Goal: Task Accomplishment & Management: Manage account settings

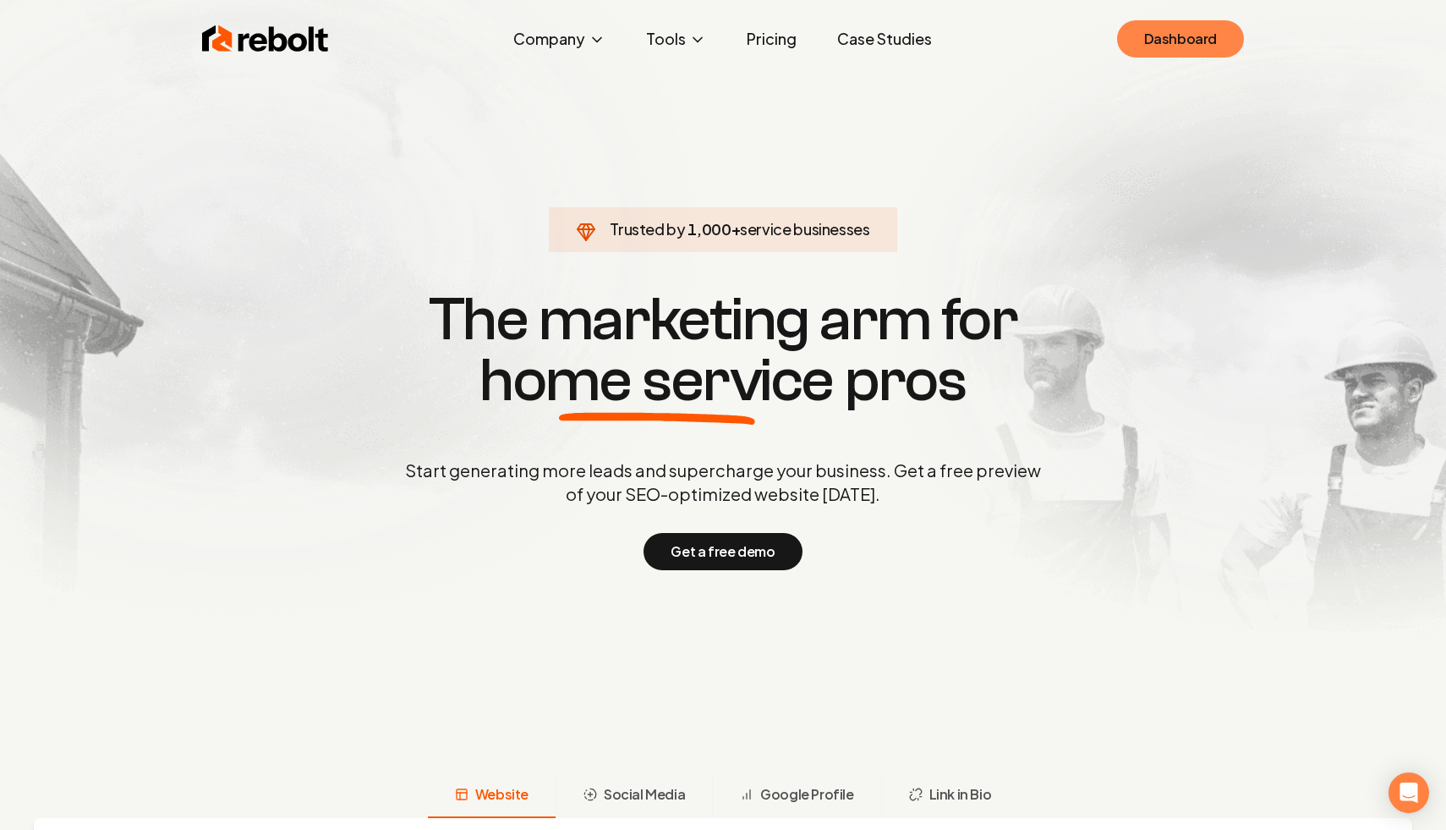
click at [1170, 25] on link "Dashboard" at bounding box center [1180, 38] width 127 height 37
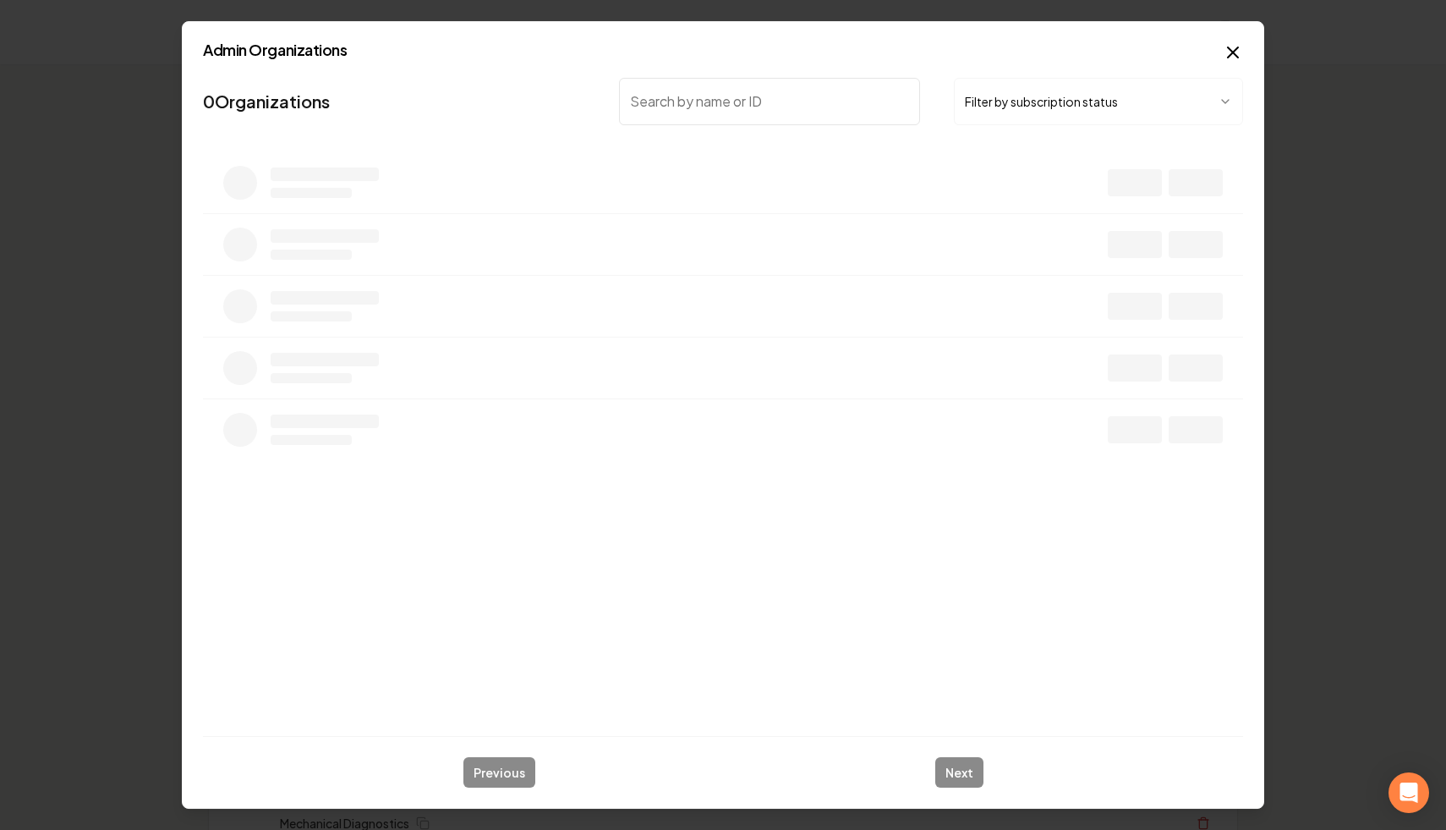
click at [1011, 95] on button "Filter by subscription status" at bounding box center [1098, 101] width 289 height 47
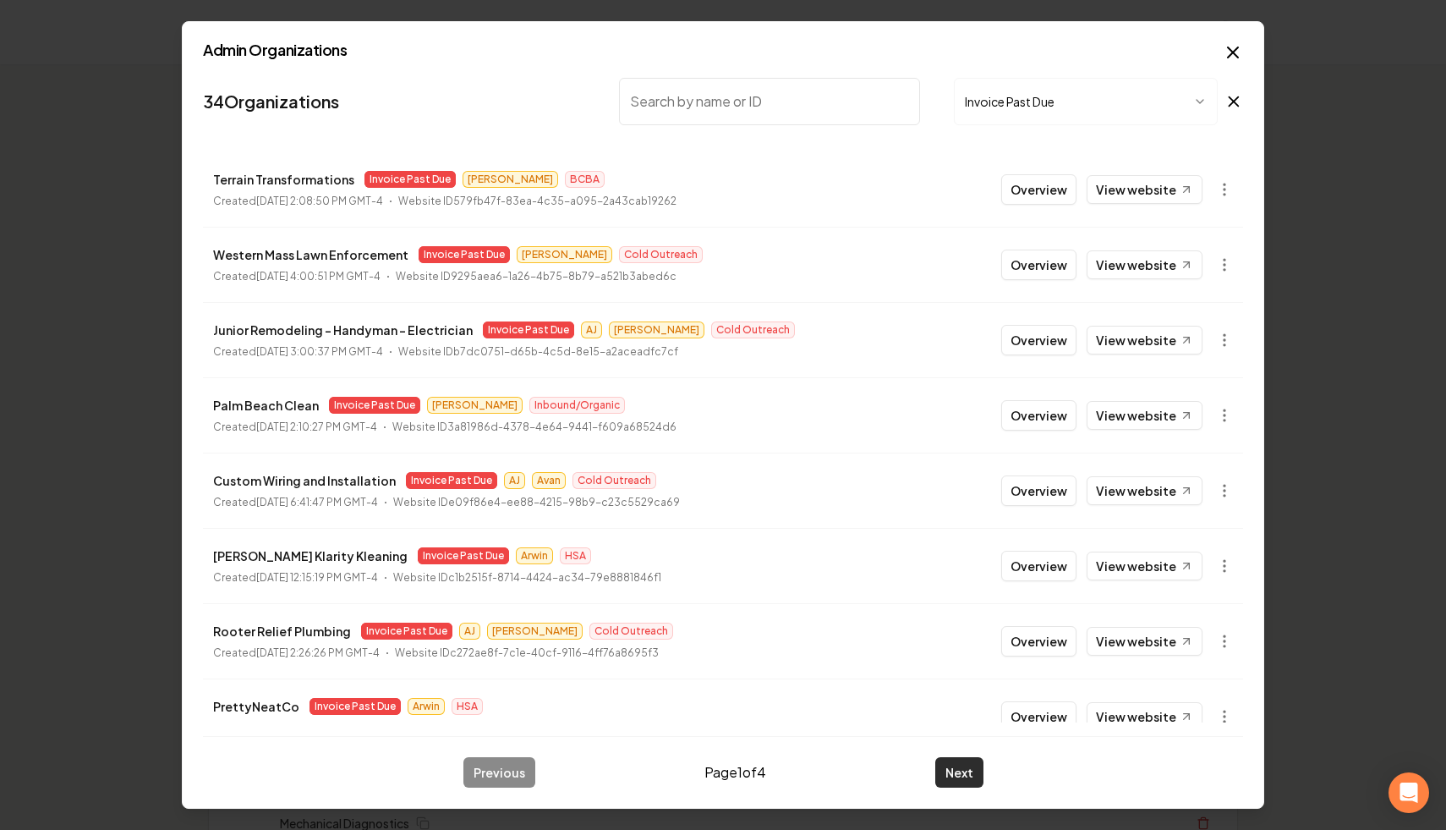
click at [952, 770] on button "Next" at bounding box center [959, 772] width 48 height 30
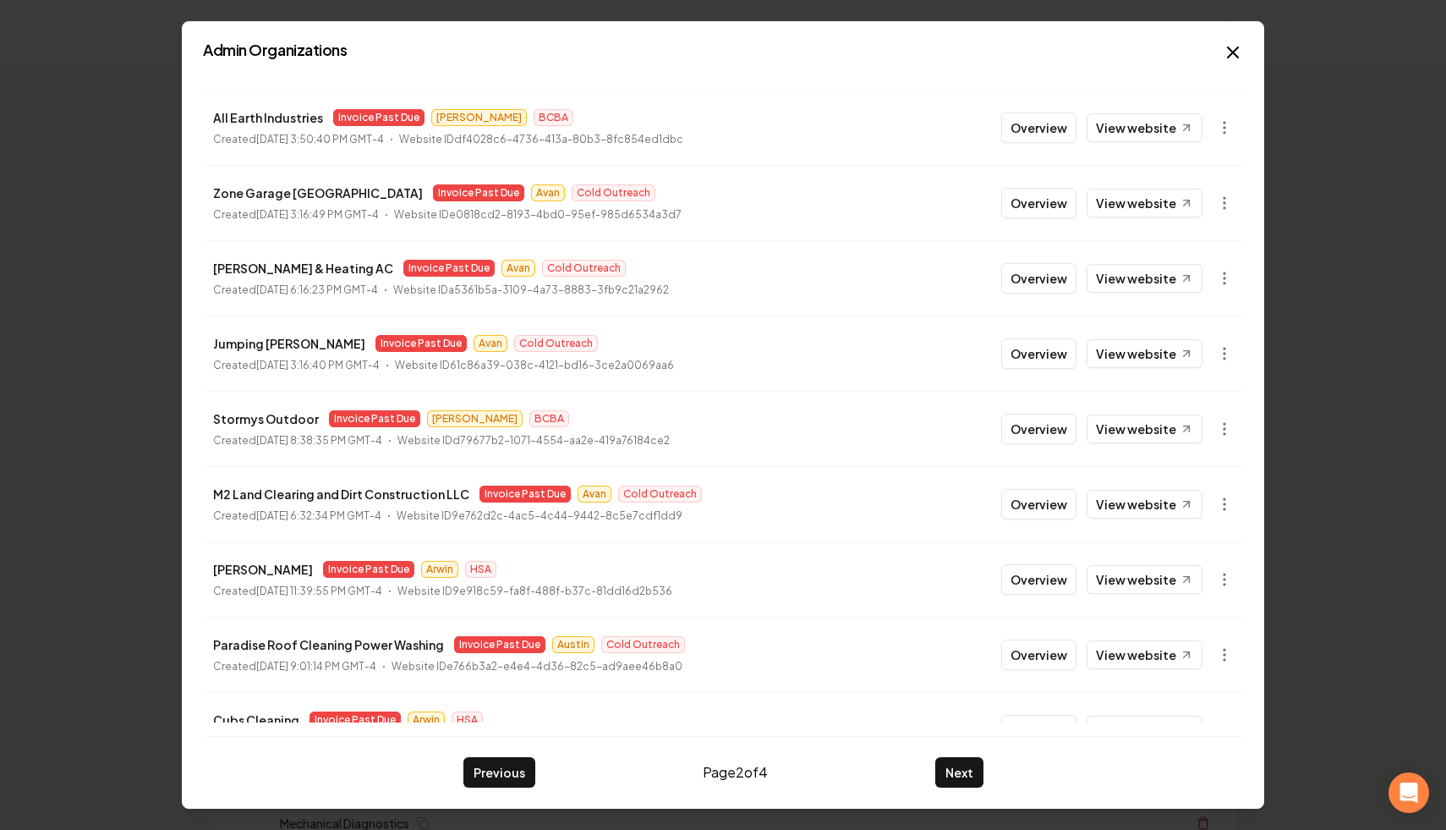
scroll to position [181, 0]
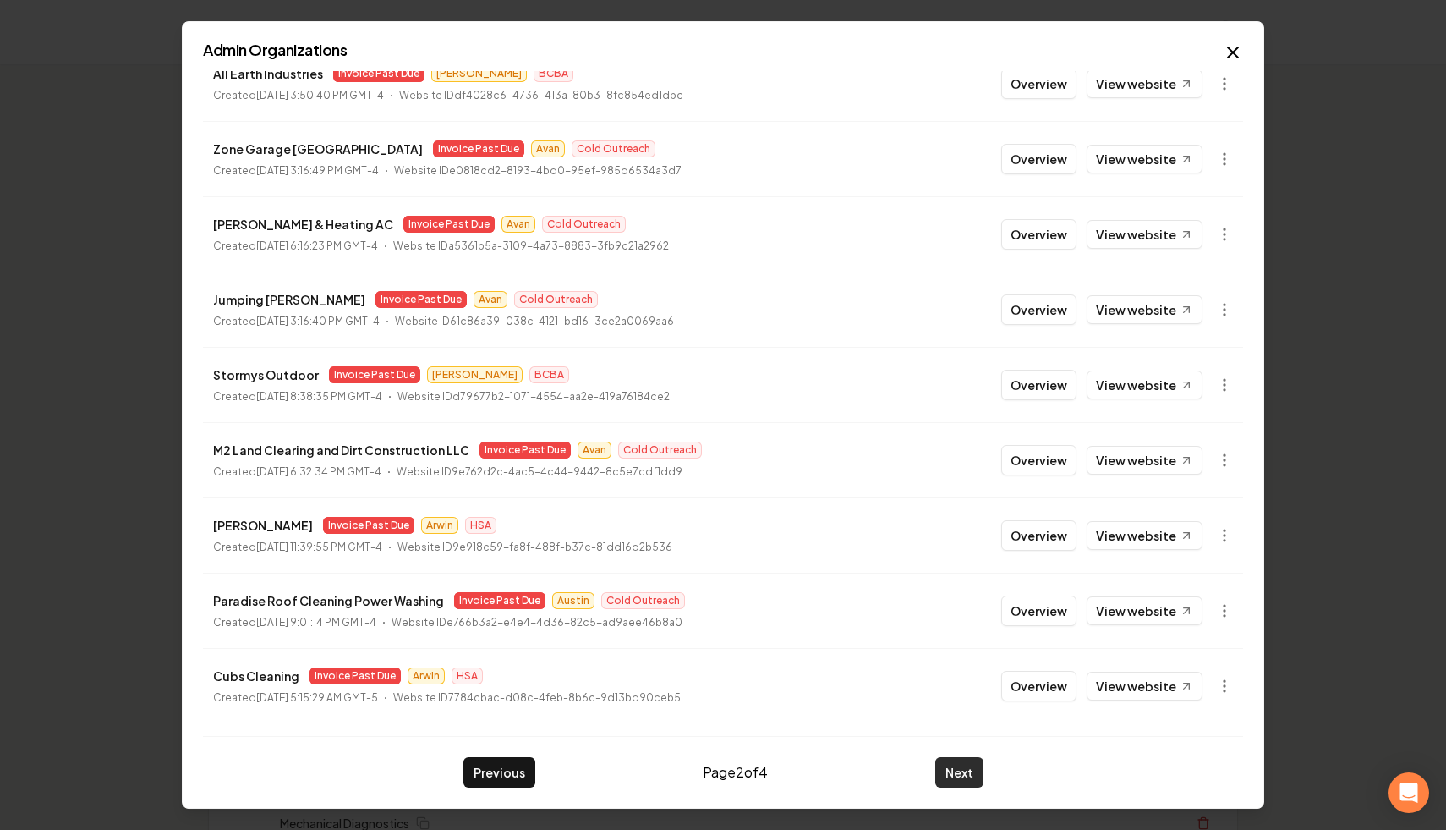
click at [955, 764] on button "Next" at bounding box center [959, 772] width 48 height 30
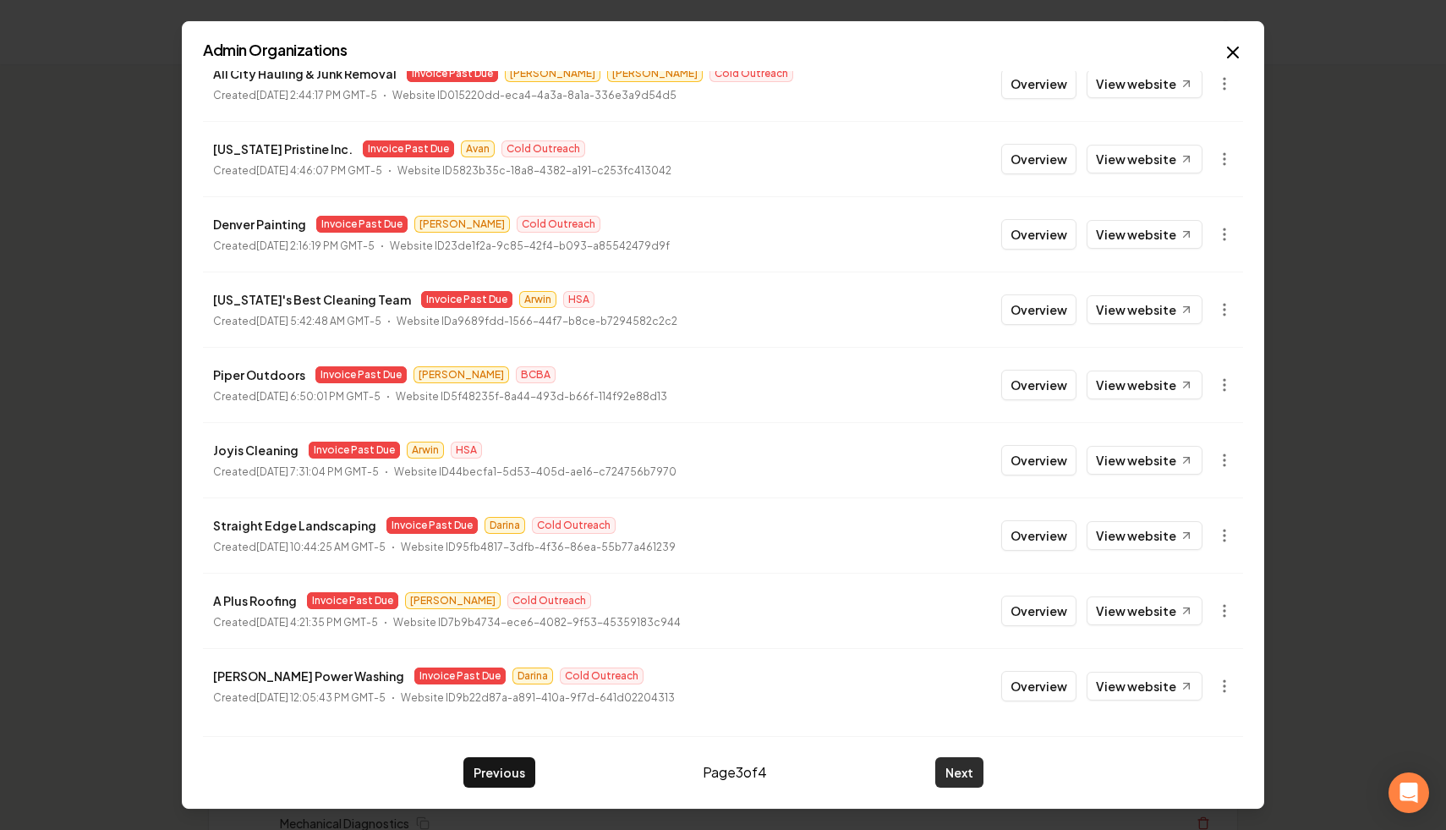
click at [951, 770] on button "Next" at bounding box center [959, 772] width 48 height 30
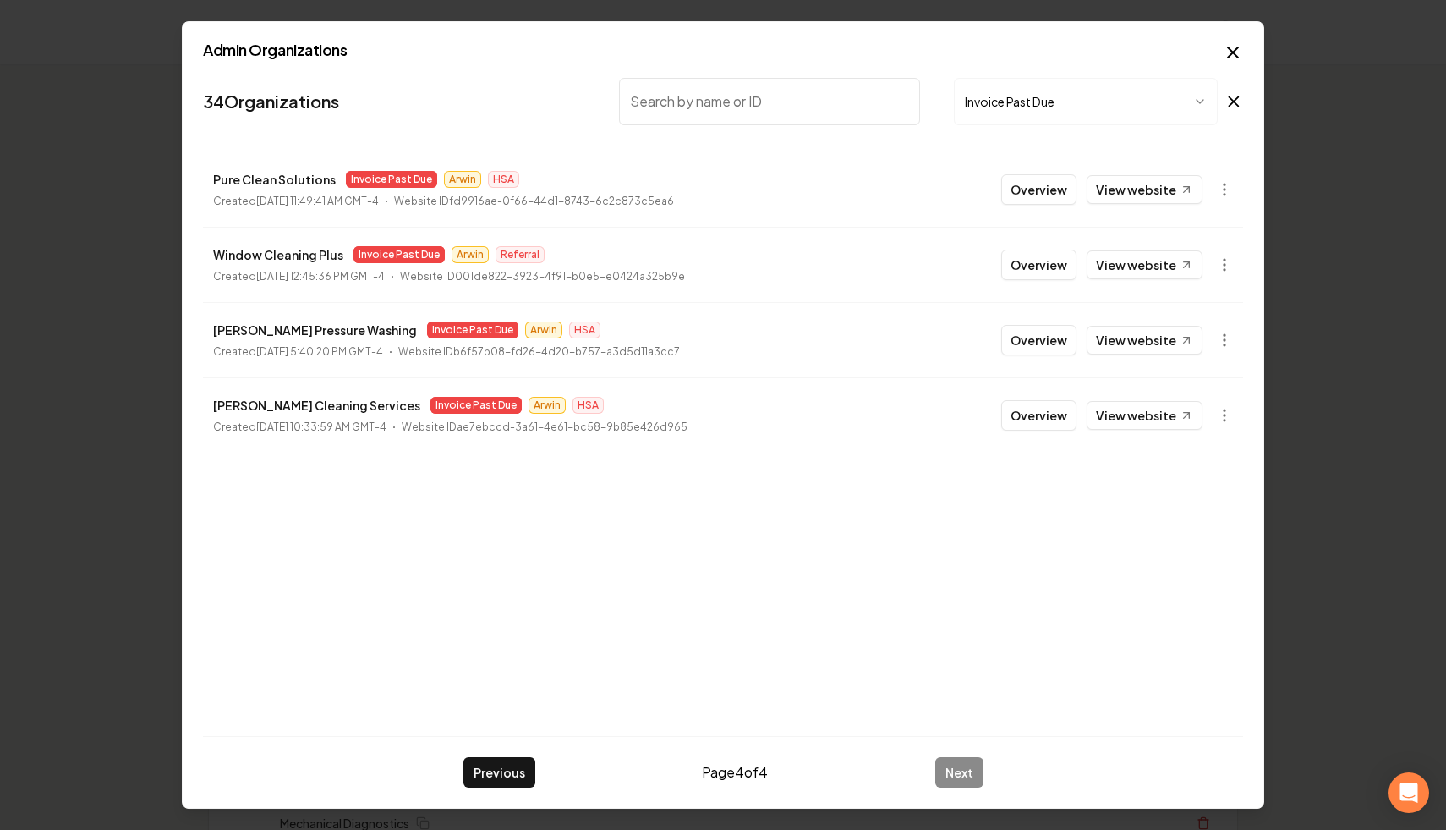
click at [1240, 103] on icon at bounding box center [1234, 101] width 19 height 20
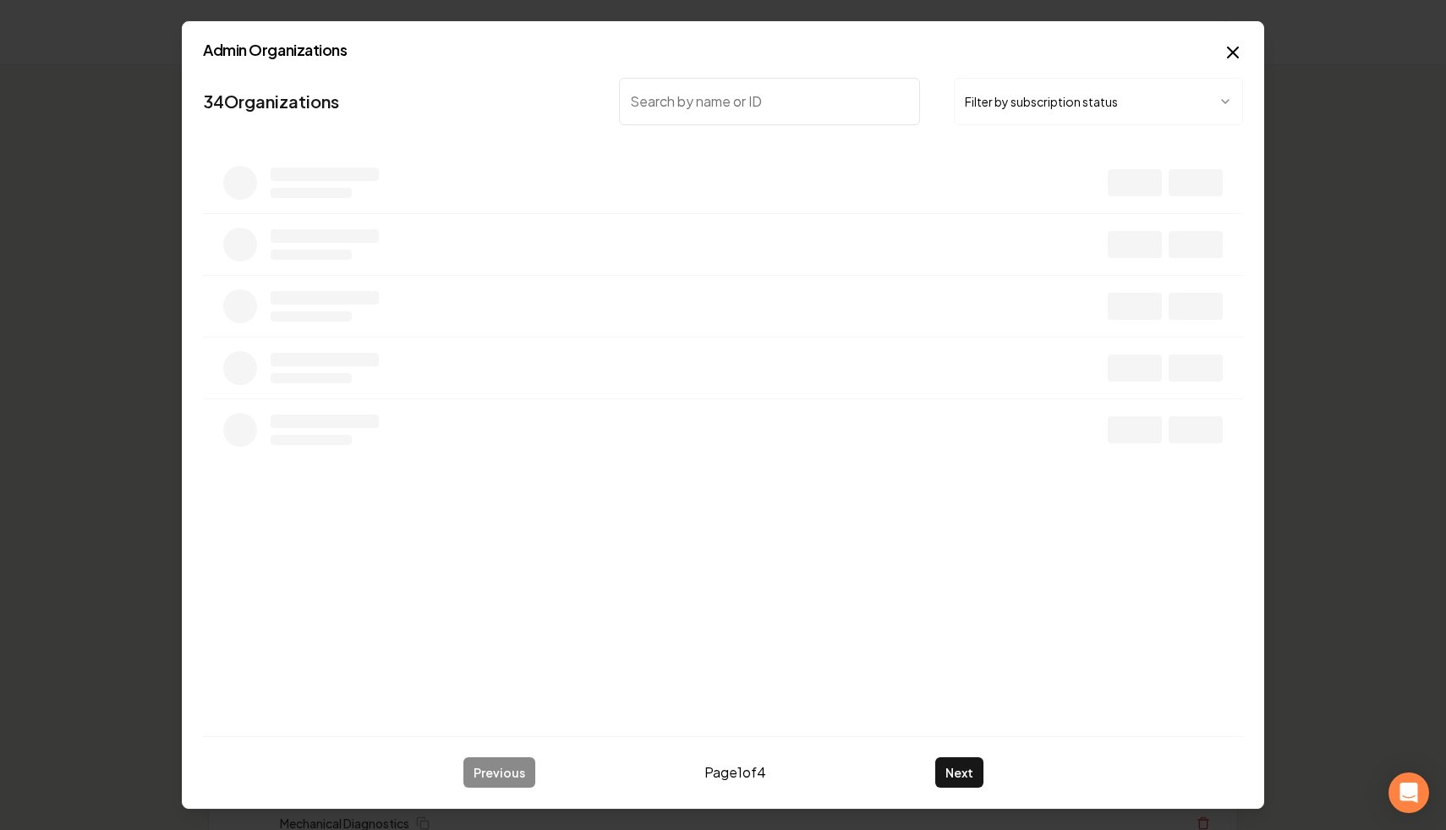
click at [764, 101] on input "search" at bounding box center [769, 101] width 301 height 47
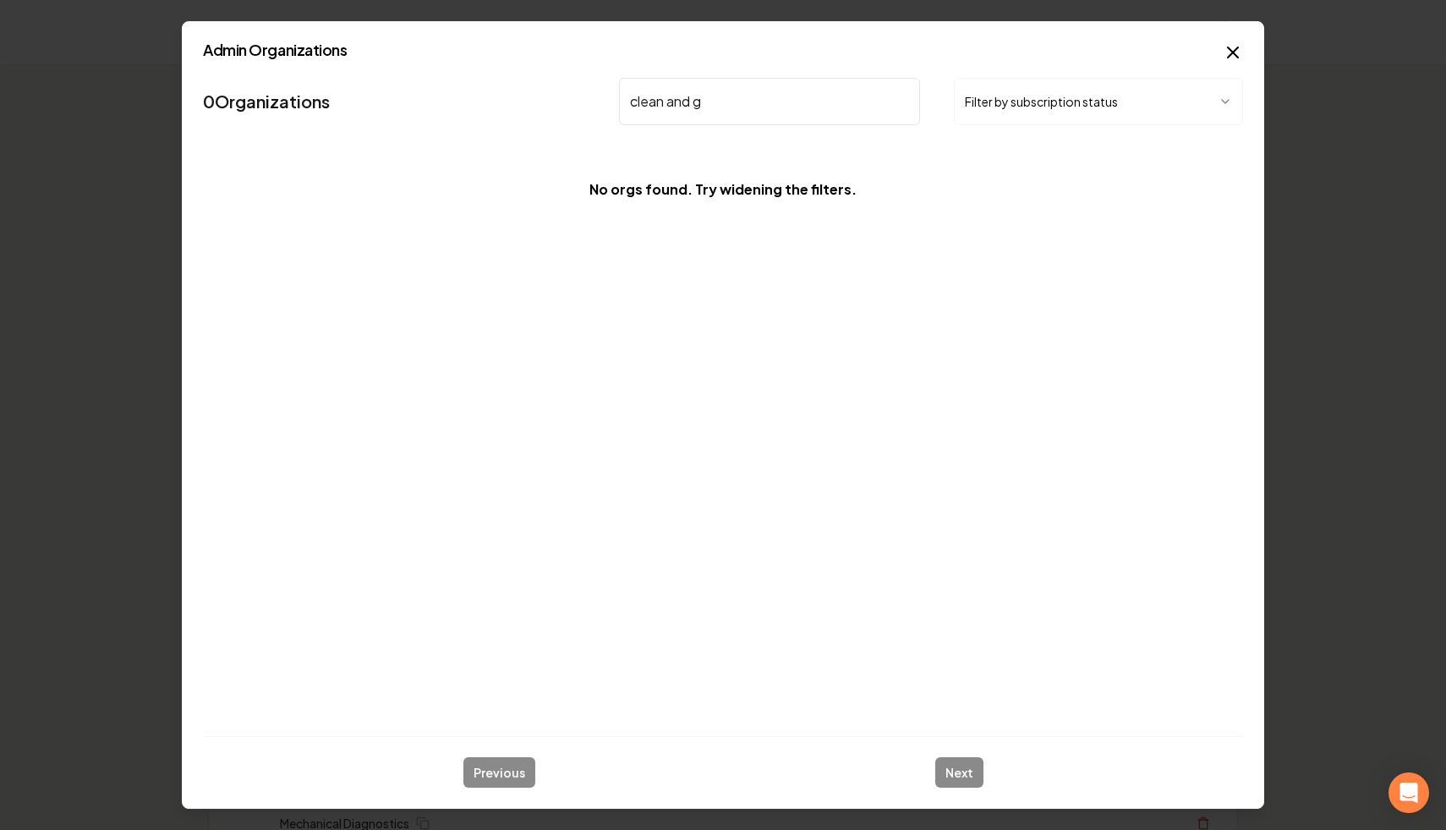
click at [679, 105] on input "clean and g" at bounding box center [769, 101] width 301 height 47
click at [733, 117] on input "clean & g" at bounding box center [769, 101] width 301 height 47
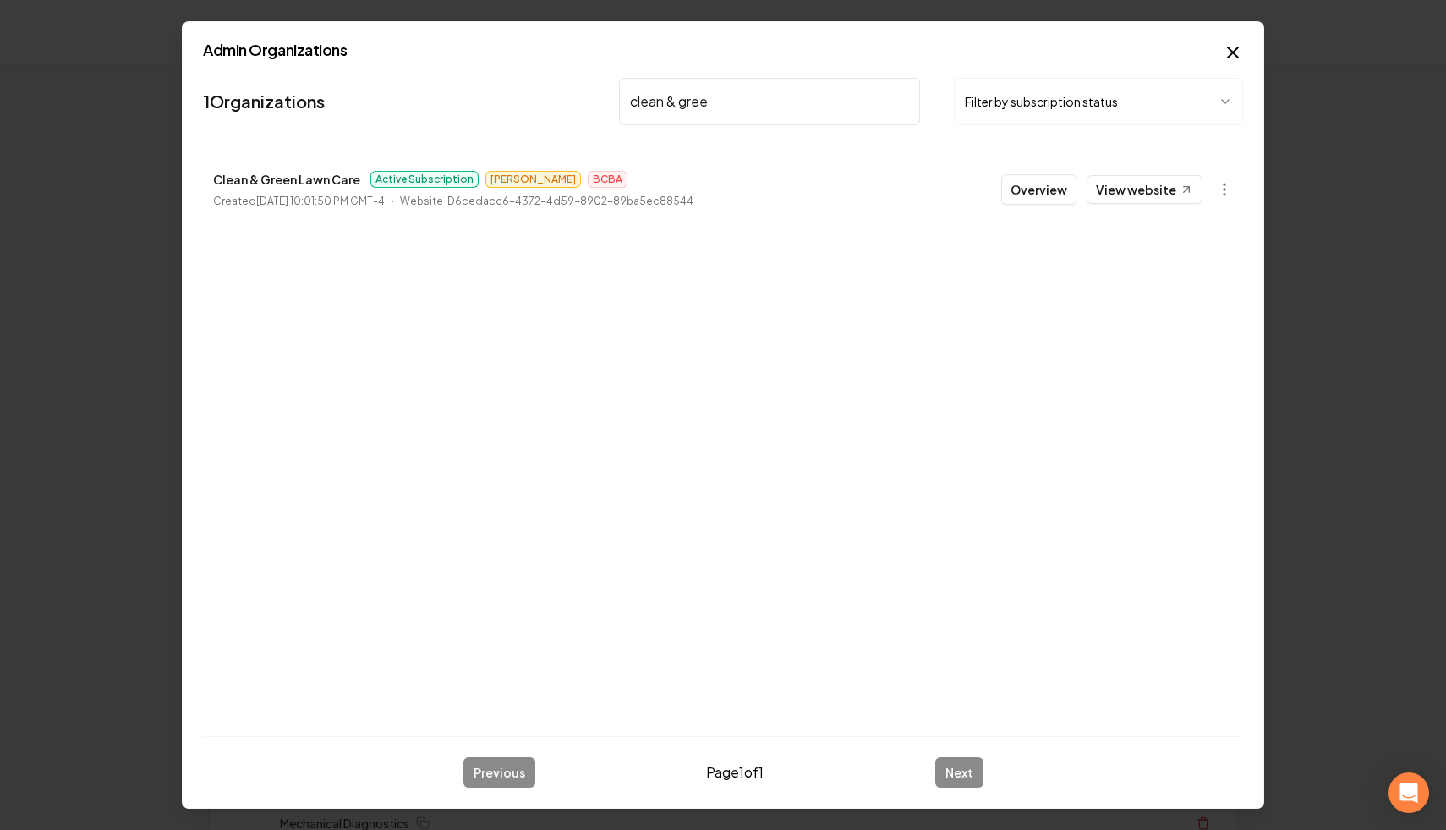
drag, startPoint x: 737, startPoint y: 97, endPoint x: 586, endPoint y: 82, distance: 151.3
click at [586, 82] on nav "1 Organizations clean & gree Filter by subscription status" at bounding box center [723, 108] width 1040 height 74
drag, startPoint x: 540, startPoint y: 77, endPoint x: 447, endPoint y: 67, distance: 92.7
click at [447, 67] on div "Admin Organizations 1 Organizations r.d. Filter by subscription status Construc…" at bounding box center [723, 415] width 1082 height 788
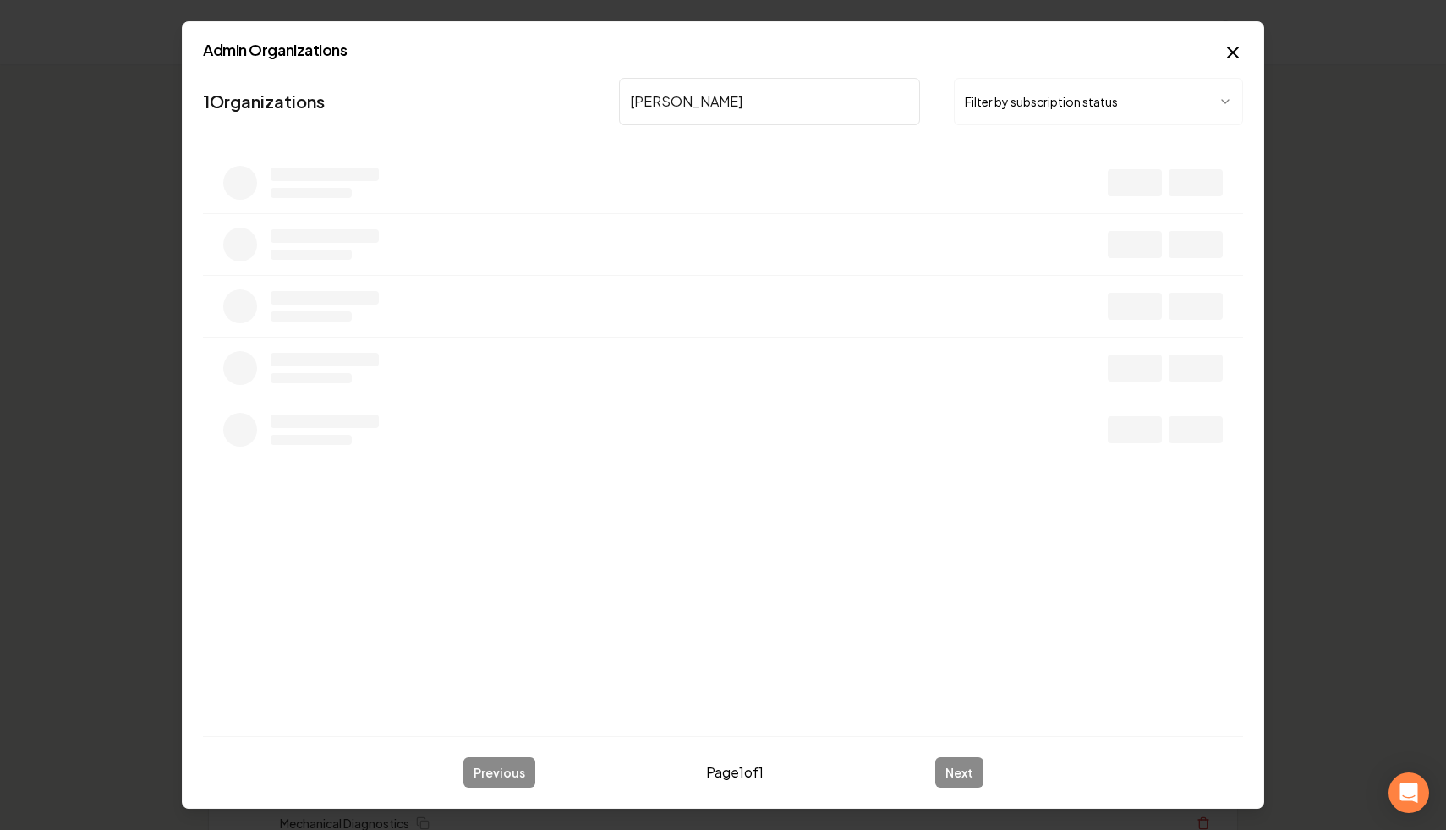
type input "[PERSON_NAME]"
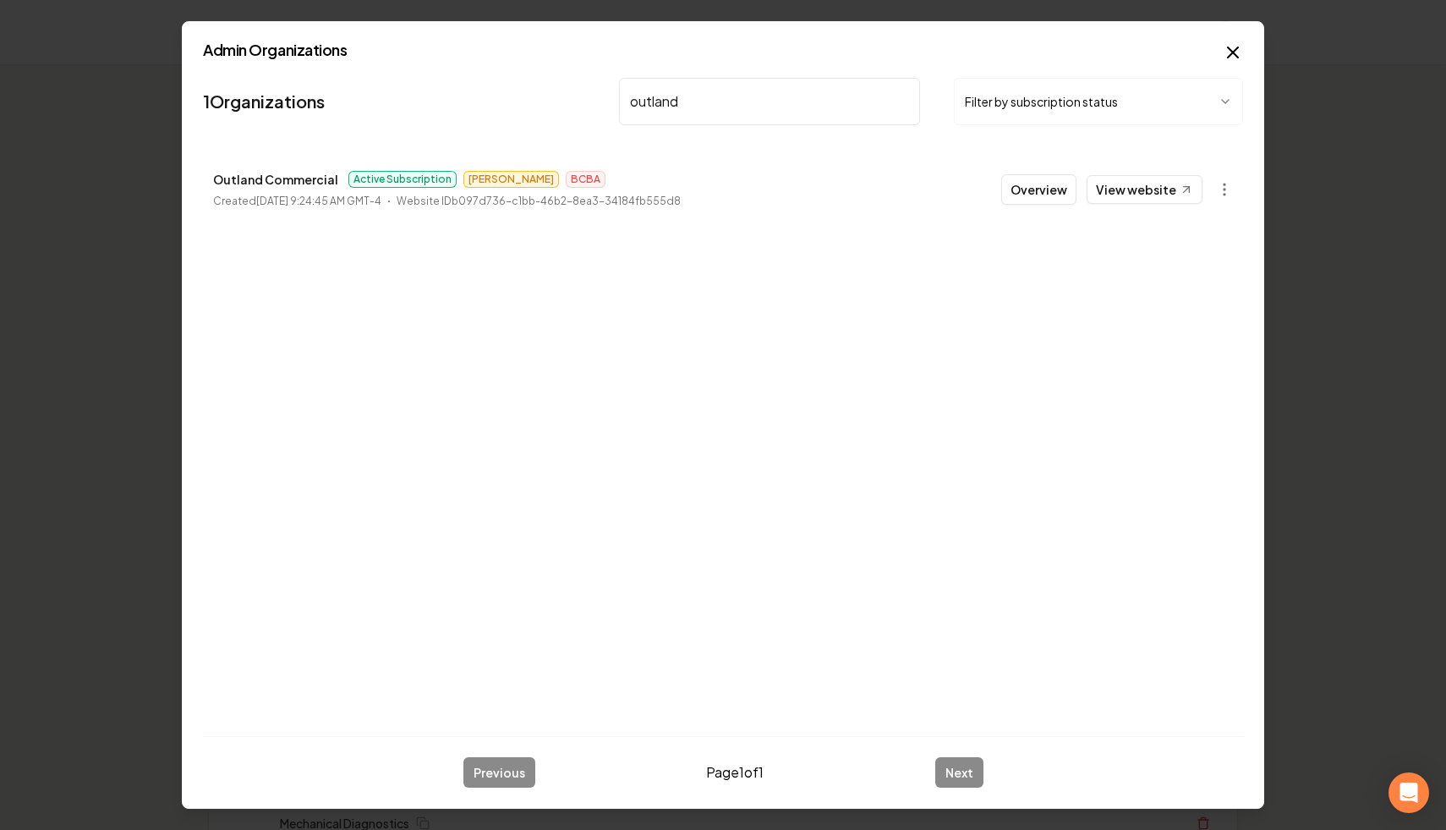
drag, startPoint x: 747, startPoint y: 85, endPoint x: 728, endPoint y: 126, distance: 44.7
click at [728, 126] on nav "1 Organizations outland Filter by subscription status" at bounding box center [723, 108] width 1040 height 74
type input "n"
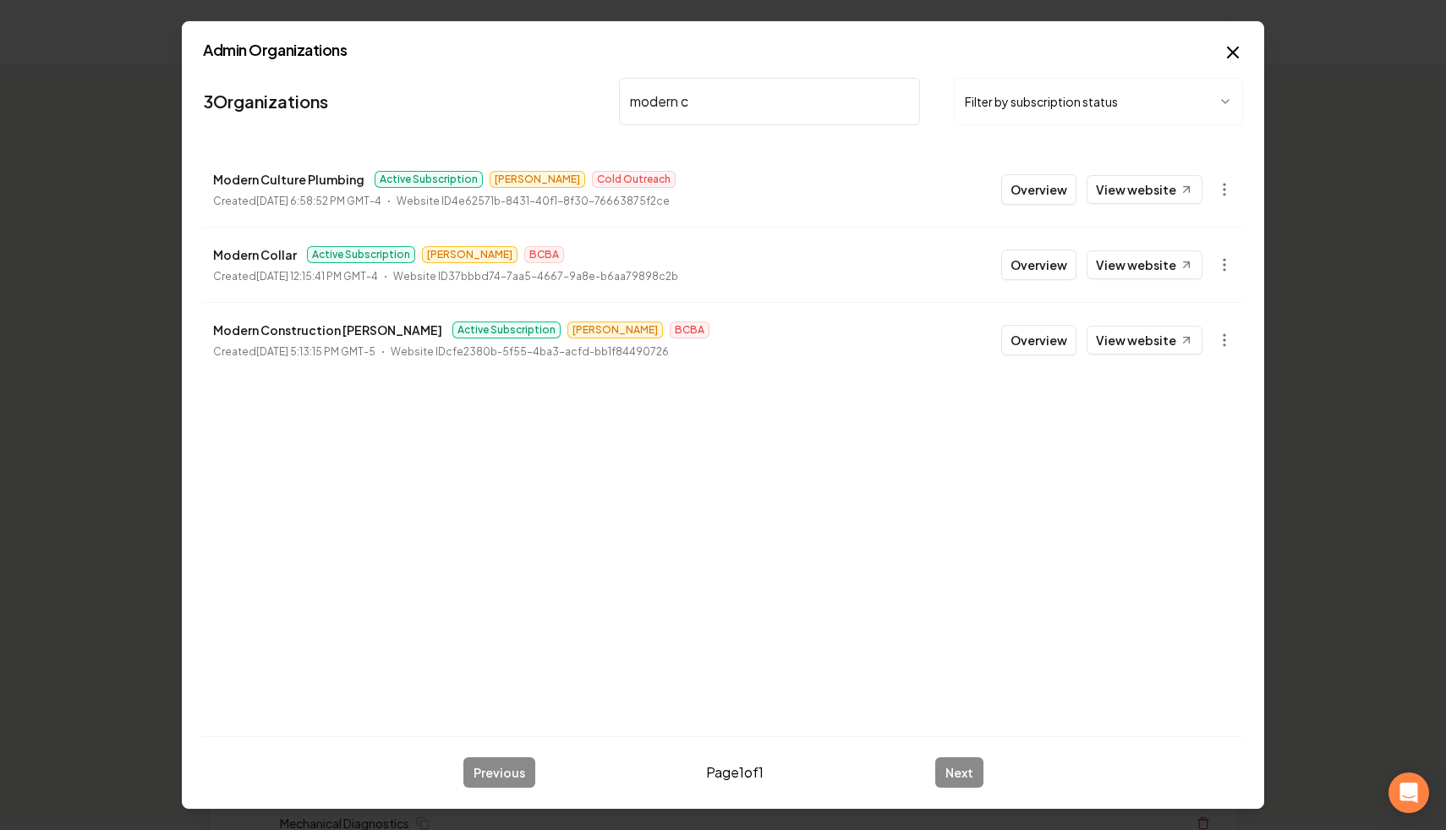
drag, startPoint x: 752, startPoint y: 108, endPoint x: 503, endPoint y: 69, distance: 251.6
click at [503, 69] on div "Admin Organizations 3 Organizations modern c Filter by subscription status Mode…" at bounding box center [723, 415] width 1082 height 788
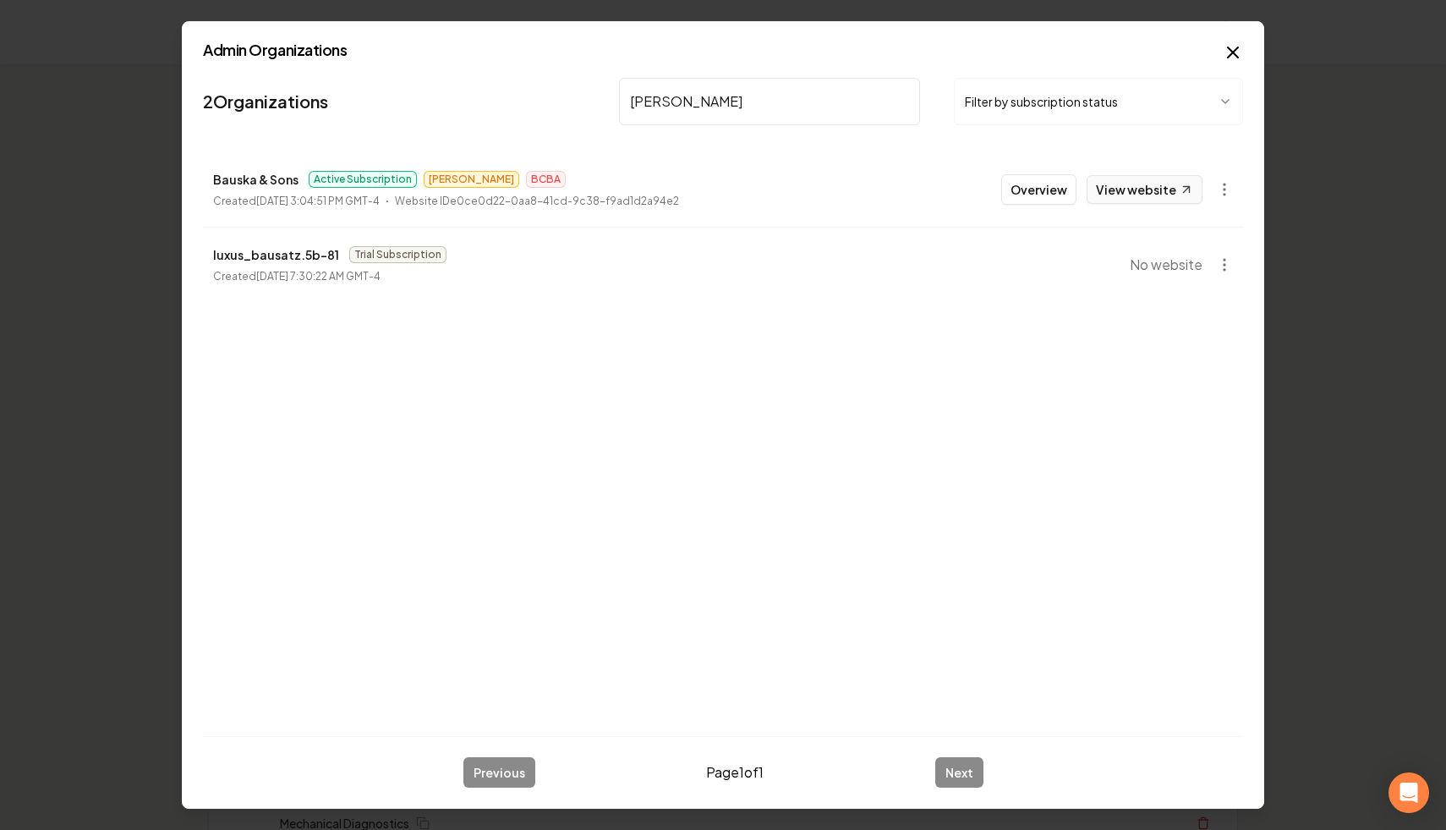
click at [1160, 194] on link "View website" at bounding box center [1145, 189] width 116 height 29
click at [569, 95] on nav "2 Organizations [PERSON_NAME] Filter by subscription status" at bounding box center [723, 108] width 1040 height 74
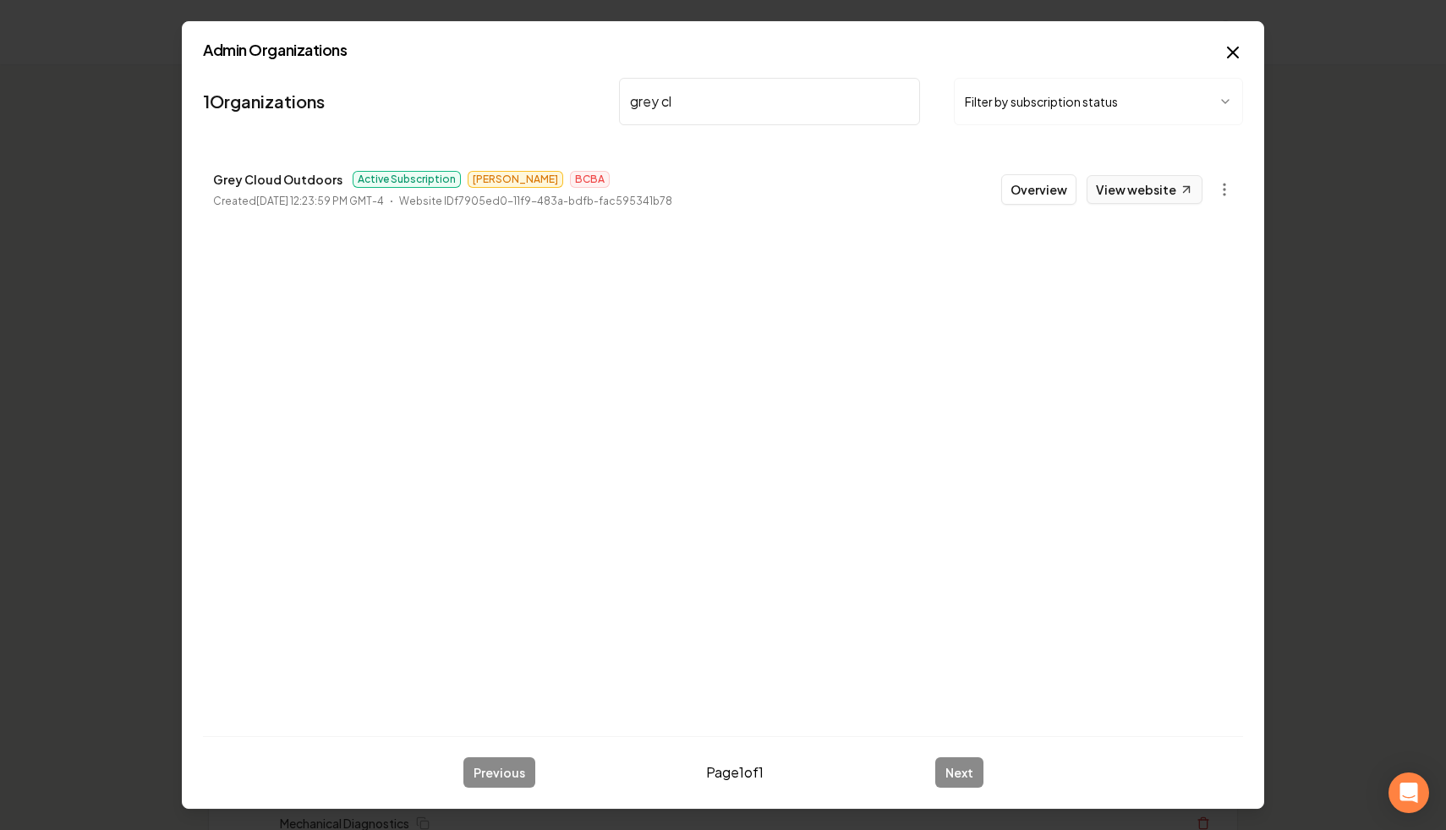
type input "grey cl"
click at [1164, 186] on link "View website" at bounding box center [1145, 189] width 116 height 29
click at [902, 97] on input "grey cl" at bounding box center [769, 101] width 301 height 47
click at [830, 97] on input "search" at bounding box center [769, 101] width 301 height 47
click at [1129, 189] on link "View website" at bounding box center [1145, 189] width 116 height 29
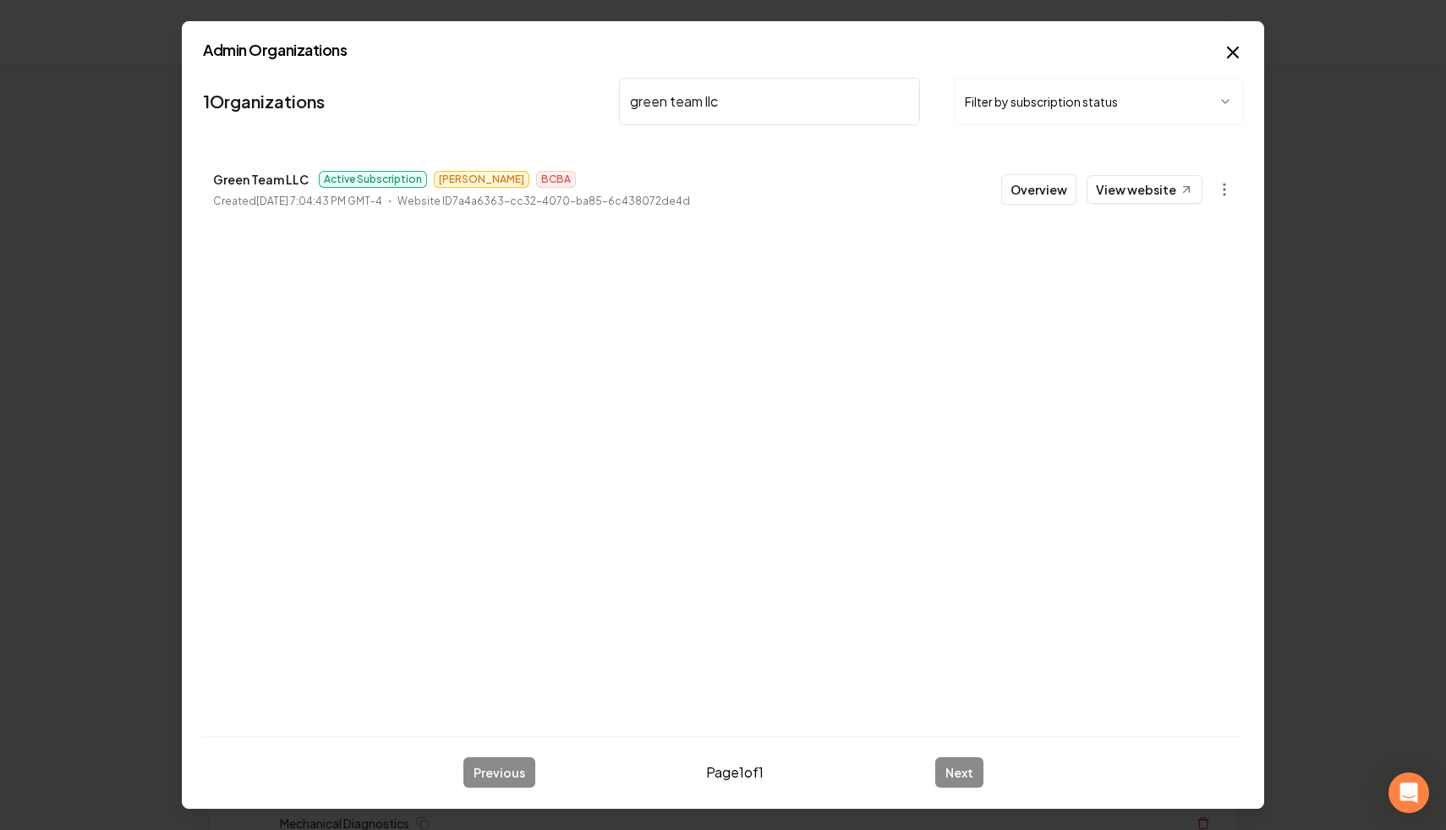
drag, startPoint x: 705, startPoint y: 72, endPoint x: 522, endPoint y: 53, distance: 184.4
click at [522, 53] on div "Admin Organizations 1 Organizations green team llc Filter by subscription statu…" at bounding box center [723, 415] width 1082 height 788
type input "[PERSON_NAME]"
click at [1124, 191] on link "View website" at bounding box center [1145, 189] width 116 height 29
click at [896, 98] on input "[PERSON_NAME]" at bounding box center [769, 101] width 301 height 47
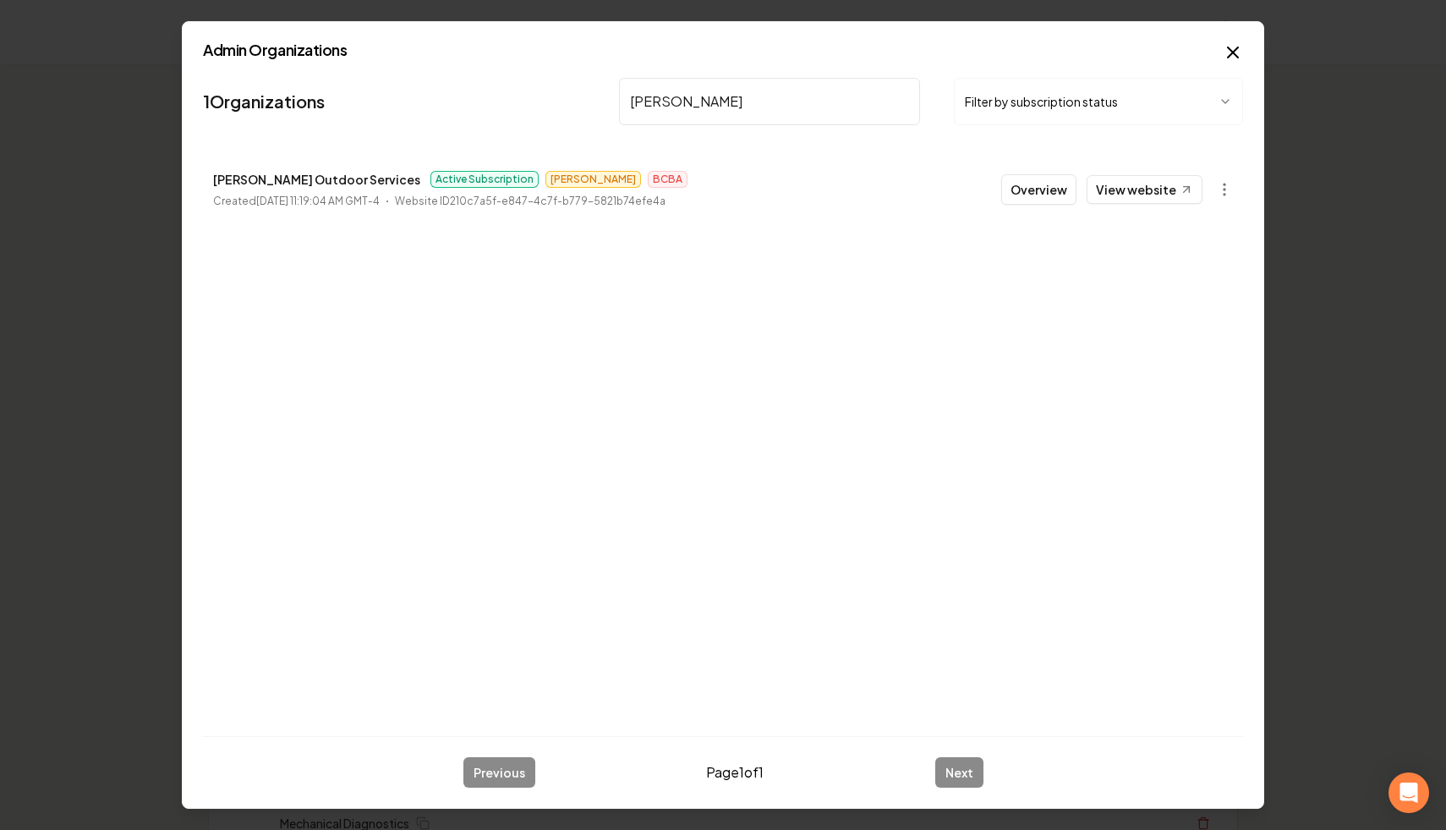
click at [901, 99] on input "[PERSON_NAME]" at bounding box center [769, 101] width 301 height 47
click at [1127, 192] on link "View website" at bounding box center [1145, 189] width 116 height 29
drag, startPoint x: 759, startPoint y: 115, endPoint x: 530, endPoint y: 77, distance: 231.5
click at [530, 77] on nav "1 Organizations nu s Filter by subscription status" at bounding box center [723, 108] width 1040 height 74
click at [1121, 184] on link "View website" at bounding box center [1145, 189] width 116 height 29
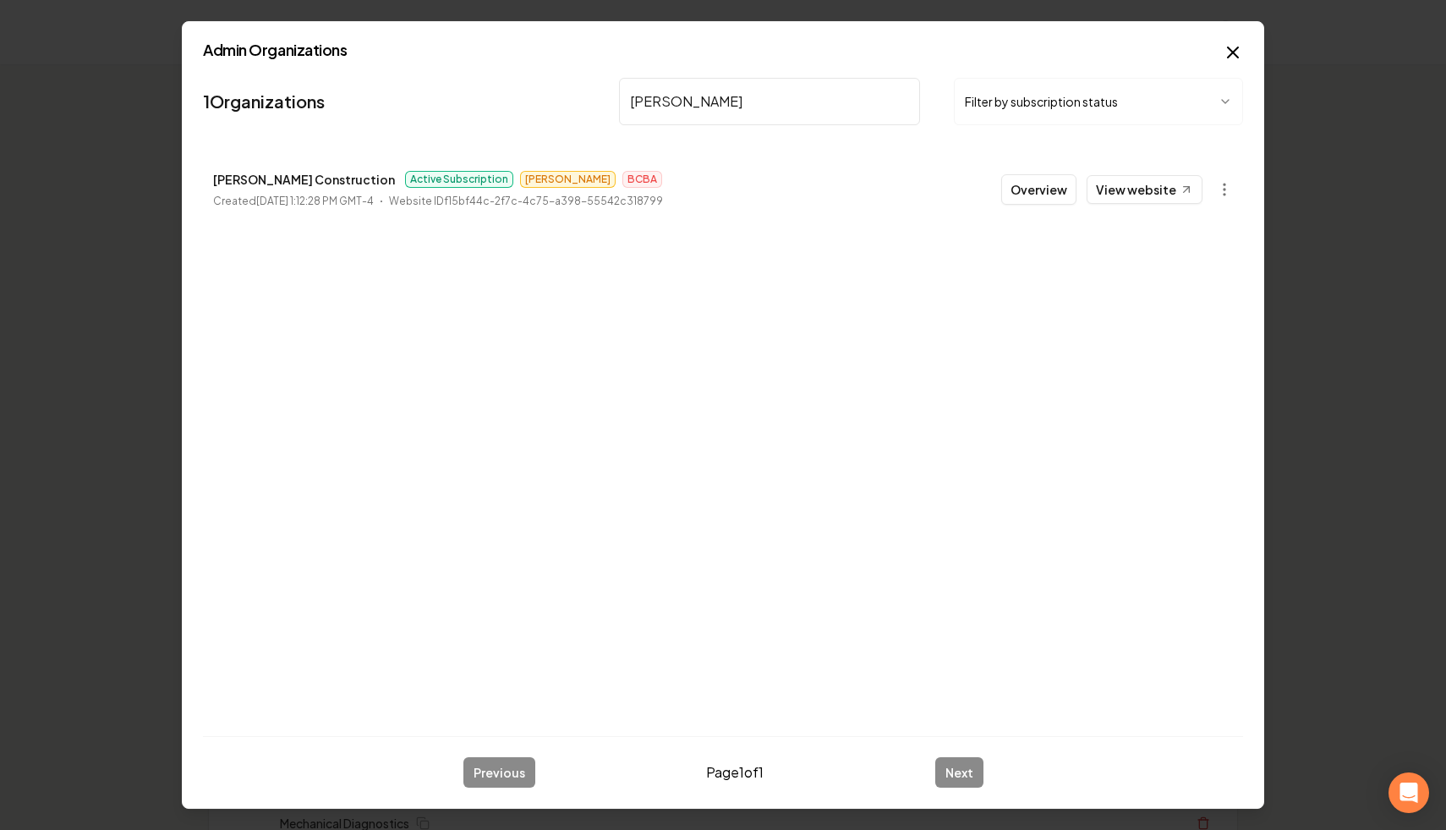
drag, startPoint x: 711, startPoint y: 91, endPoint x: 687, endPoint y: 115, distance: 34.1
click at [687, 115] on input "[PERSON_NAME]" at bounding box center [769, 101] width 301 height 47
click at [1136, 178] on link "View website" at bounding box center [1145, 189] width 116 height 29
drag, startPoint x: 764, startPoint y: 89, endPoint x: 758, endPoint y: 119, distance: 31.0
click at [758, 119] on input "two river" at bounding box center [769, 101] width 301 height 47
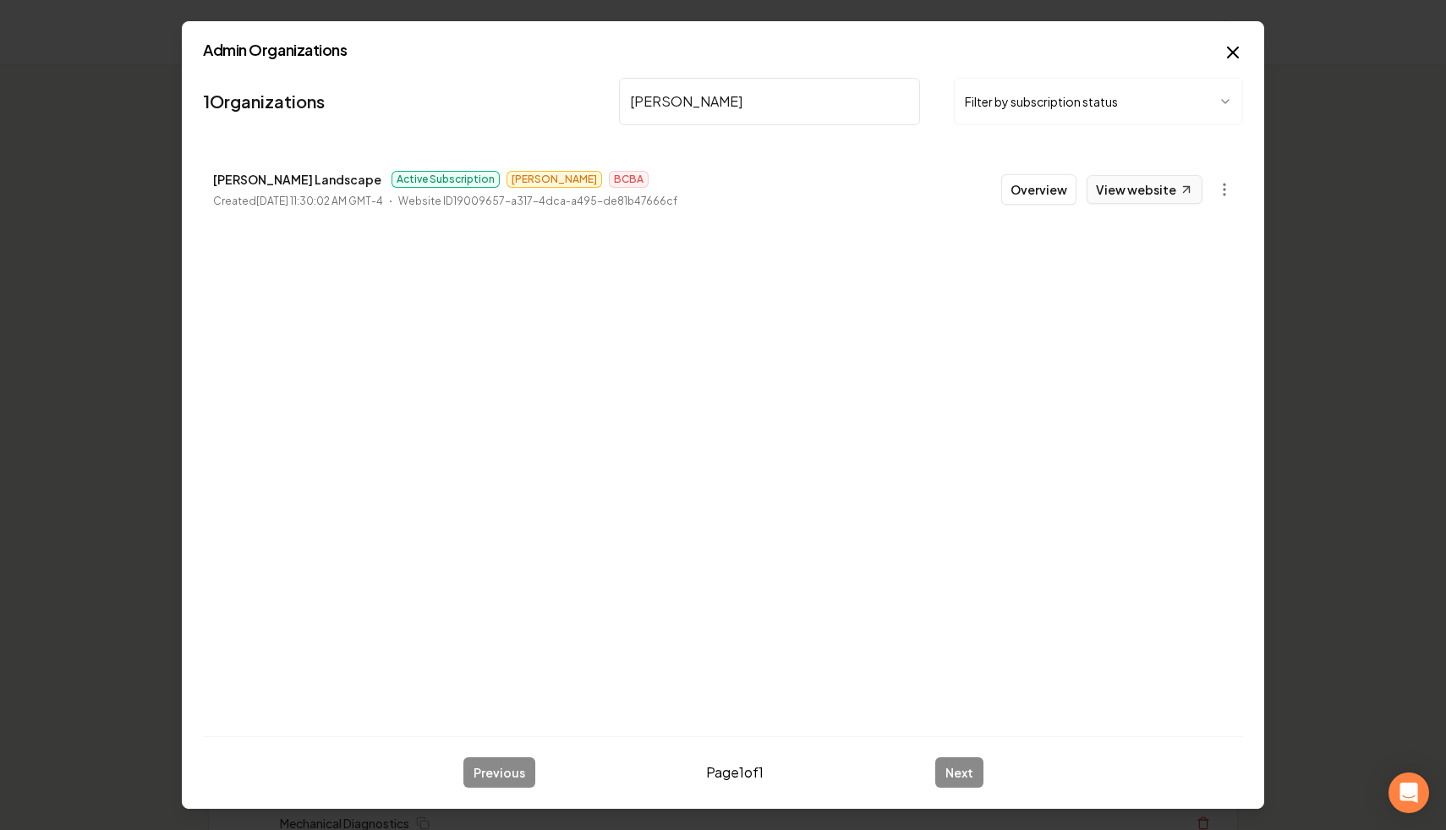
click at [1148, 192] on link "View website" at bounding box center [1145, 189] width 116 height 29
drag, startPoint x: 789, startPoint y: 107, endPoint x: 520, endPoint y: 62, distance: 272.8
click at [520, 62] on div "Admin Organizations 1 Organizations [PERSON_NAME] Filter by subscription status…" at bounding box center [723, 415] width 1082 height 788
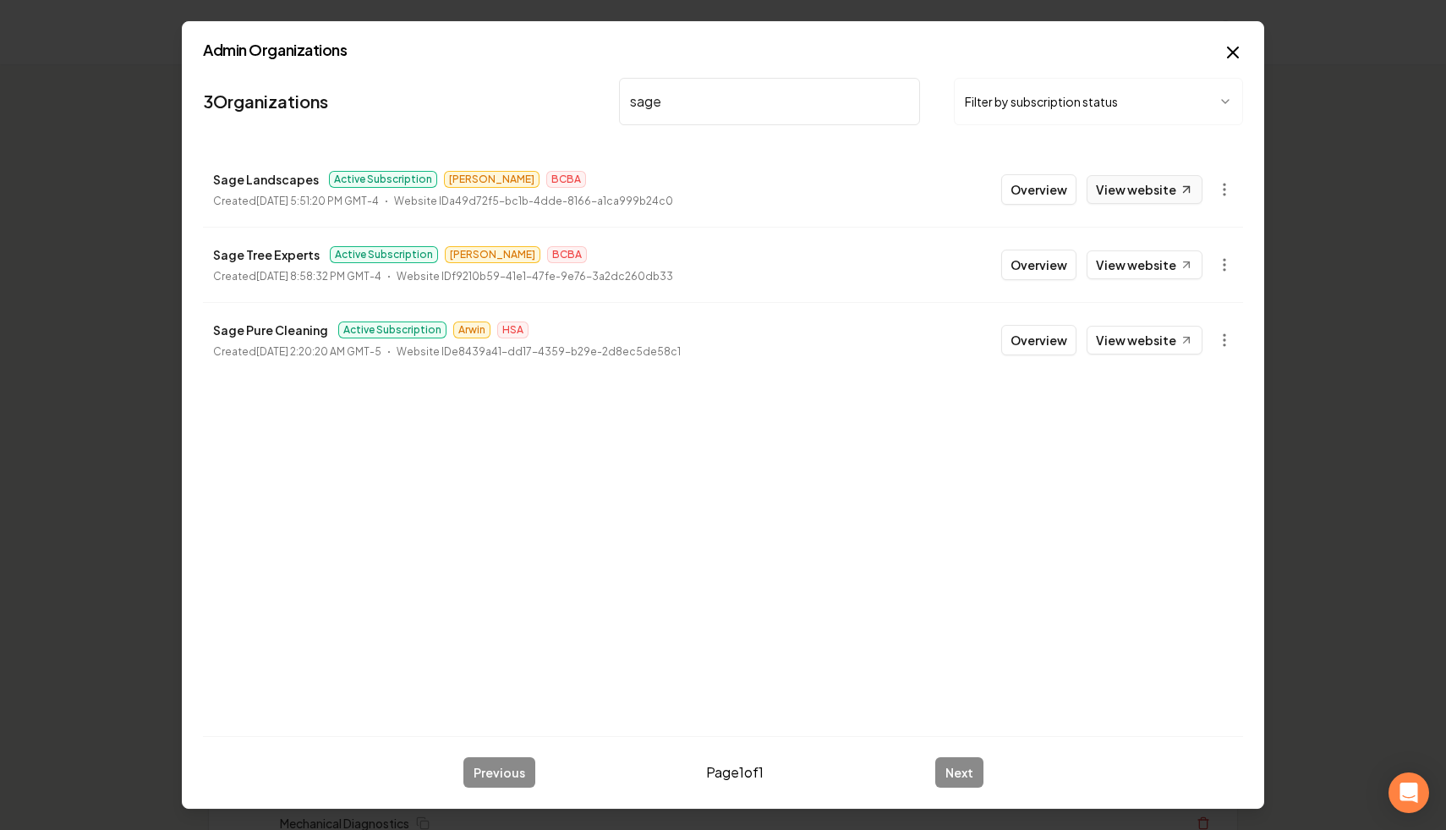
type input "sage"
click at [1160, 190] on link "View website" at bounding box center [1145, 189] width 116 height 29
click at [901, 97] on input "sage" at bounding box center [769, 101] width 301 height 47
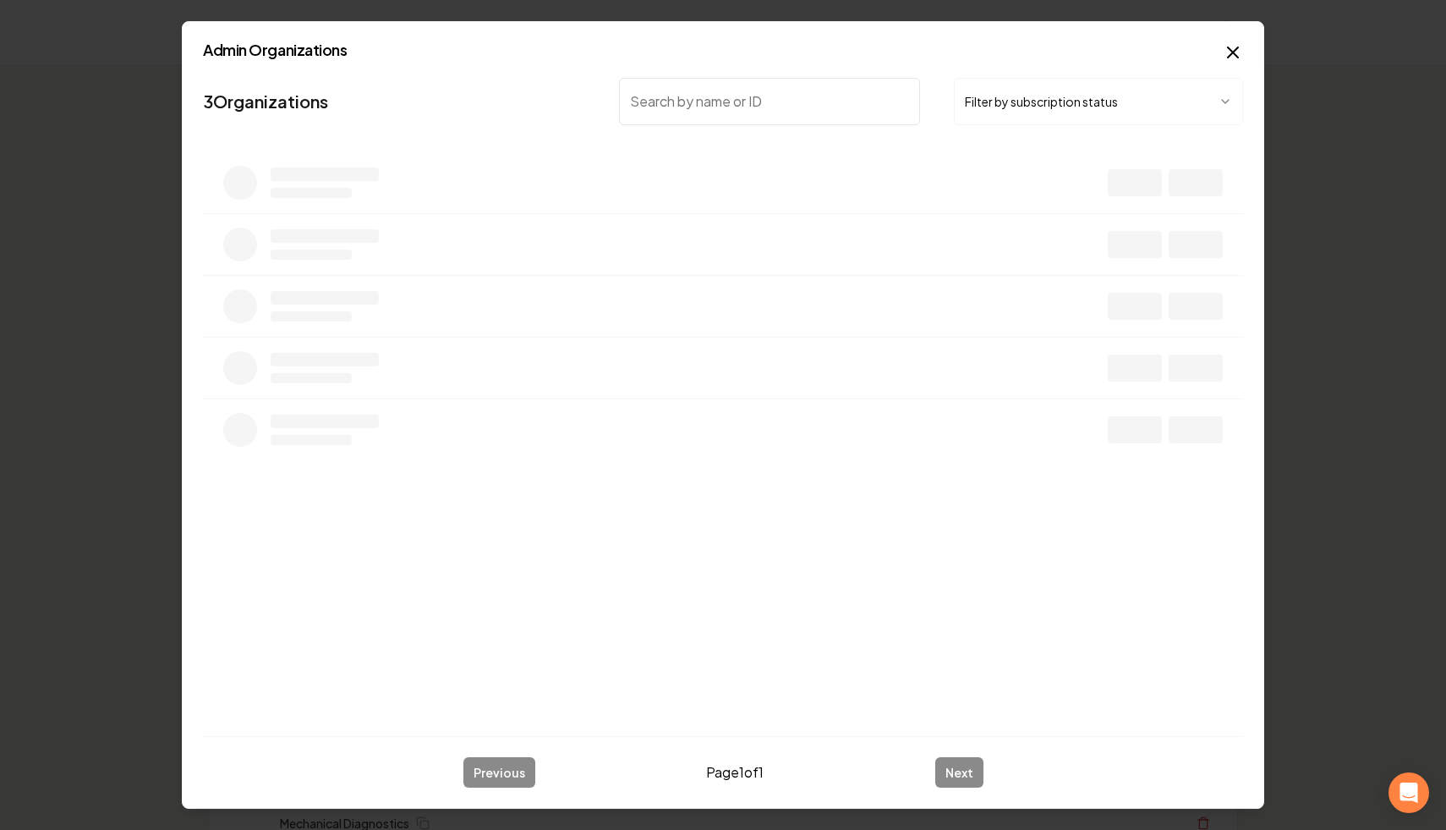
click at [857, 99] on input "search" at bounding box center [769, 101] width 301 height 47
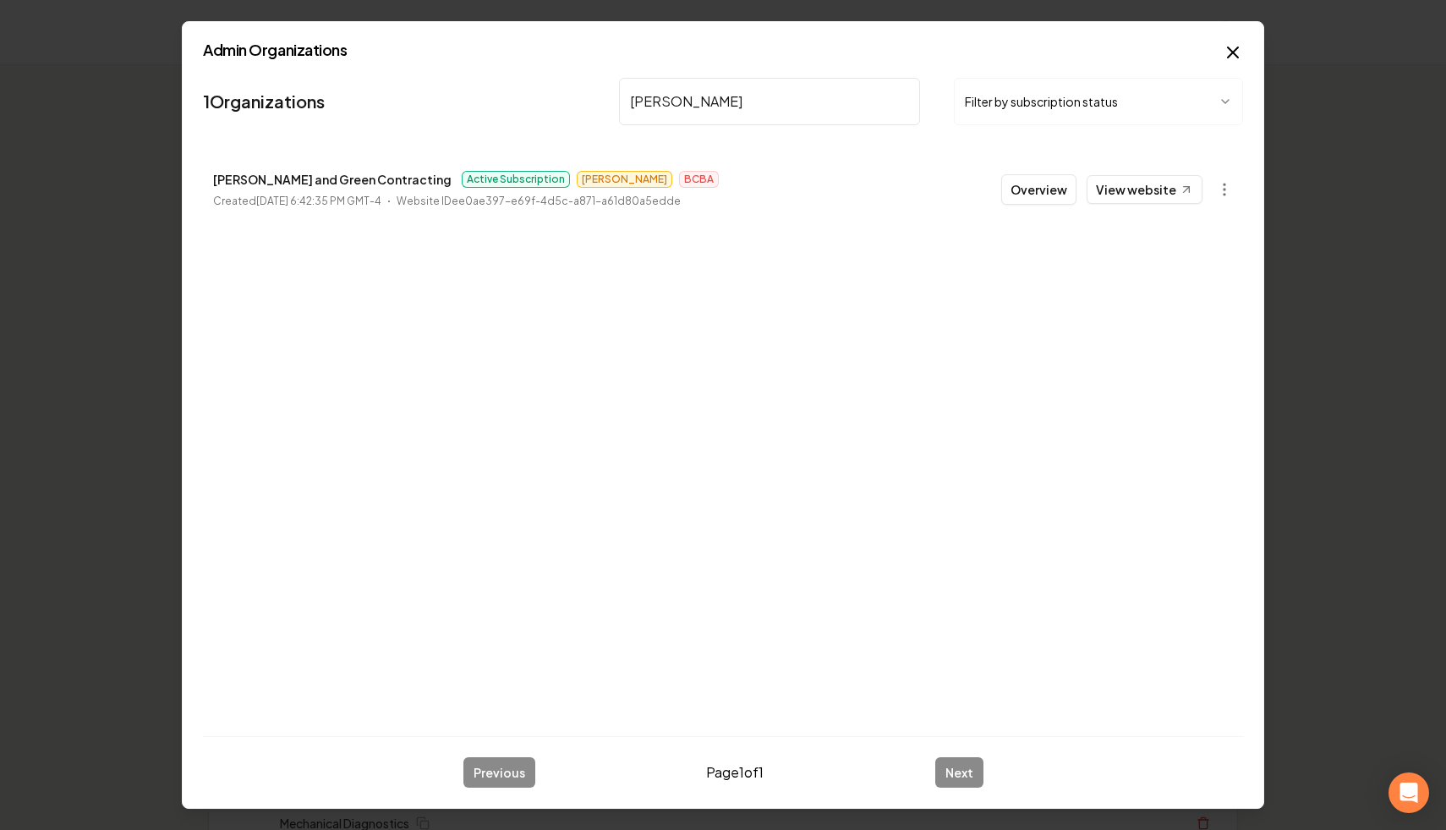
click at [1165, 193] on link "View website" at bounding box center [1145, 189] width 116 height 29
drag, startPoint x: 634, startPoint y: 93, endPoint x: 515, endPoint y: 70, distance: 121.4
click at [515, 71] on nav "1 Organizations [PERSON_NAME] Filter by subscription status" at bounding box center [723, 108] width 1040 height 74
click at [1180, 195] on icon at bounding box center [1187, 189] width 14 height 14
click at [1148, 189] on link "View website" at bounding box center [1145, 189] width 116 height 29
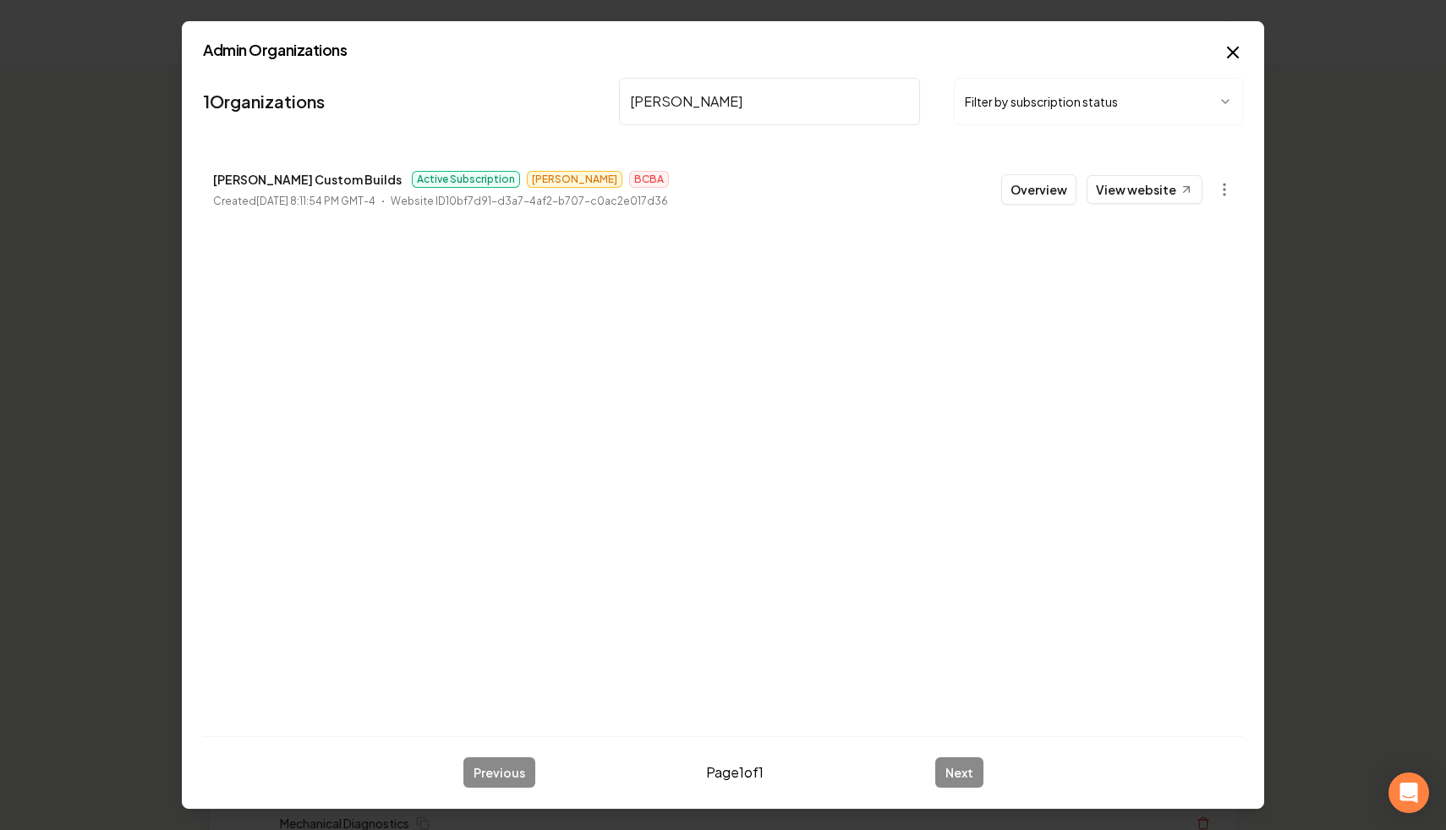
click at [758, 89] on input "[PERSON_NAME]" at bounding box center [769, 101] width 301 height 47
drag, startPoint x: 707, startPoint y: 112, endPoint x: 474, endPoint y: 98, distance: 233.0
click at [474, 98] on nav "1 Organizations [PERSON_NAME] Filter by subscription status" at bounding box center [723, 108] width 1040 height 74
click at [1174, 190] on link "View website" at bounding box center [1145, 189] width 116 height 29
click at [726, 102] on input "new look" at bounding box center [769, 101] width 301 height 47
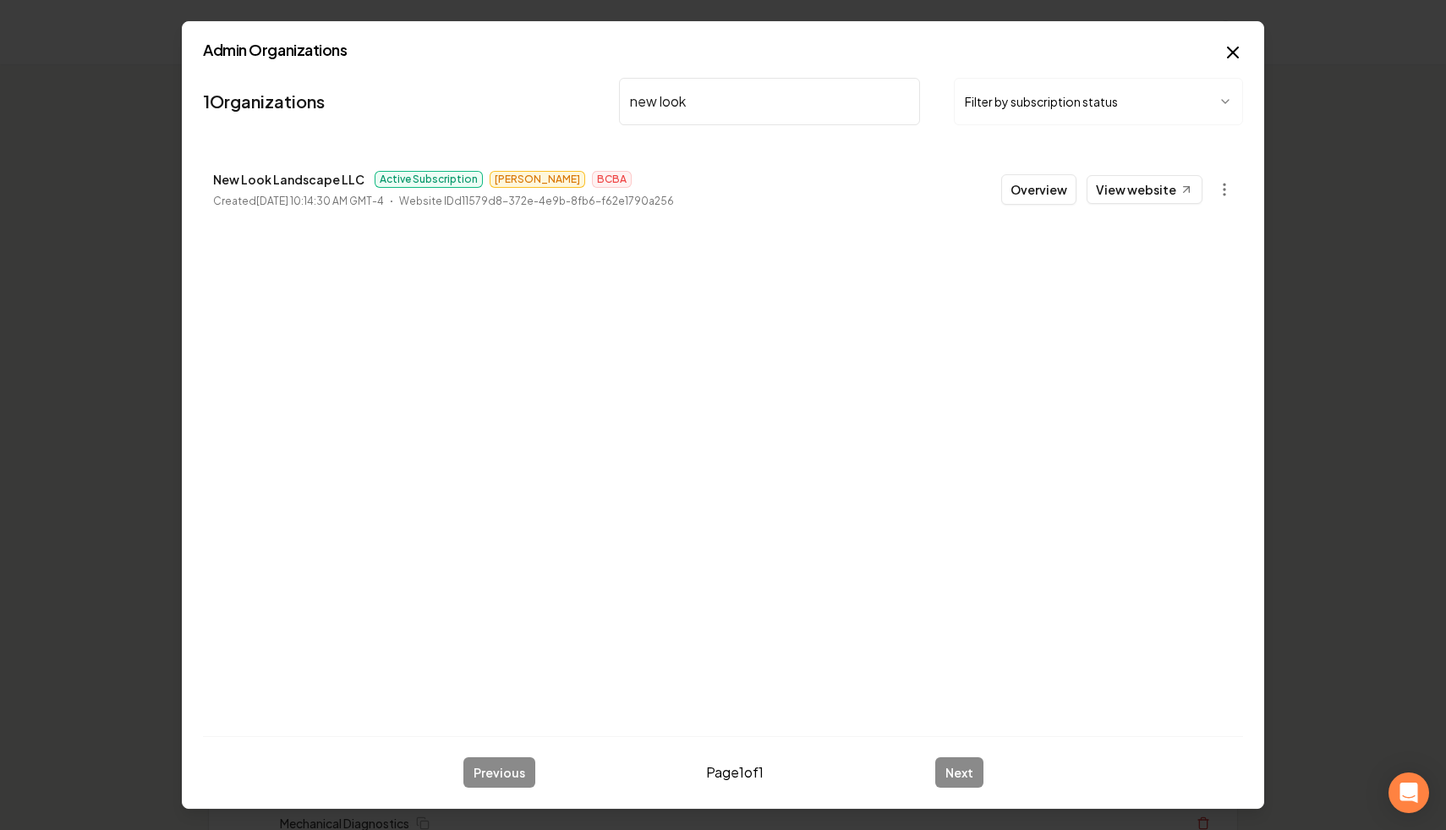
drag, startPoint x: 699, startPoint y: 102, endPoint x: 315, endPoint y: 33, distance: 390.1
click at [315, 33] on div "Admin Organizations 1 Organizations new look Filter by subscription status New …" at bounding box center [723, 415] width 1082 height 788
type input "1"
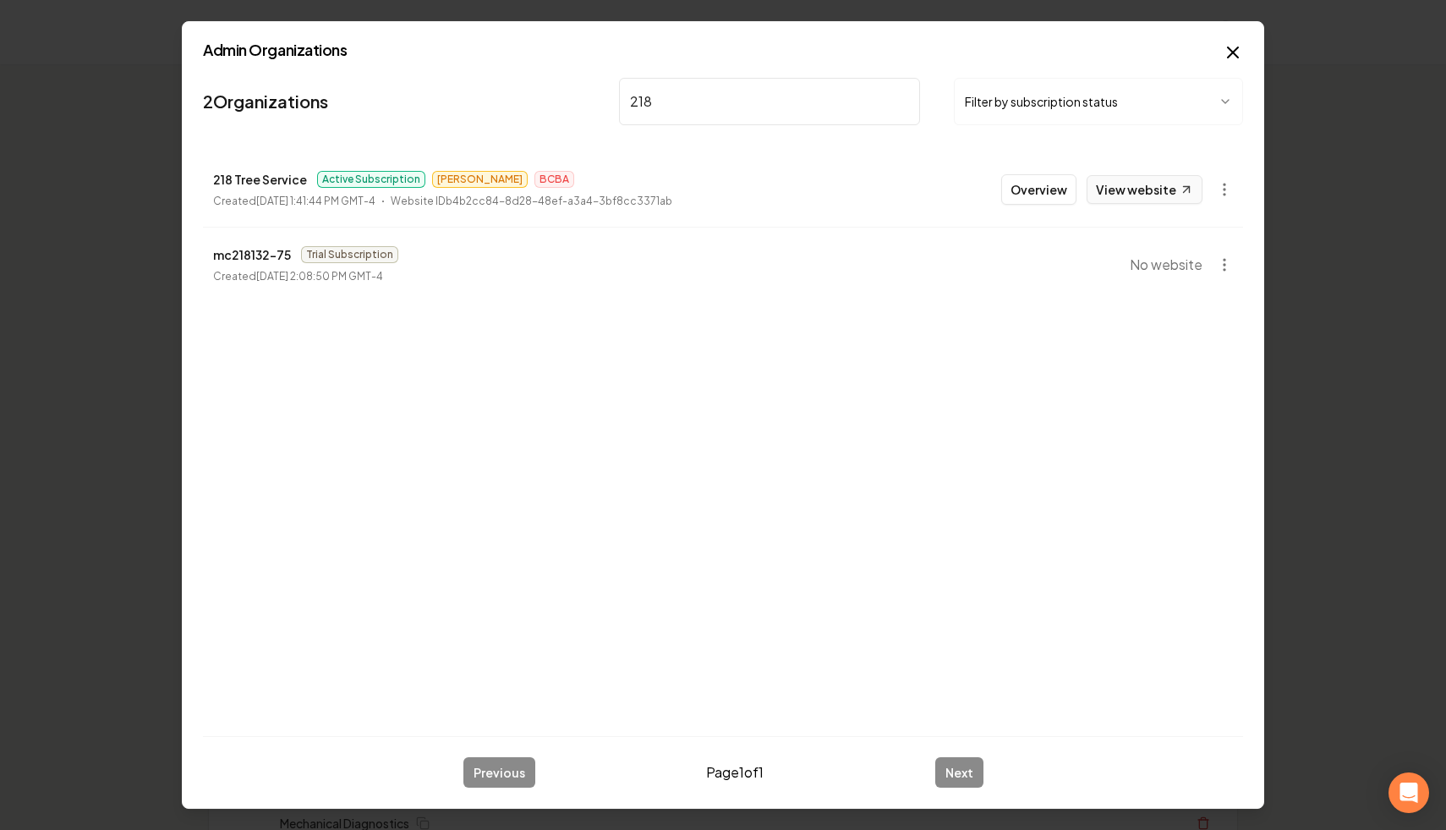
click at [1141, 184] on link "View website" at bounding box center [1145, 189] width 116 height 29
drag, startPoint x: 666, startPoint y: 107, endPoint x: 548, endPoint y: 79, distance: 120.8
click at [548, 79] on nav "2 Organizations 218 Filter by subscription status" at bounding box center [723, 108] width 1040 height 74
type input "ace hardsc"
click at [1127, 187] on link "View website" at bounding box center [1145, 189] width 116 height 29
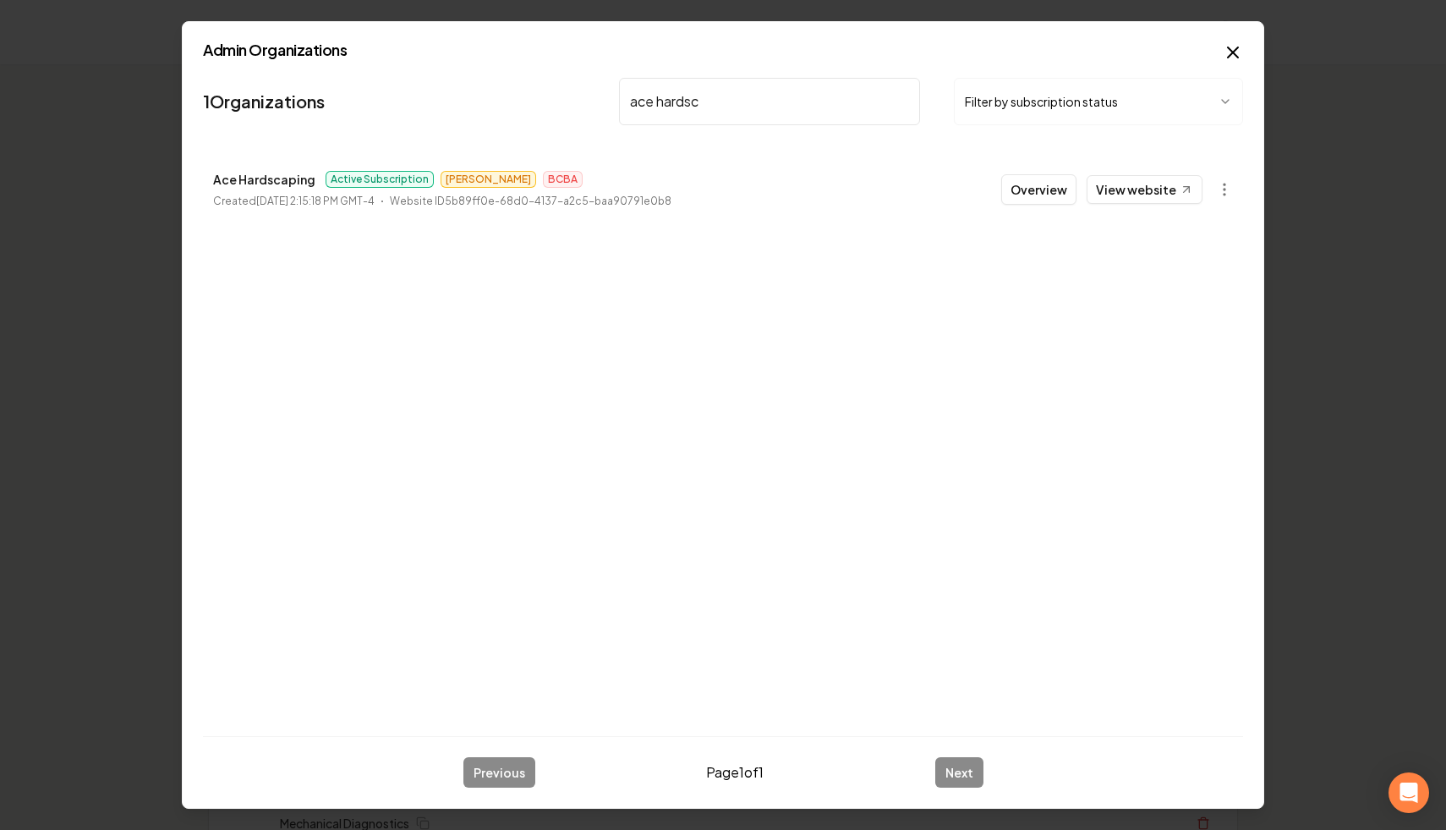
drag, startPoint x: 641, startPoint y: 87, endPoint x: 516, endPoint y: 78, distance: 125.5
click at [516, 78] on nav "1 Organizations ace hardsc Filter by subscription status" at bounding box center [723, 108] width 1040 height 74
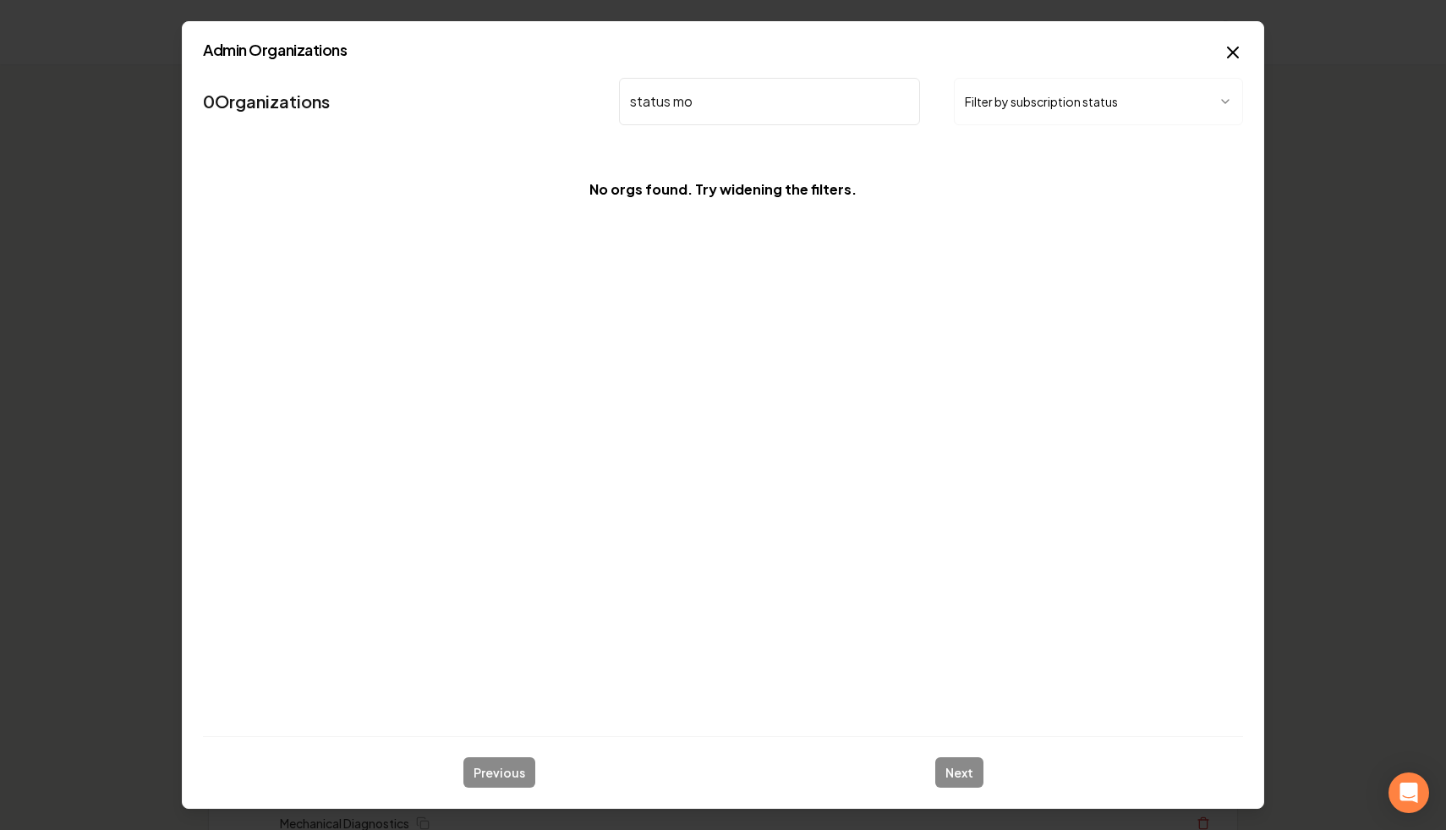
drag, startPoint x: 790, startPoint y: 112, endPoint x: 539, endPoint y: 118, distance: 251.2
click at [538, 118] on nav "0 Organizations status mo Filter by subscription status" at bounding box center [723, 108] width 1040 height 74
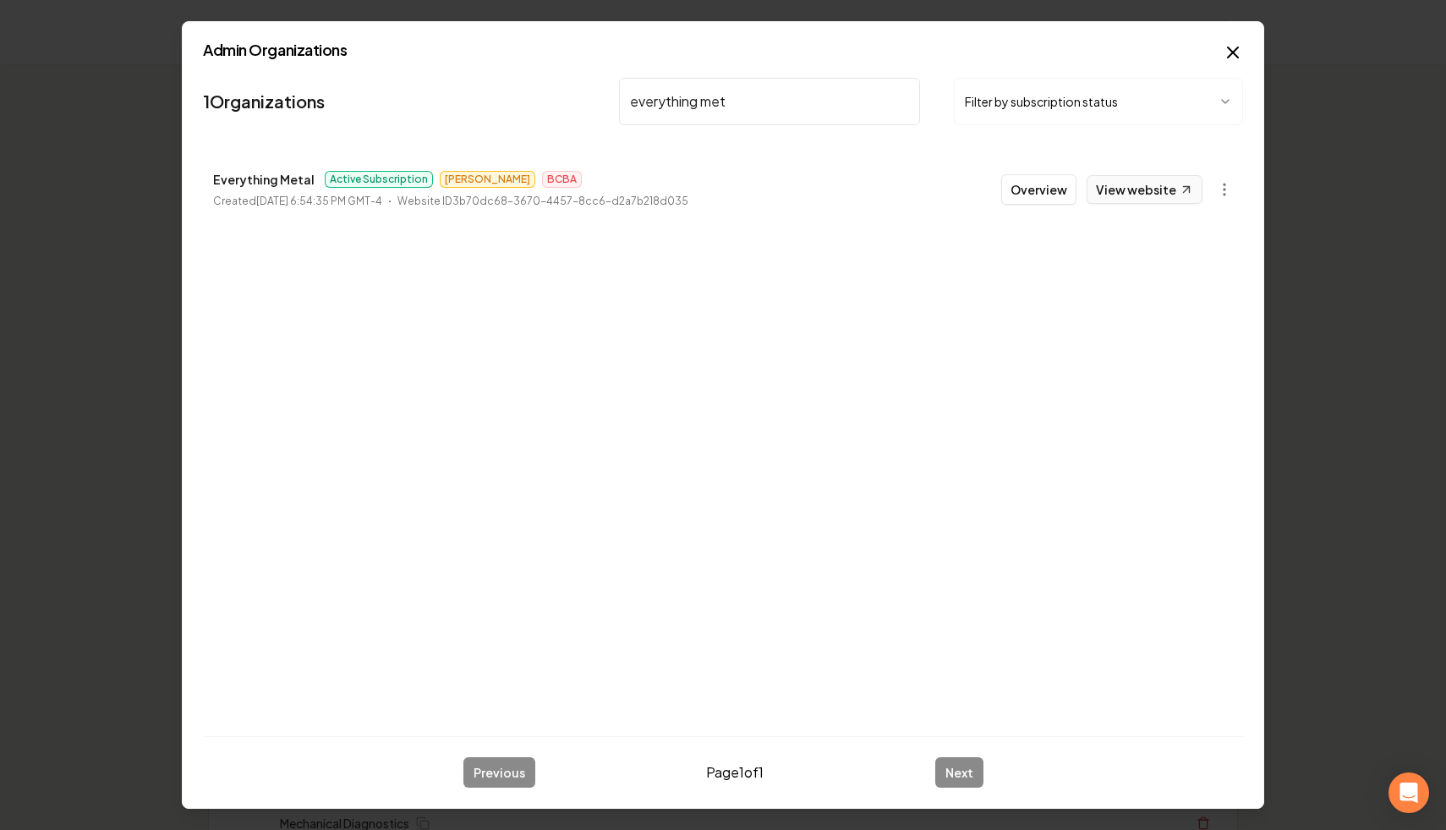
click at [1126, 192] on link "View website" at bounding box center [1145, 189] width 116 height 29
click at [795, 107] on input "everything met" at bounding box center [769, 101] width 301 height 47
click at [775, 107] on input "everything met" at bounding box center [769, 101] width 301 height 47
type input "vroom"
click at [1153, 181] on link "View website" at bounding box center [1145, 189] width 116 height 29
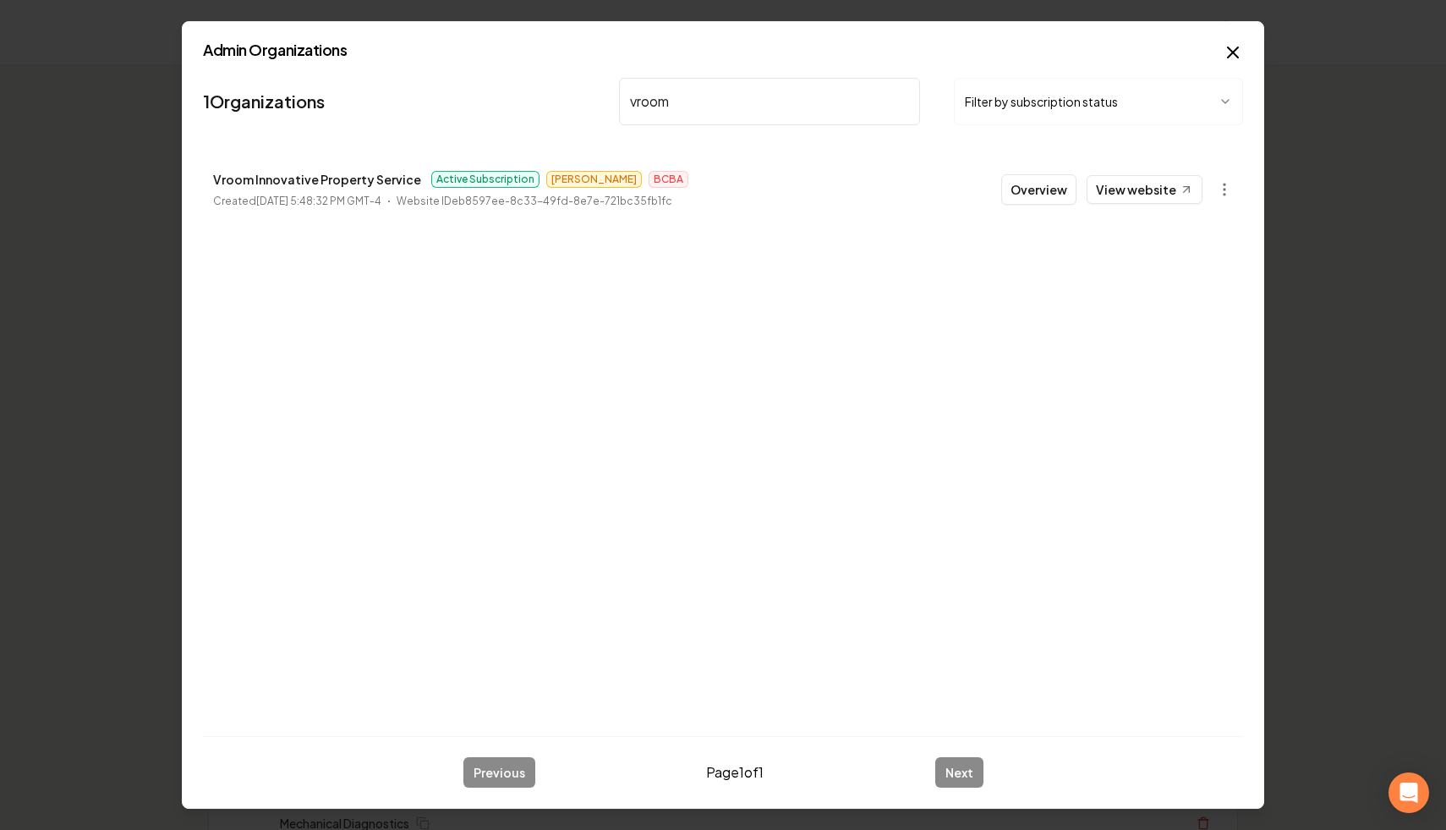
click at [904, 102] on input "vroom" at bounding box center [769, 101] width 301 height 47
click at [1131, 186] on link "View website" at bounding box center [1145, 189] width 116 height 29
drag, startPoint x: 729, startPoint y: 110, endPoint x: 396, endPoint y: 60, distance: 336.9
click at [396, 60] on div "Admin Organizations 1 Organizations simone Filter by subscription status [PERSO…" at bounding box center [723, 415] width 1082 height 788
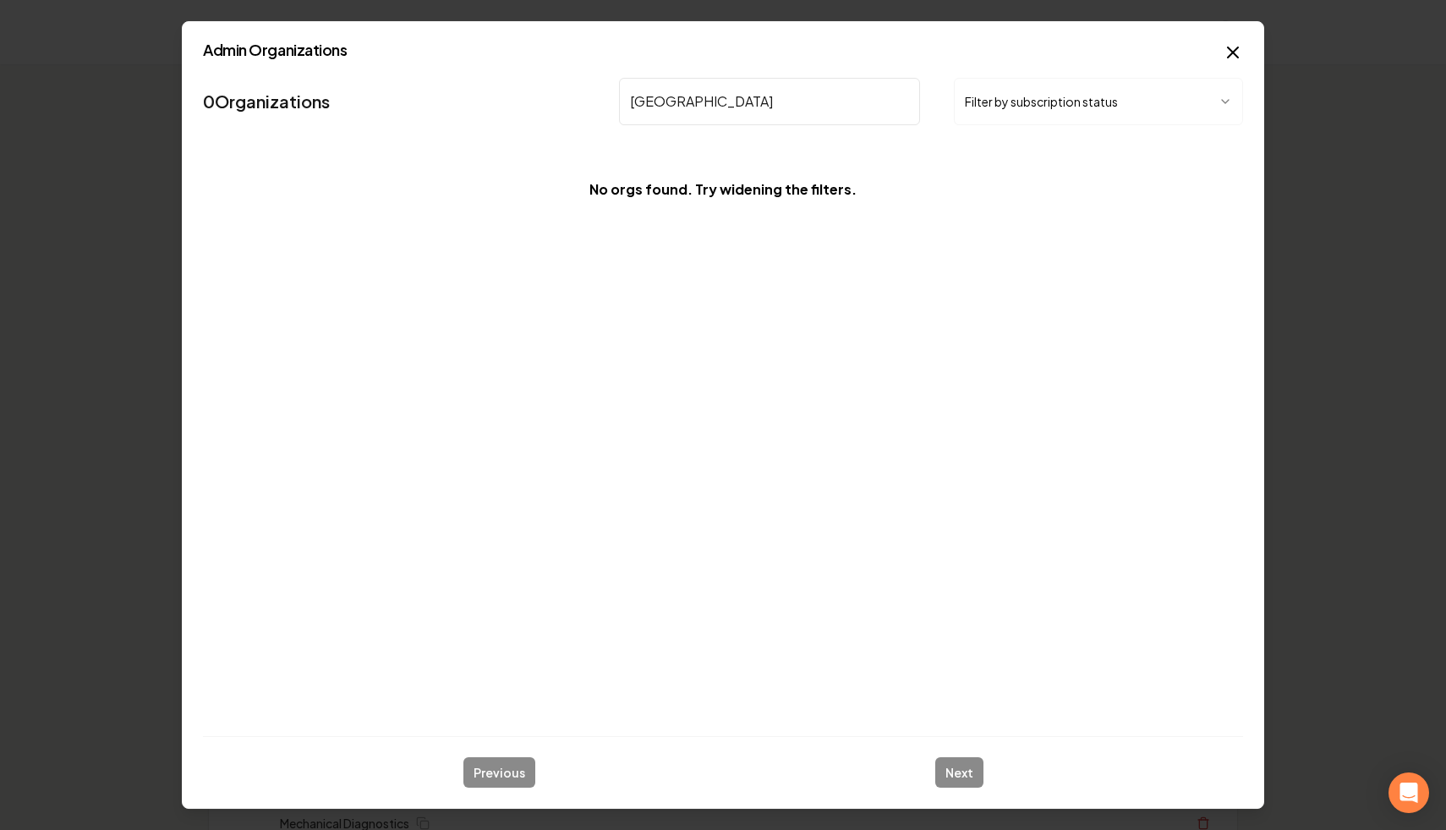
click at [685, 97] on input "[GEOGRAPHIC_DATA]" at bounding box center [769, 101] width 301 height 47
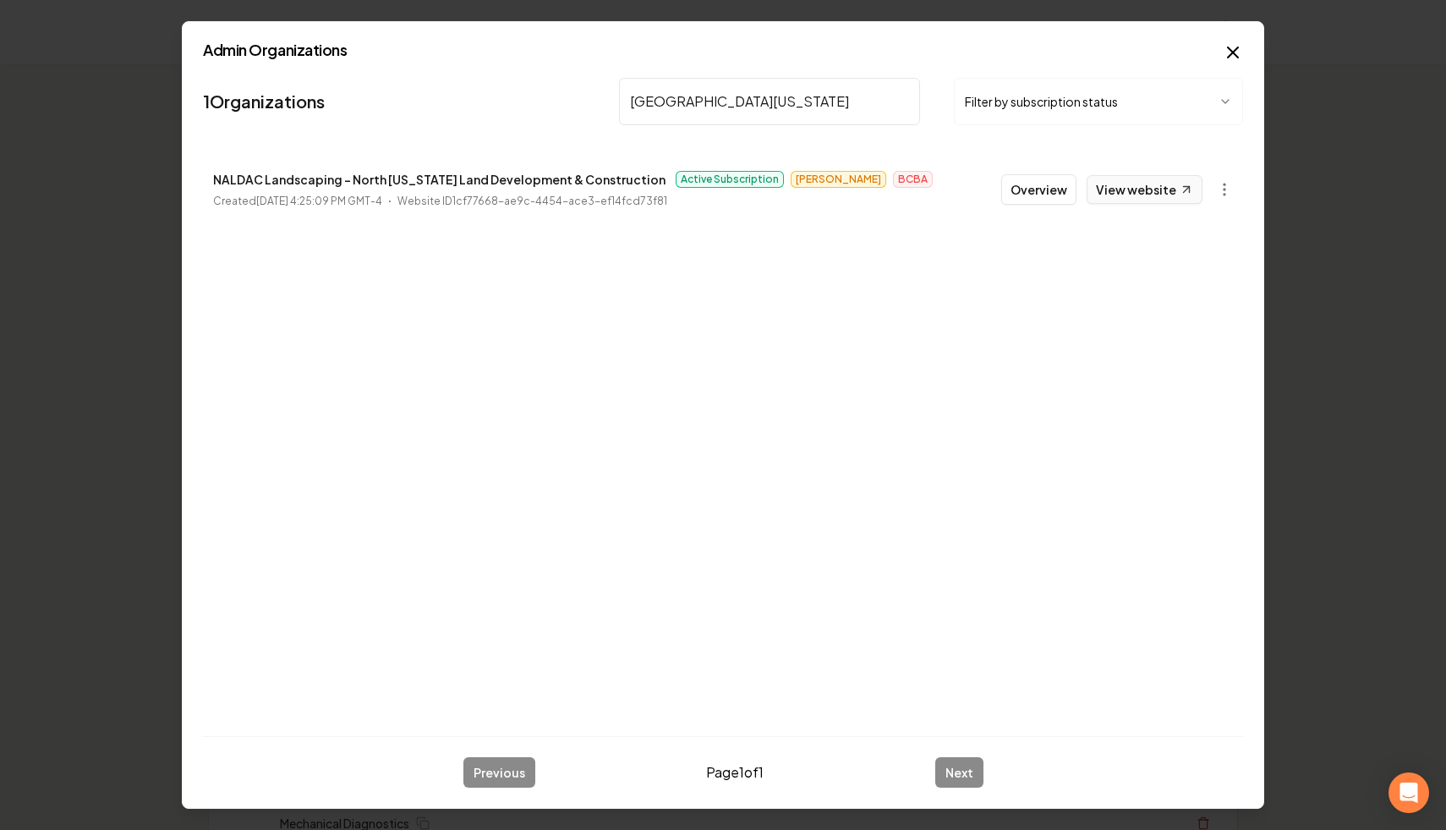
click at [1133, 187] on link "View website" at bounding box center [1145, 189] width 116 height 29
click at [800, 85] on input "[GEOGRAPHIC_DATA][US_STATE]" at bounding box center [769, 101] width 301 height 47
drag, startPoint x: 748, startPoint y: 116, endPoint x: 539, endPoint y: 76, distance: 213.5
click at [536, 79] on nav "1 Organizations [GEOGRAPHIC_DATA][US_STATE] Filter by subscription status" at bounding box center [723, 108] width 1040 height 74
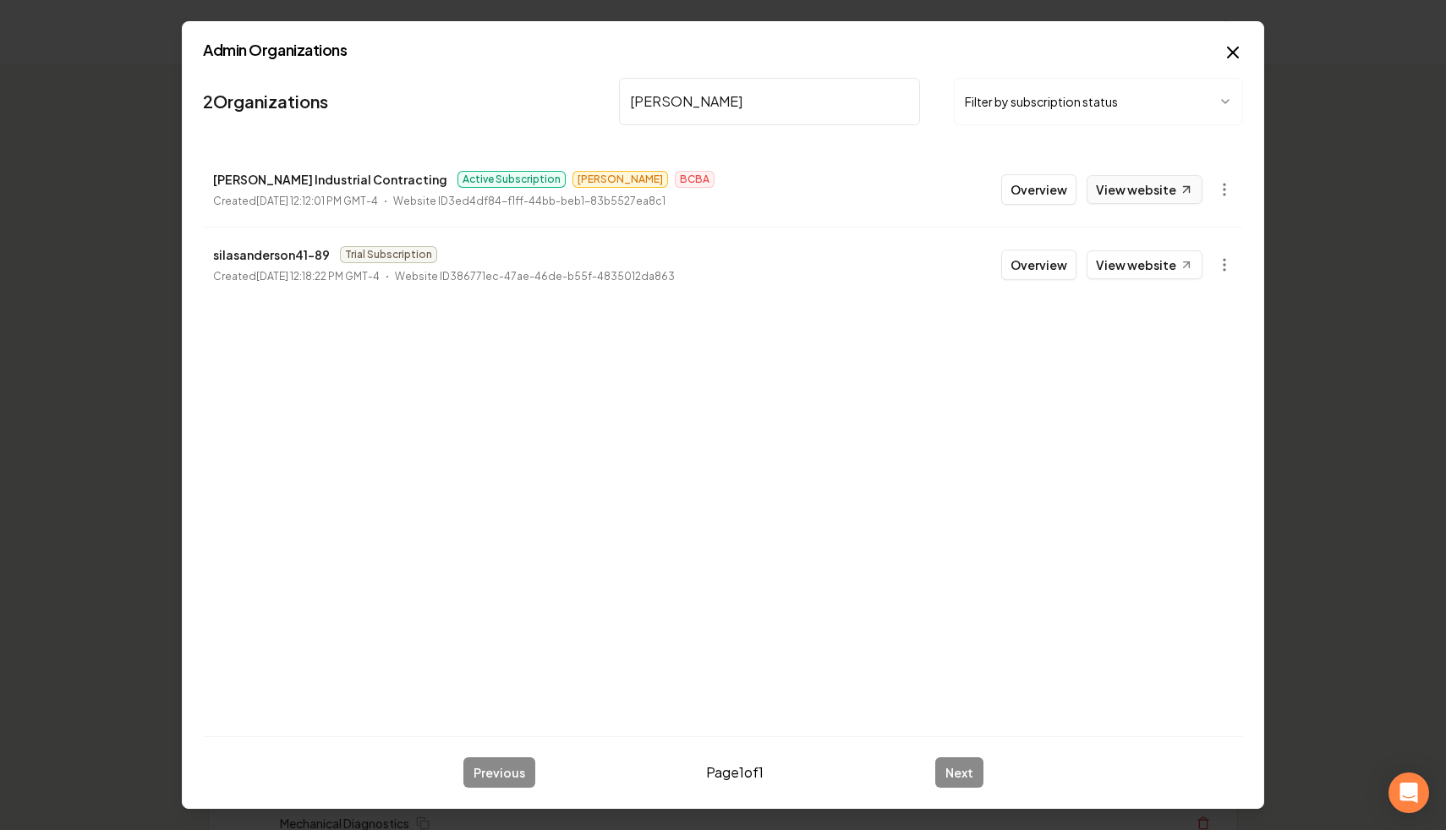
click at [1156, 183] on link "View website" at bounding box center [1145, 189] width 116 height 29
click at [761, 105] on input "[PERSON_NAME]" at bounding box center [769, 101] width 301 height 47
click at [636, 112] on input "[PERSON_NAME]" at bounding box center [769, 101] width 301 height 47
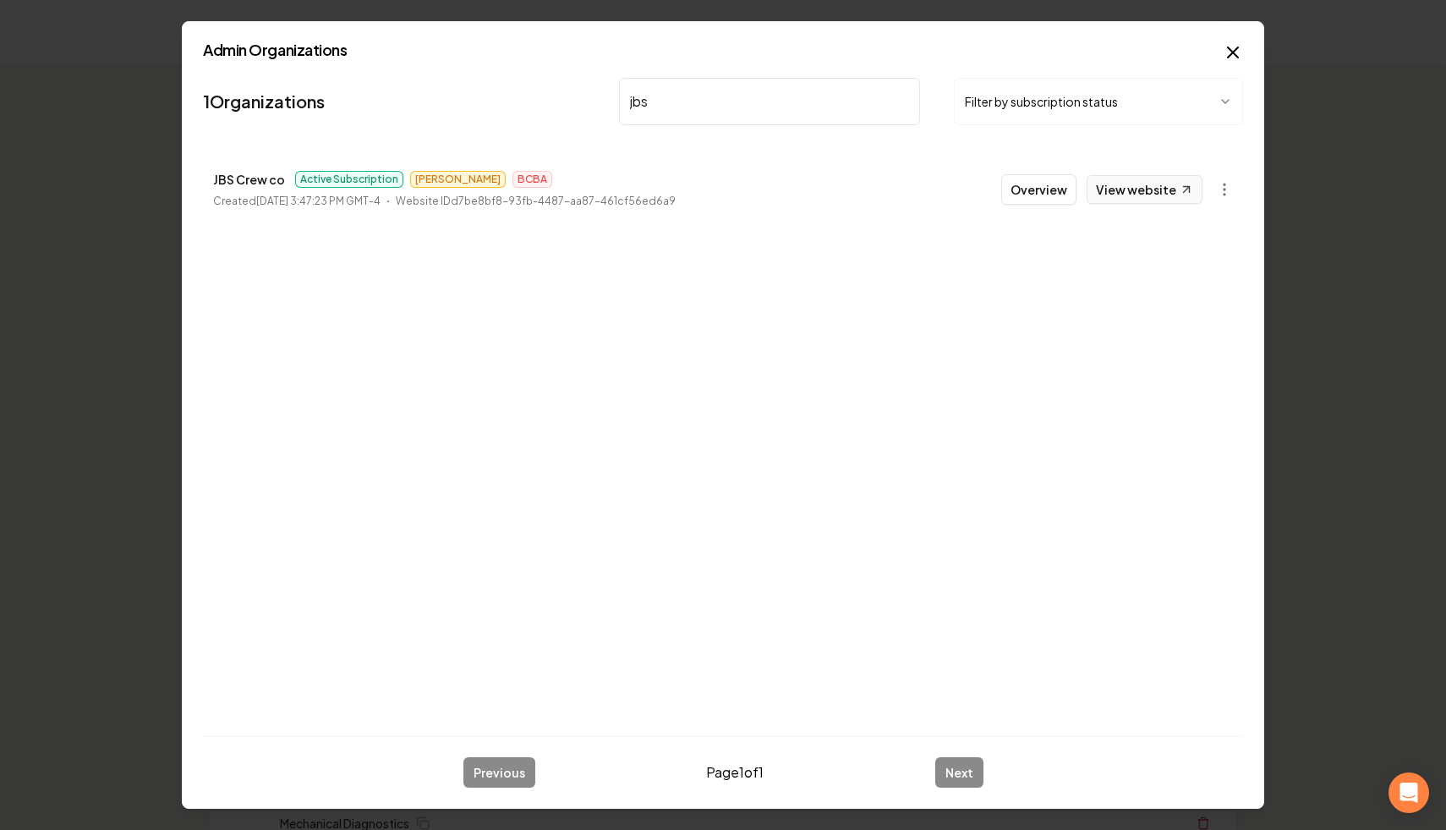
click at [1148, 185] on link "View website" at bounding box center [1145, 189] width 116 height 29
click at [685, 105] on input "jbs" at bounding box center [769, 101] width 301 height 47
click at [535, 87] on nav "1 Organizations jbs Filter by subscription status" at bounding box center [723, 108] width 1040 height 74
type input "r"
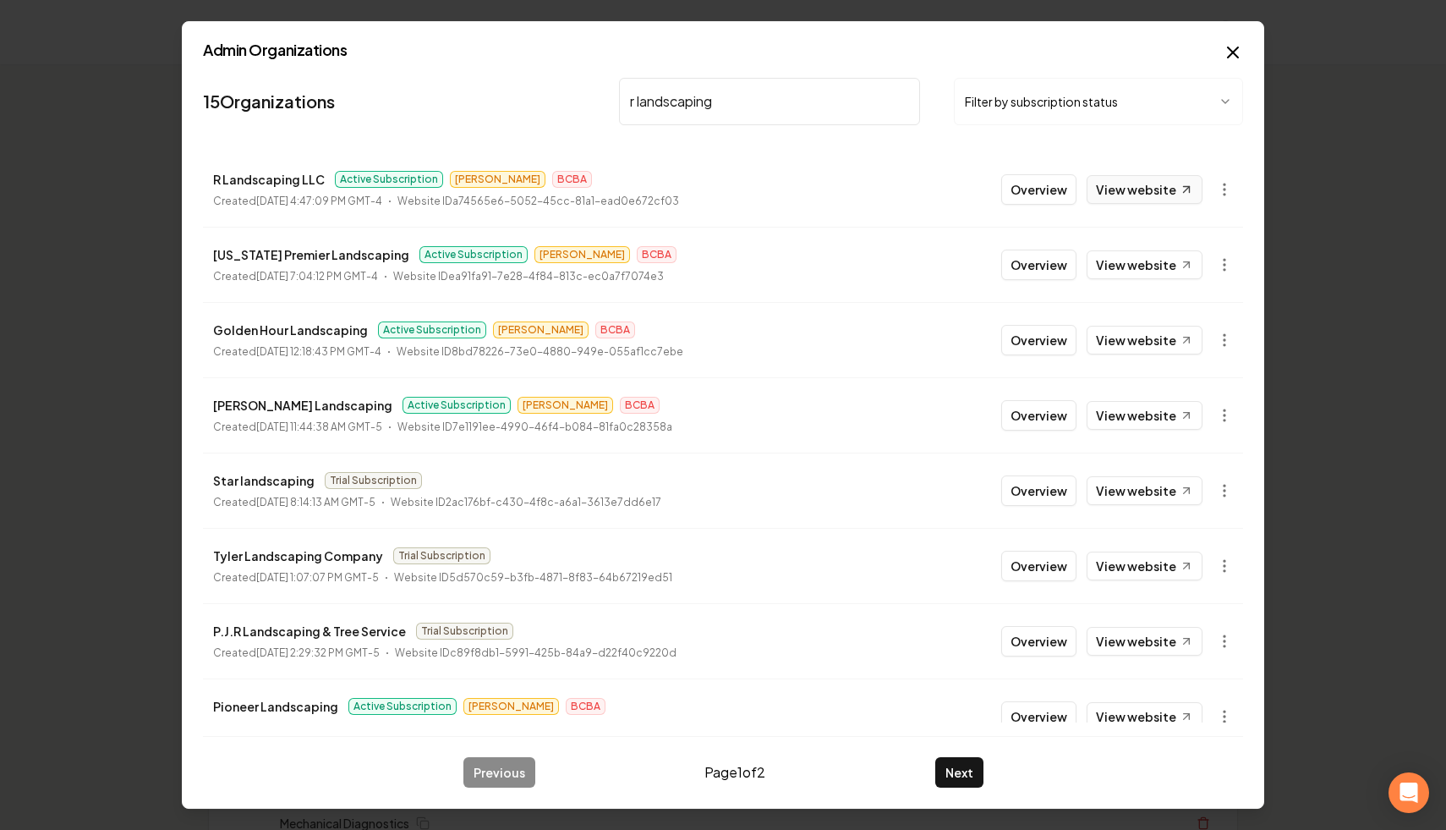
type input "r landscaping"
click at [1159, 189] on link "View website" at bounding box center [1145, 189] width 116 height 29
click at [754, 107] on input "r landscaping" at bounding box center [769, 101] width 301 height 47
click at [901, 103] on input "r landscaping" at bounding box center [769, 101] width 301 height 47
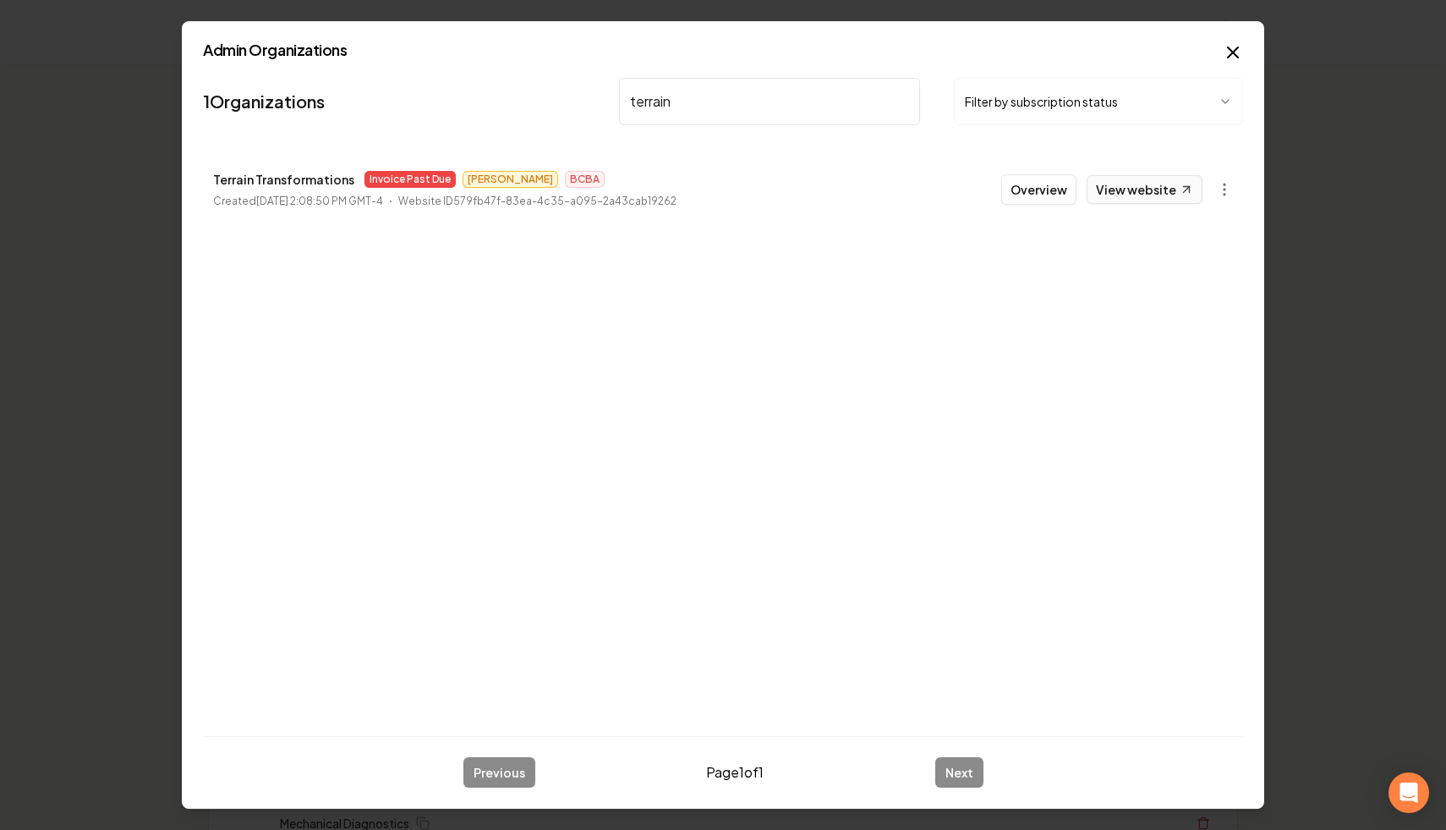
click at [1163, 187] on link "View website" at bounding box center [1145, 189] width 116 height 29
click at [791, 120] on input "terrain" at bounding box center [769, 101] width 301 height 47
click at [652, 107] on input "terrain" at bounding box center [769, 101] width 301 height 47
type input "jireh"
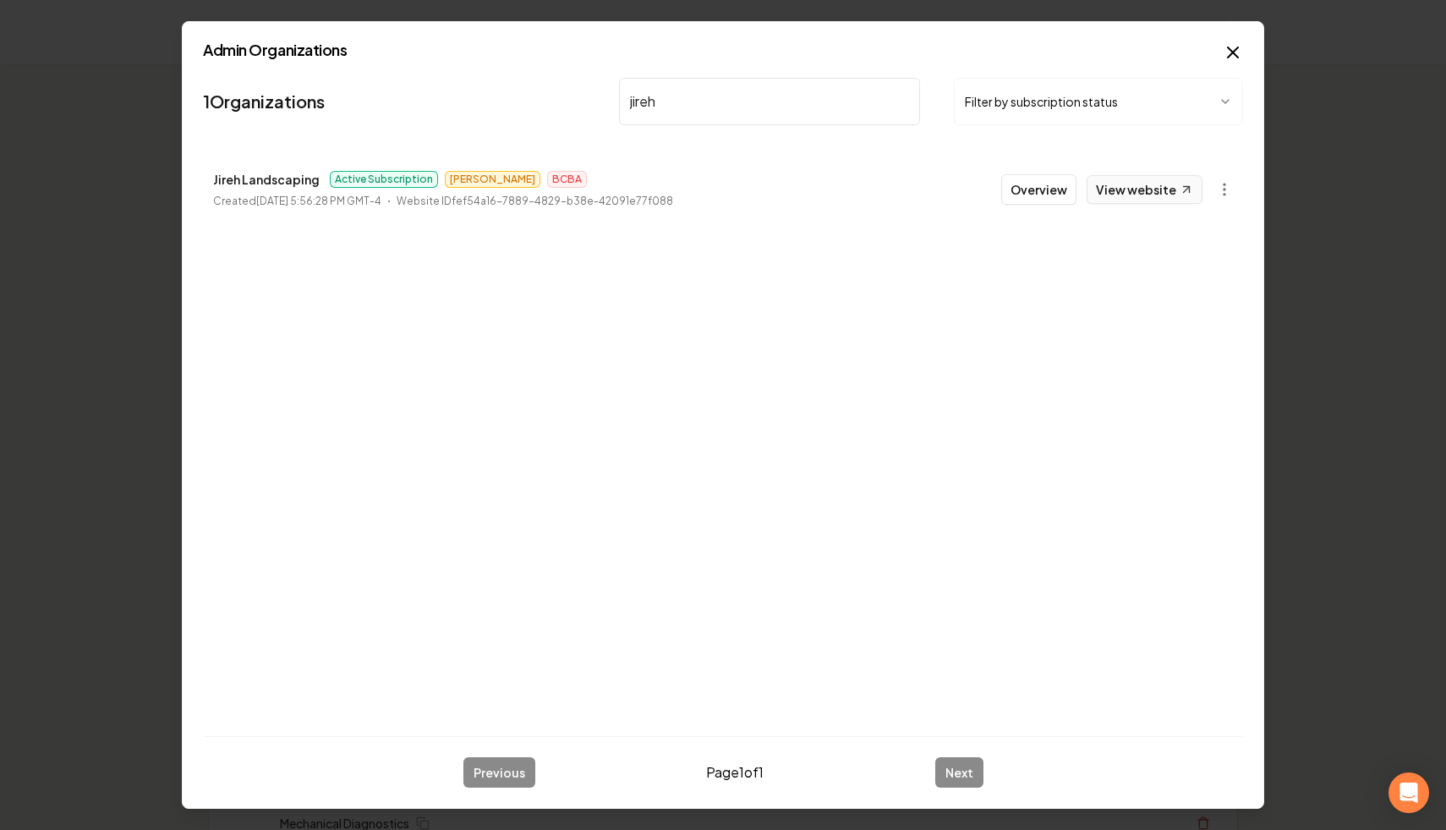
click at [1137, 199] on link "View website" at bounding box center [1145, 189] width 116 height 29
click at [896, 103] on input "jireh" at bounding box center [769, 101] width 301 height 47
click at [900, 103] on input "jireh" at bounding box center [769, 101] width 301 height 47
type input "elevation eart"
click at [1131, 196] on link "View website" at bounding box center [1145, 189] width 116 height 29
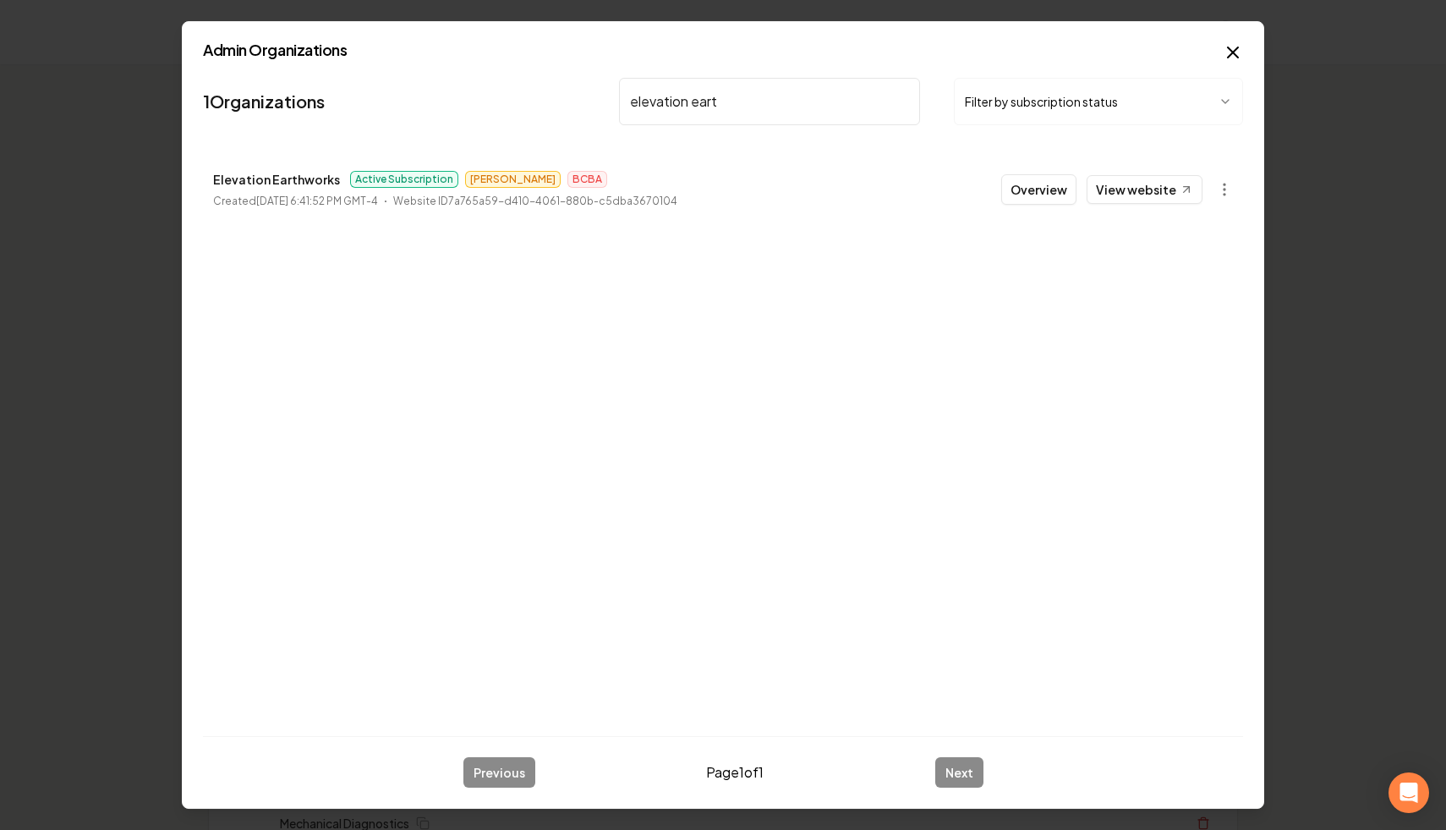
click at [761, 114] on input "elevation eart" at bounding box center [769, 101] width 301 height 47
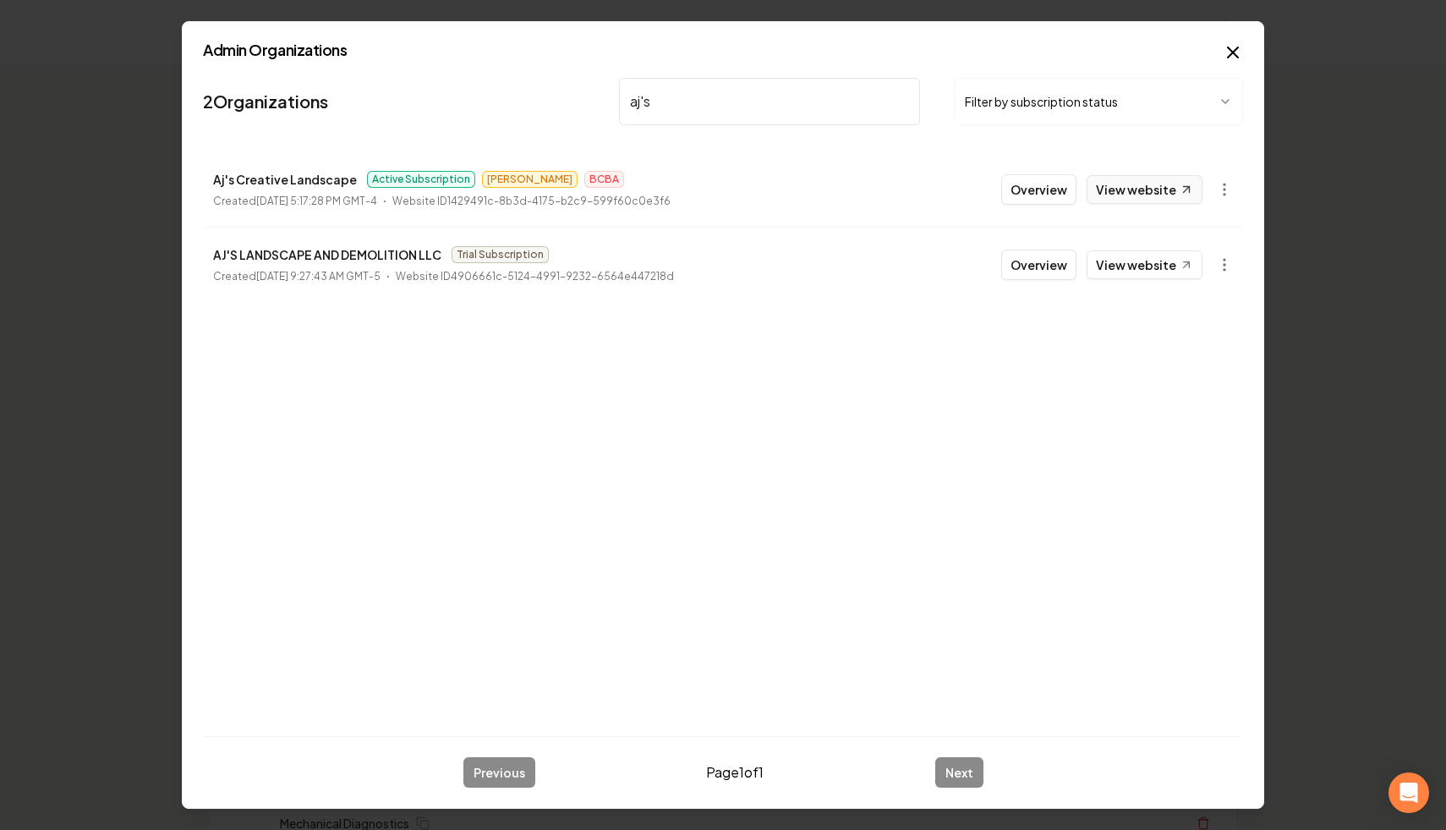
type input "aj's"
click at [1153, 191] on link "View website" at bounding box center [1145, 189] width 116 height 29
click at [903, 101] on input "aj's" at bounding box center [769, 101] width 301 height 47
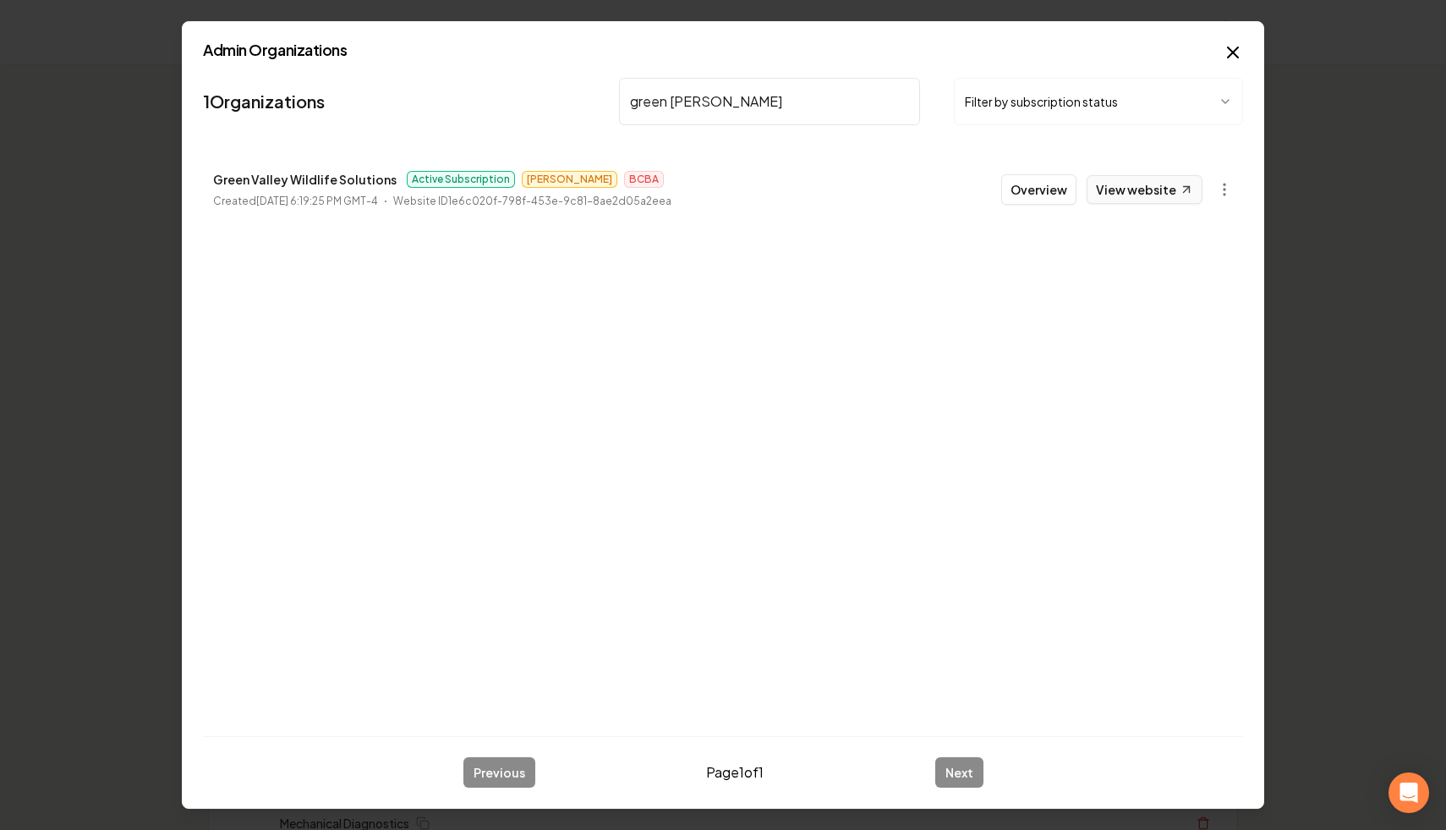
type input "green [PERSON_NAME]"
click at [1146, 191] on link "View website" at bounding box center [1145, 189] width 116 height 29
click at [903, 100] on input "green [PERSON_NAME]" at bounding box center [769, 101] width 301 height 47
type input "ch lawn"
click at [1160, 201] on link "View website" at bounding box center [1145, 189] width 116 height 29
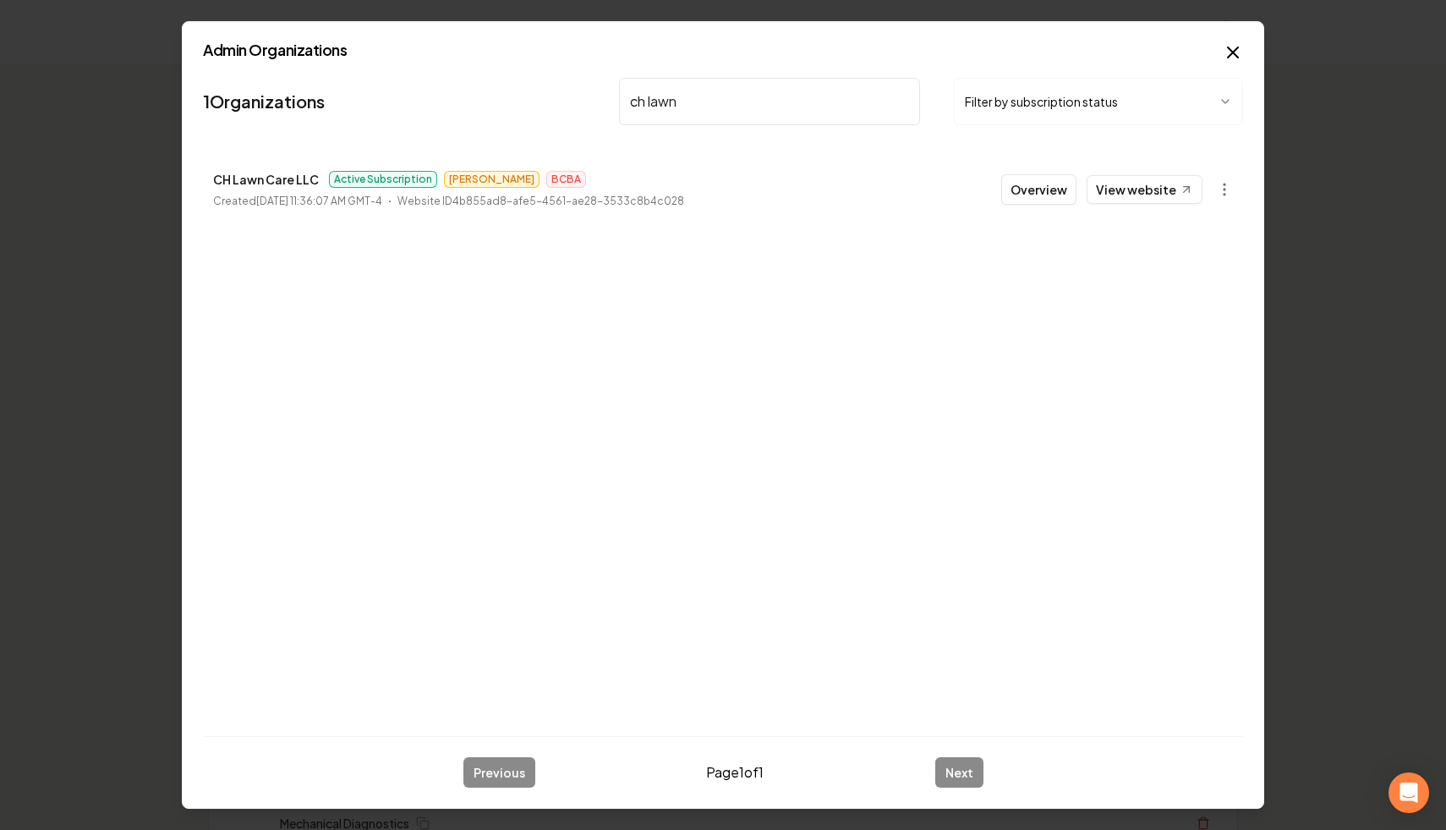
click at [899, 102] on input "ch lawn" at bounding box center [769, 101] width 301 height 47
type input "tx solar"
click at [1154, 188] on link "View website" at bounding box center [1145, 189] width 116 height 29
click at [906, 100] on input "tx solar" at bounding box center [769, 101] width 301 height 47
type input "total landscap"
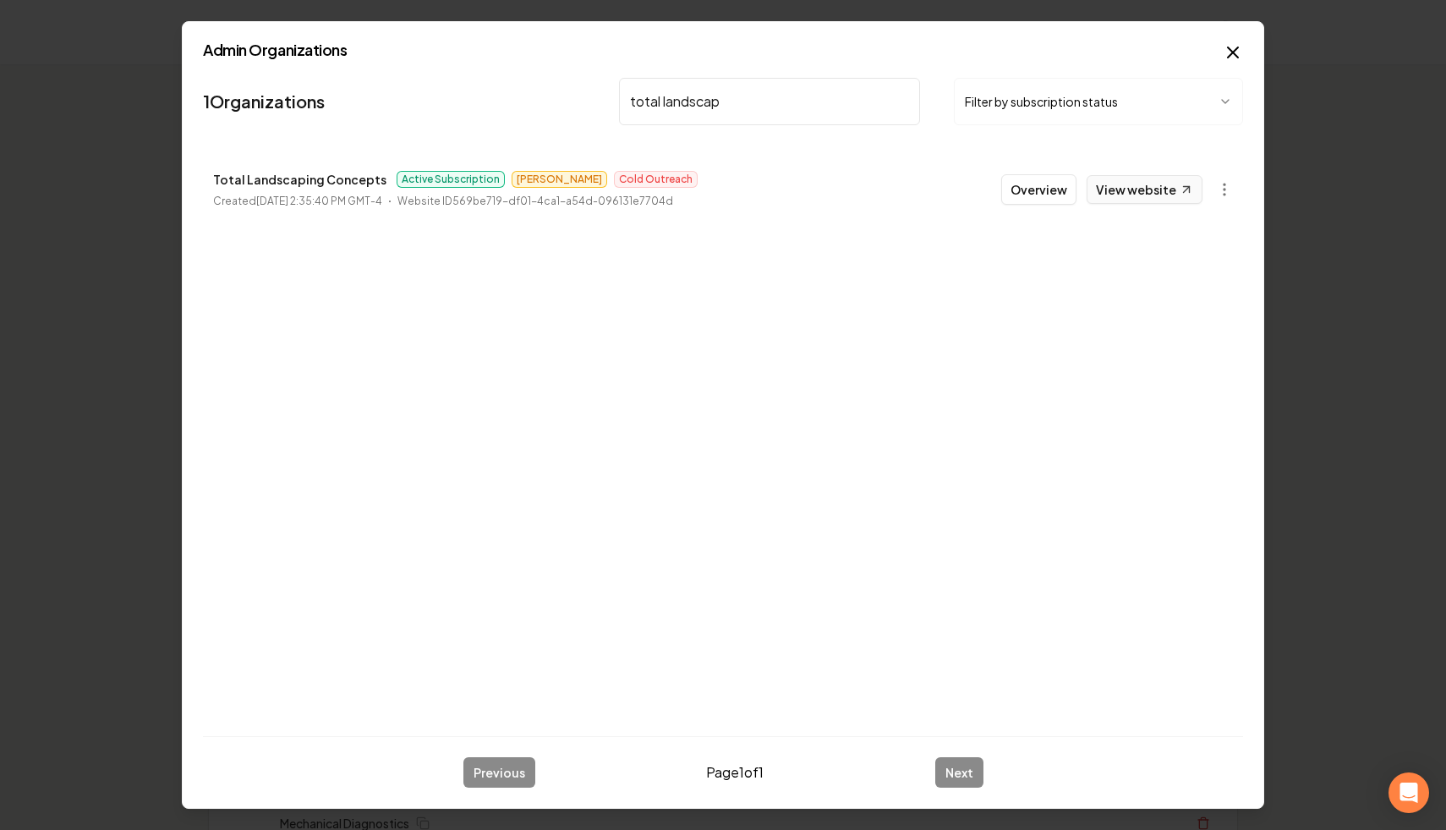
click at [1131, 190] on link "View website" at bounding box center [1145, 189] width 116 height 29
click at [903, 101] on input "total landscap" at bounding box center [769, 101] width 301 height 47
type input "bdh"
click at [1185, 189] on icon at bounding box center [1187, 189] width 14 height 14
click at [902, 99] on input "bdh" at bounding box center [769, 101] width 301 height 47
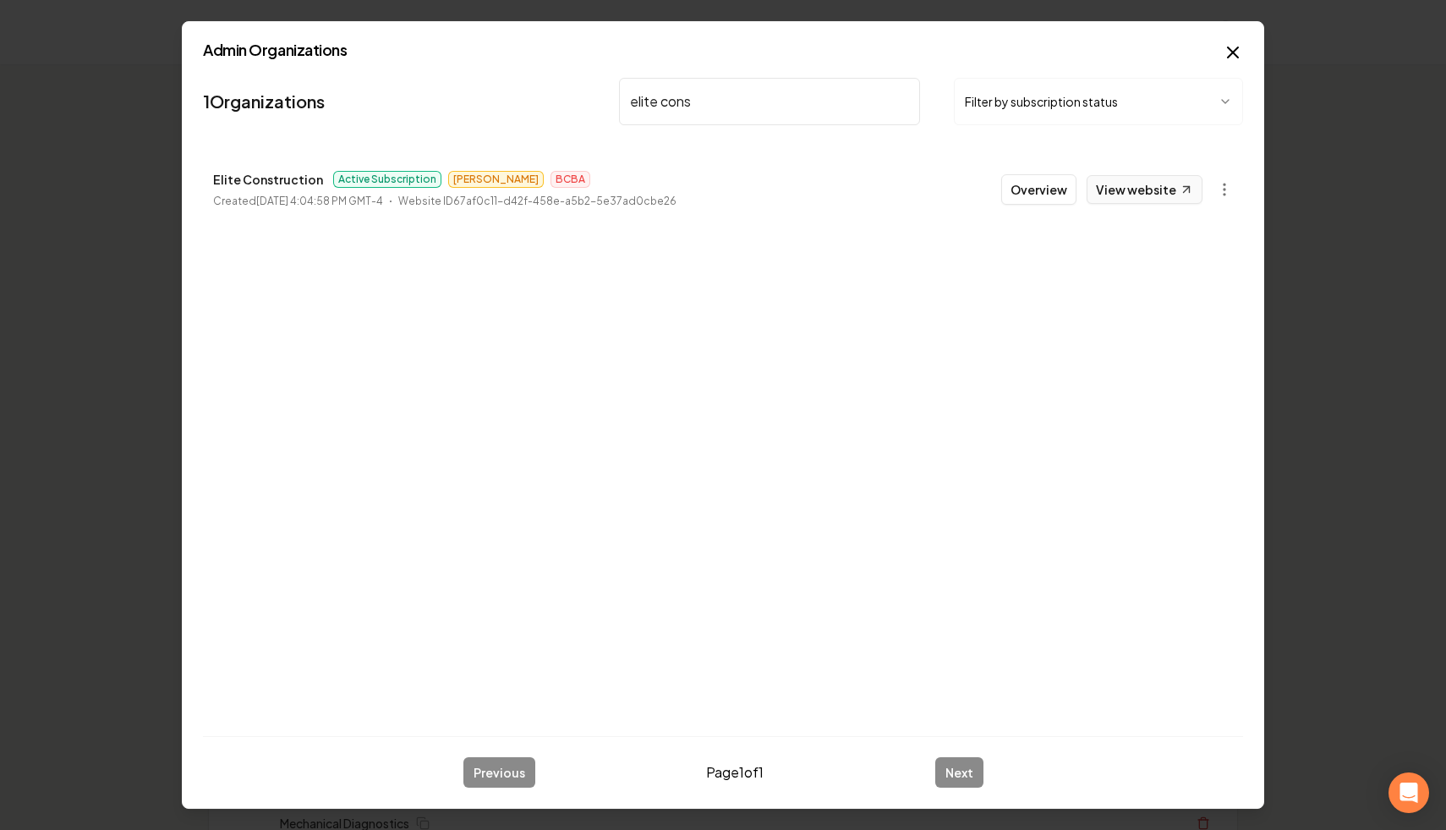
click at [1151, 191] on link "View website" at bounding box center [1145, 189] width 116 height 29
click at [748, 110] on input "elite cons" at bounding box center [769, 101] width 301 height 47
drag, startPoint x: 718, startPoint y: 110, endPoint x: 551, endPoint y: 79, distance: 169.4
click at [551, 79] on nav "1 Organizations elite cons Filter by subscription status" at bounding box center [723, 108] width 1040 height 74
type input "[PERSON_NAME]"
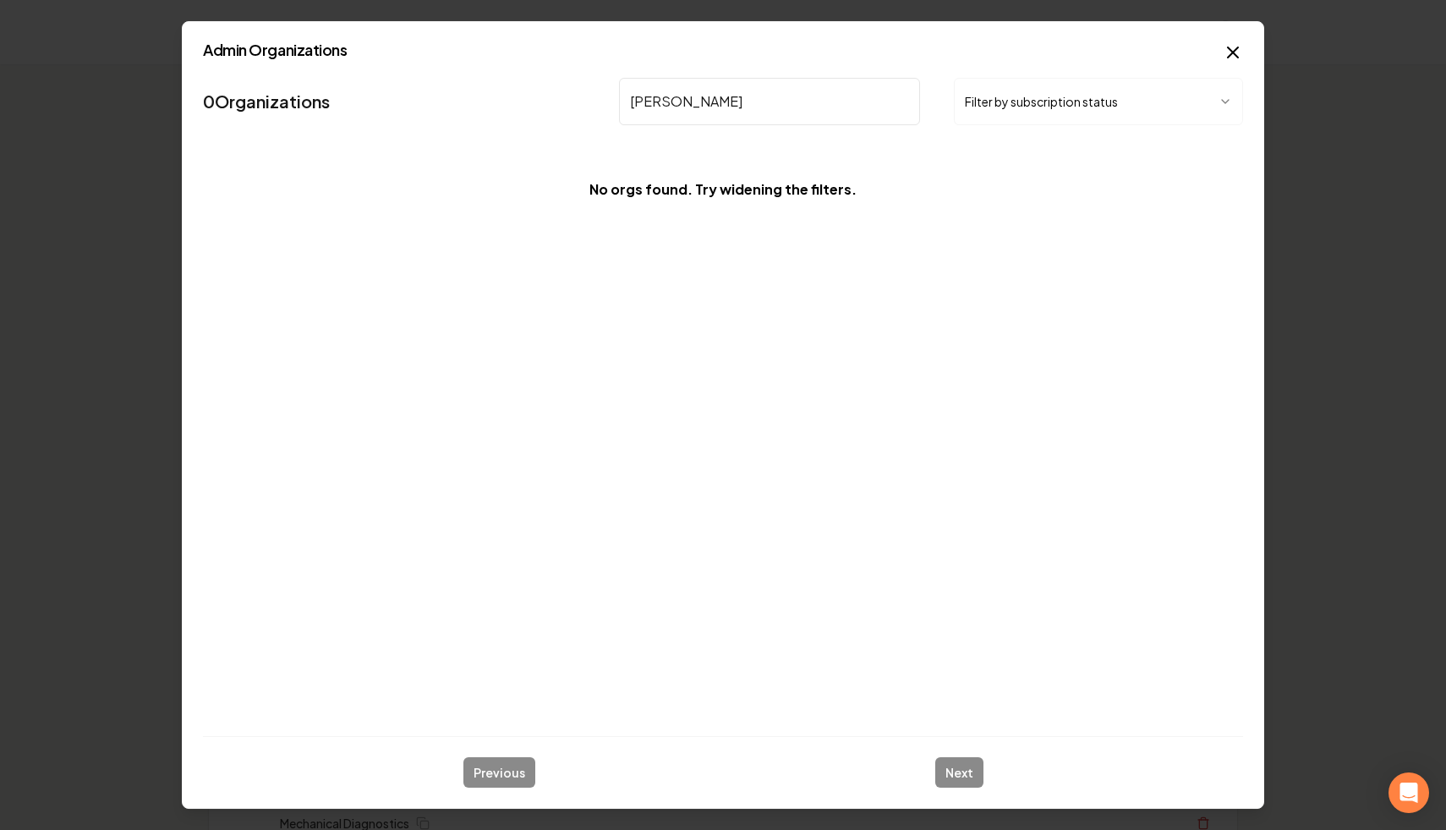
click at [903, 100] on input "[PERSON_NAME]" at bounding box center [769, 101] width 301 height 47
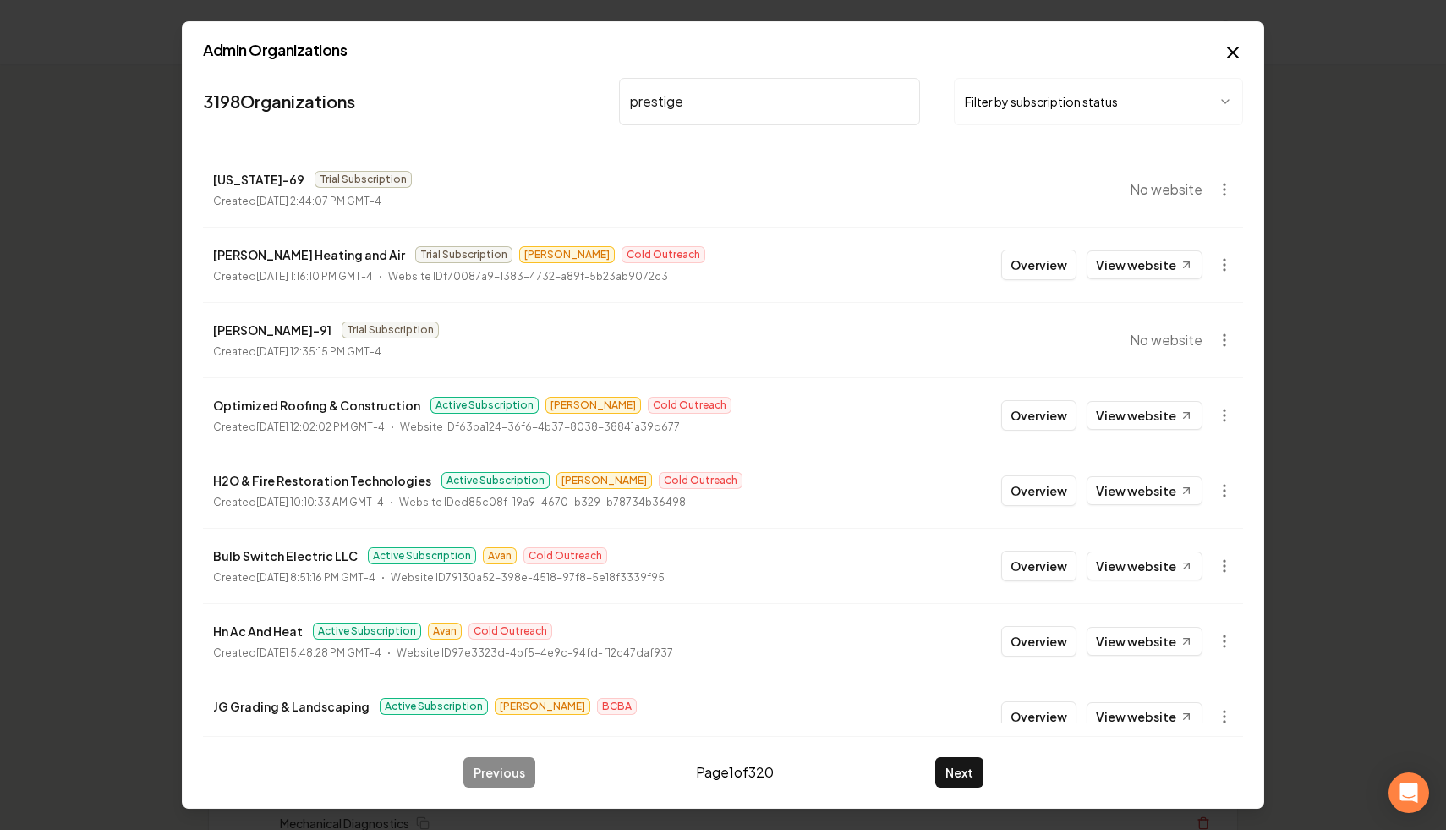
type input "prestige"
click at [1060, 122] on button "Filter by subscription status" at bounding box center [1098, 101] width 289 height 47
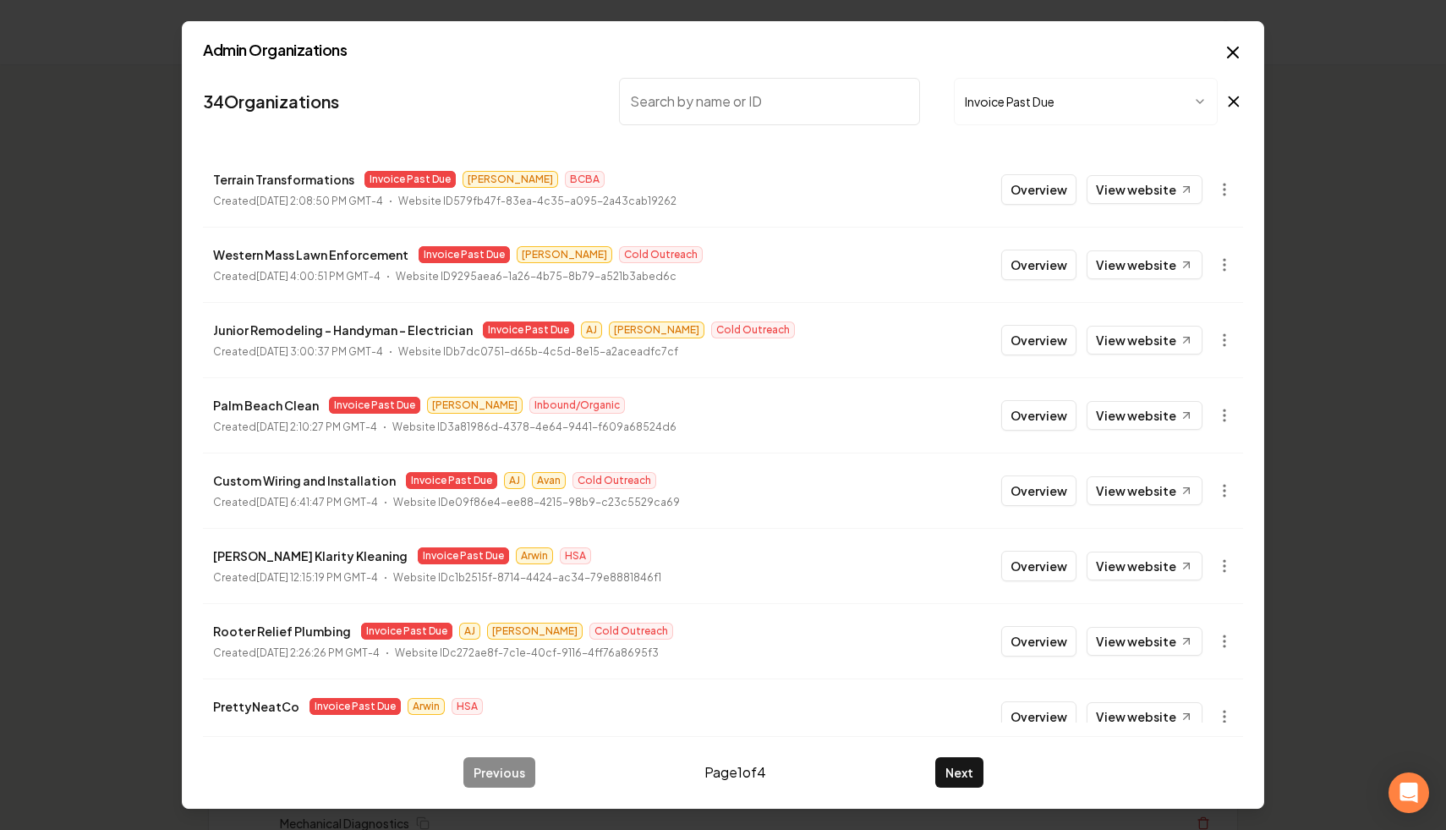
click at [832, 96] on input "search" at bounding box center [769, 101] width 301 height 47
click at [1230, 102] on icon at bounding box center [1234, 101] width 19 height 20
click at [751, 101] on input "search" at bounding box center [769, 101] width 301 height 47
paste input "Fuego Rei"
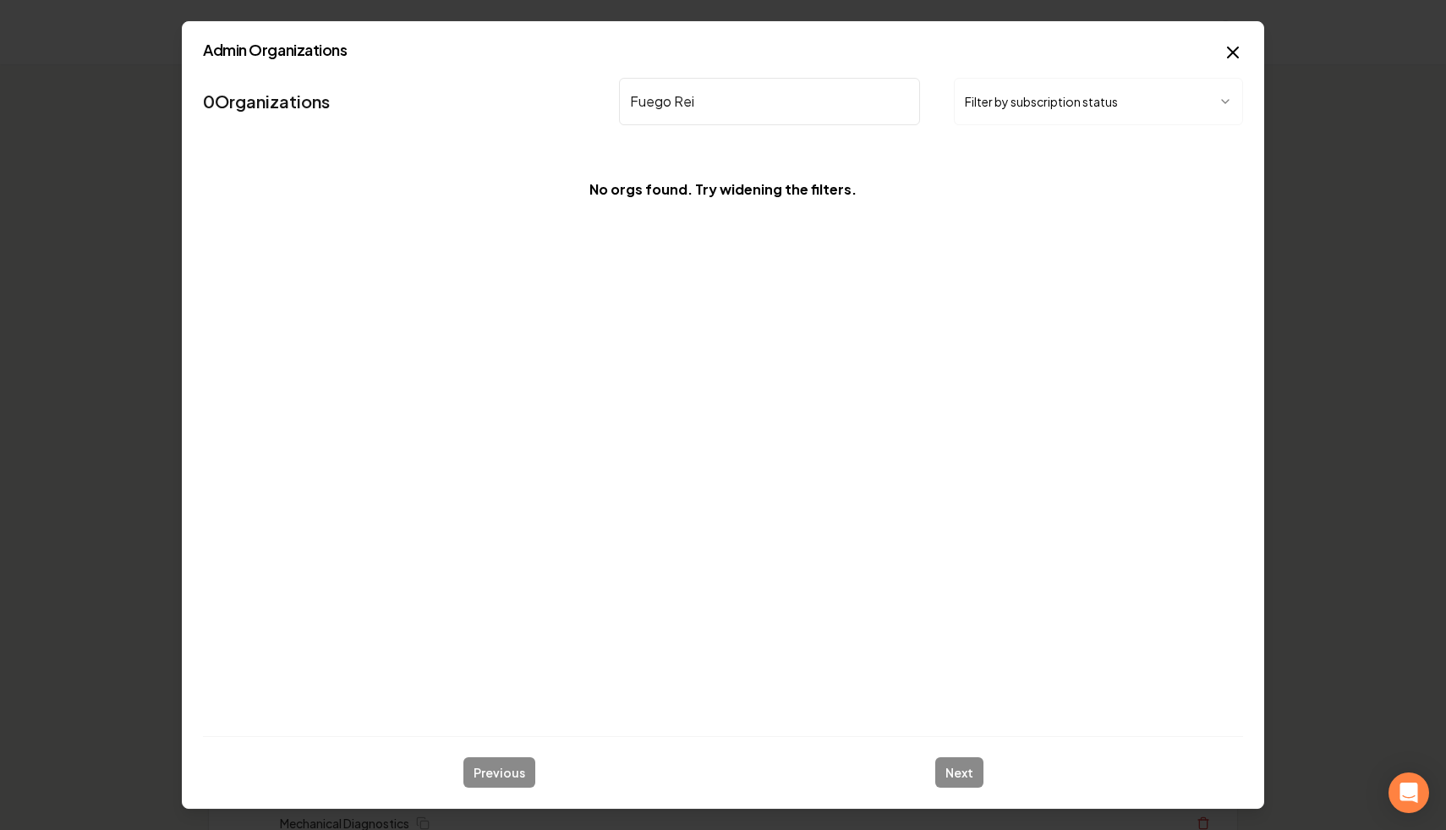
click at [684, 100] on input "Fuego Rei" at bounding box center [769, 101] width 301 height 47
type input "Fuego"
click at [901, 103] on input "Fuego" at bounding box center [769, 101] width 301 height 47
click at [1013, 105] on button "Filter by subscription status" at bounding box center [1098, 101] width 289 height 47
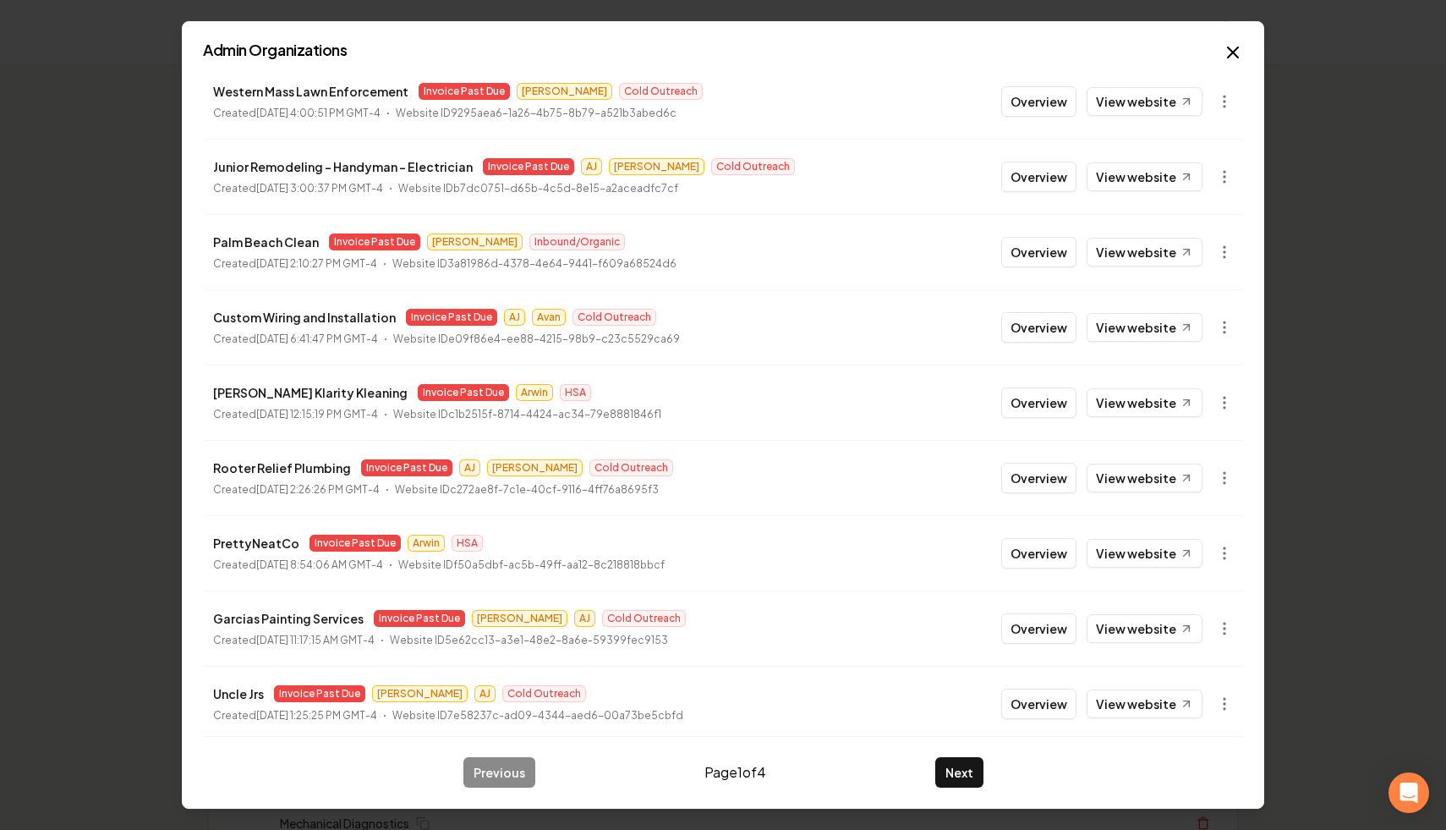
scroll to position [181, 0]
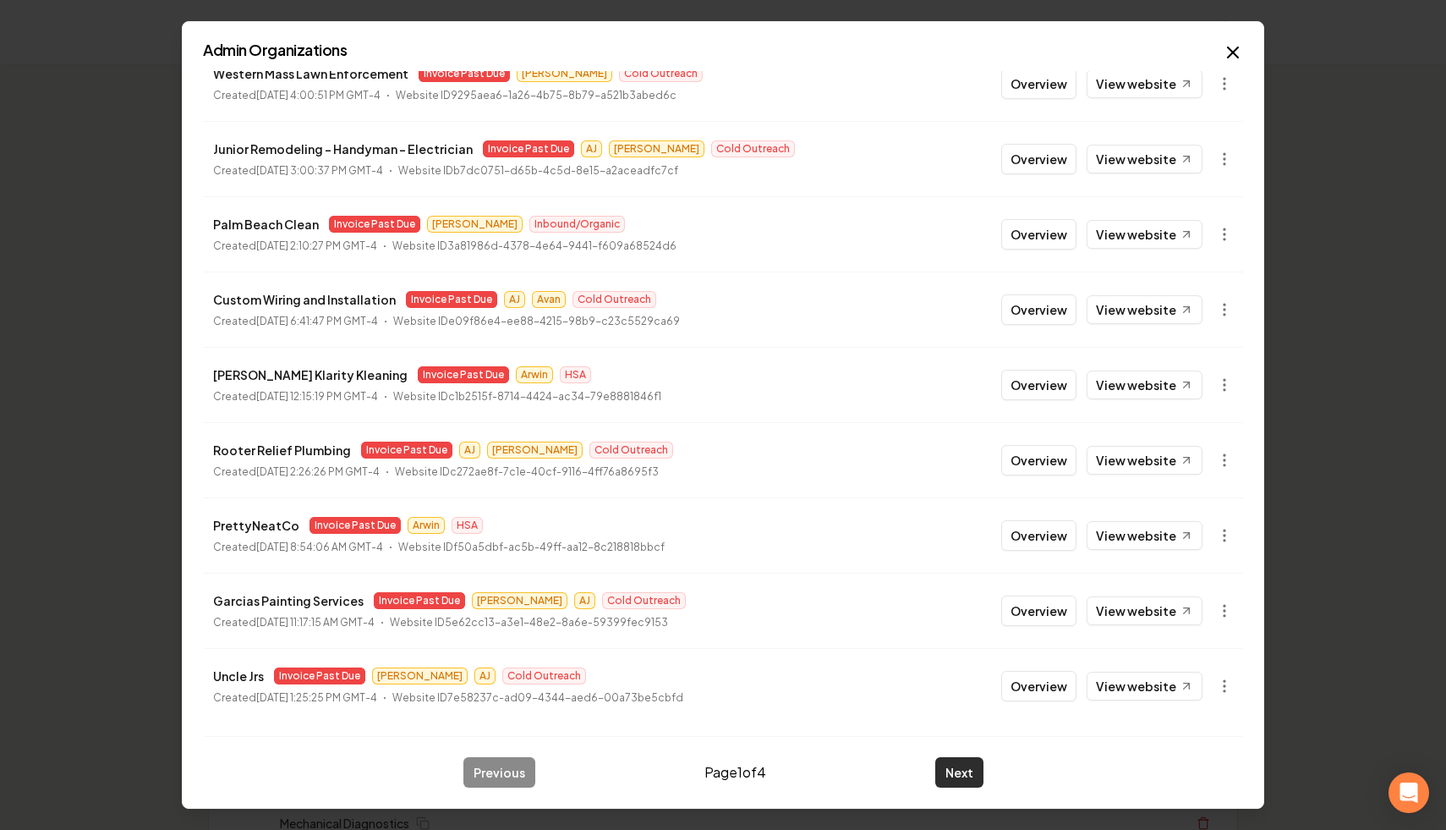
click at [947, 772] on button "Next" at bounding box center [959, 772] width 48 height 30
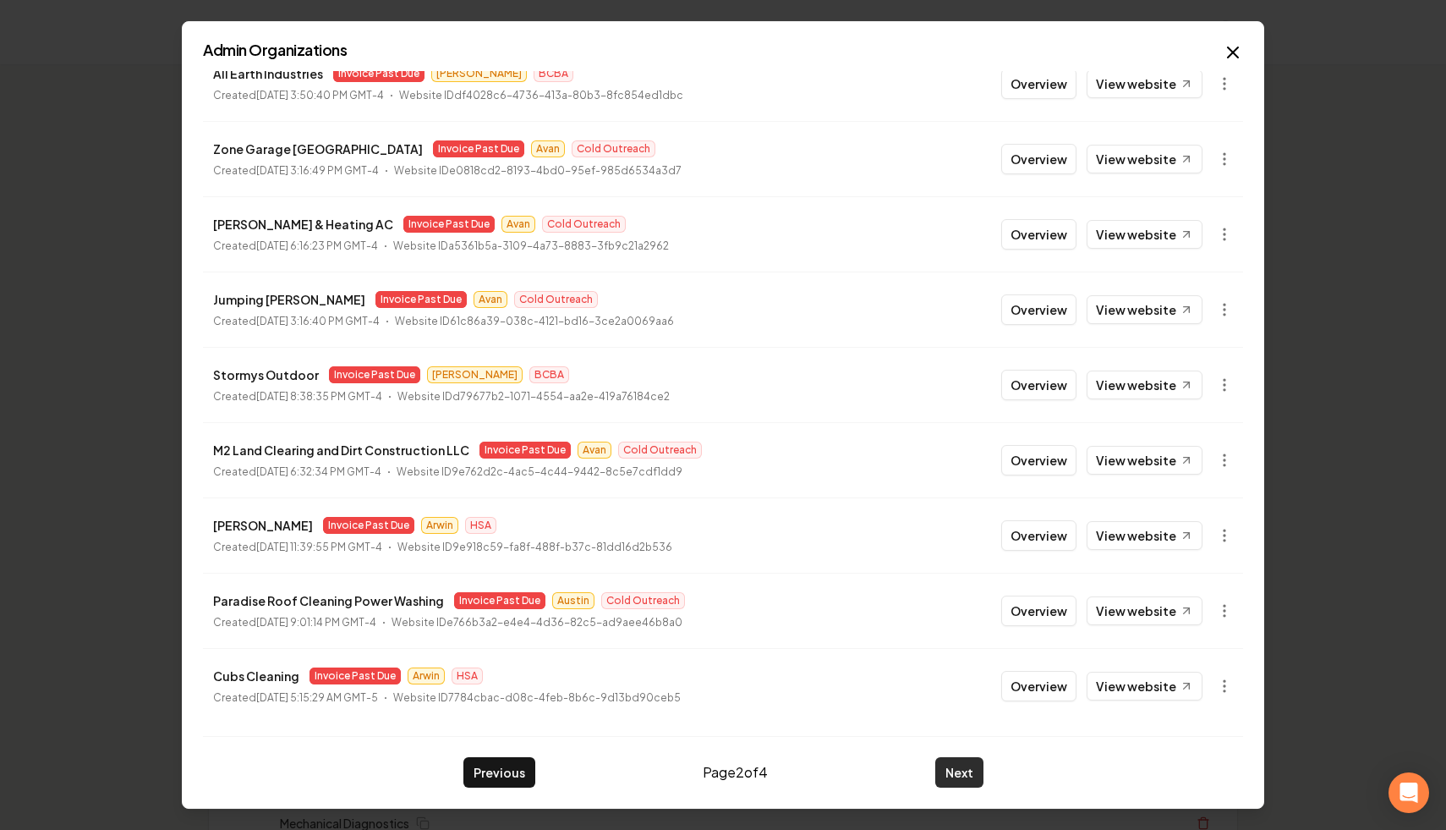
click at [955, 770] on button "Next" at bounding box center [959, 772] width 48 height 30
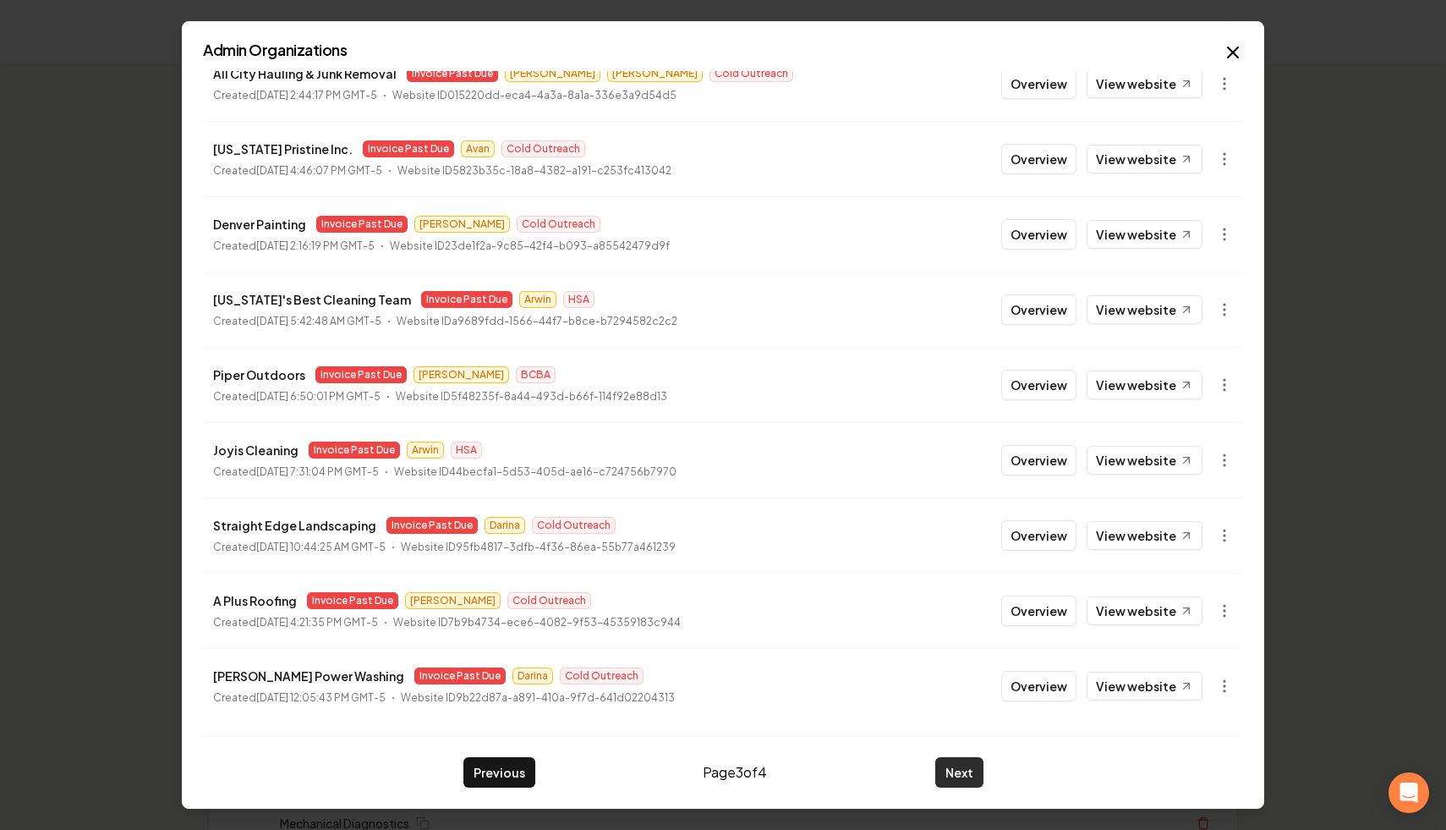
click at [954, 770] on button "Next" at bounding box center [959, 772] width 48 height 30
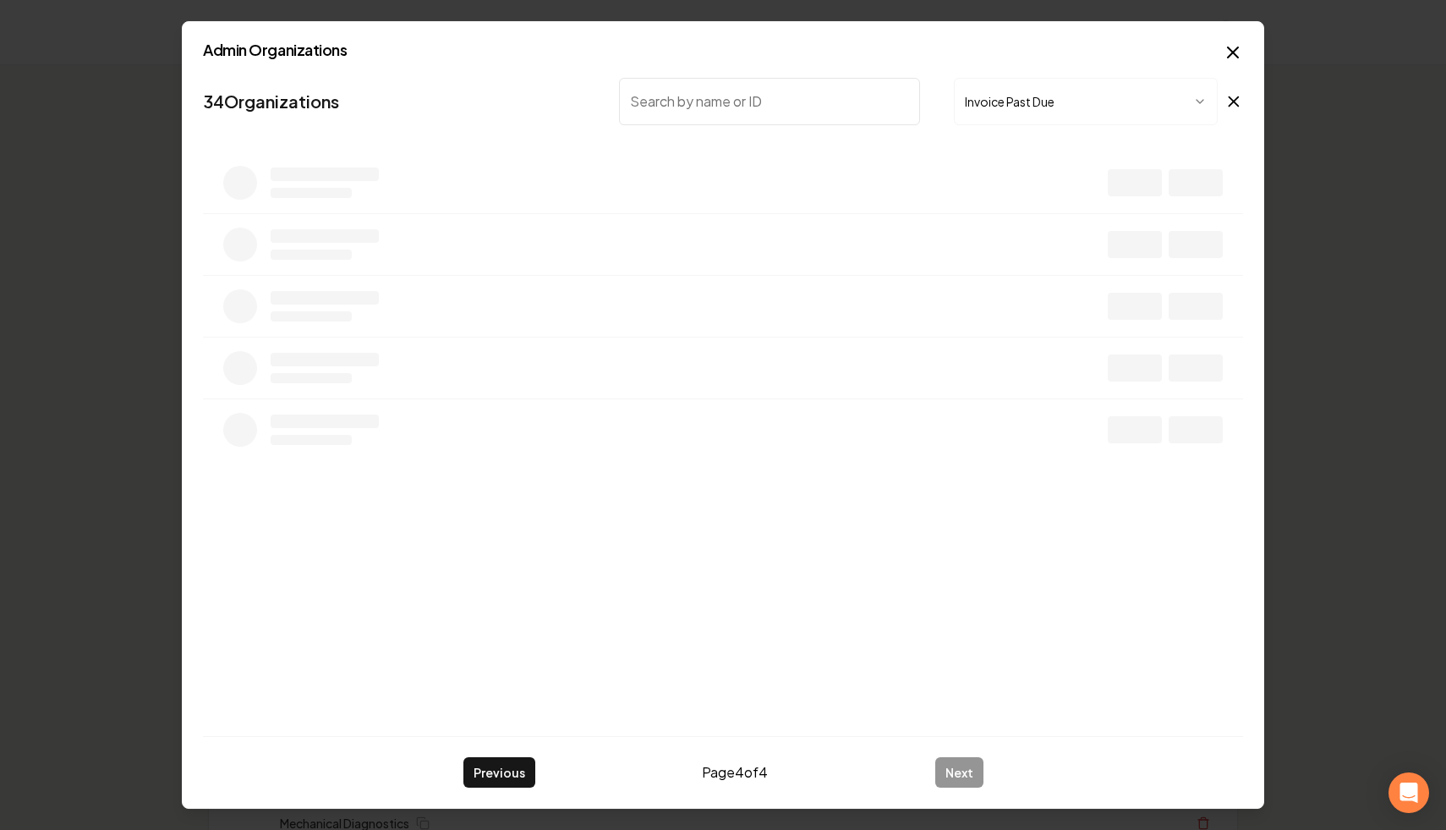
scroll to position [0, 0]
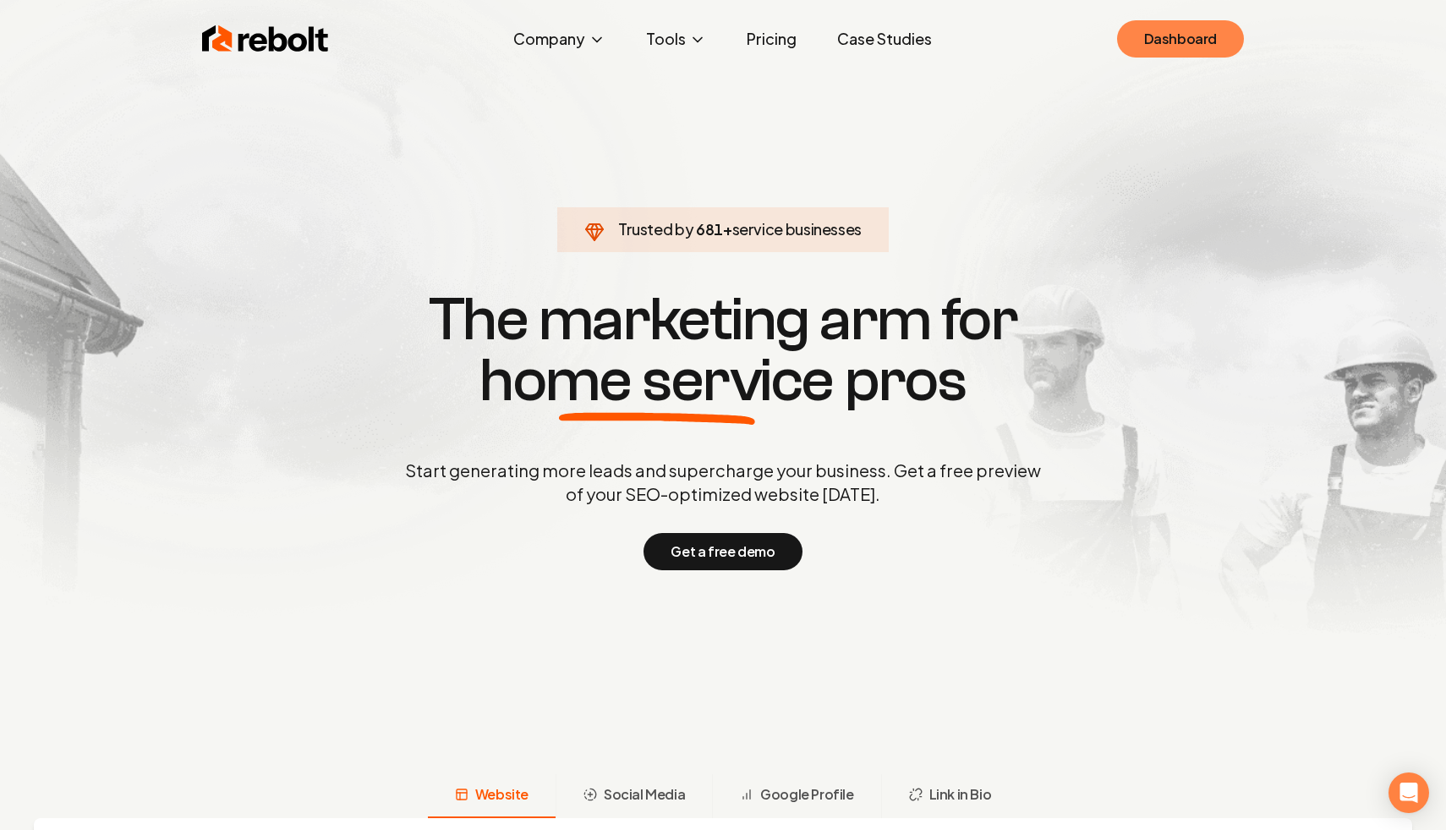
click at [1206, 39] on link "Dashboard" at bounding box center [1180, 38] width 127 height 37
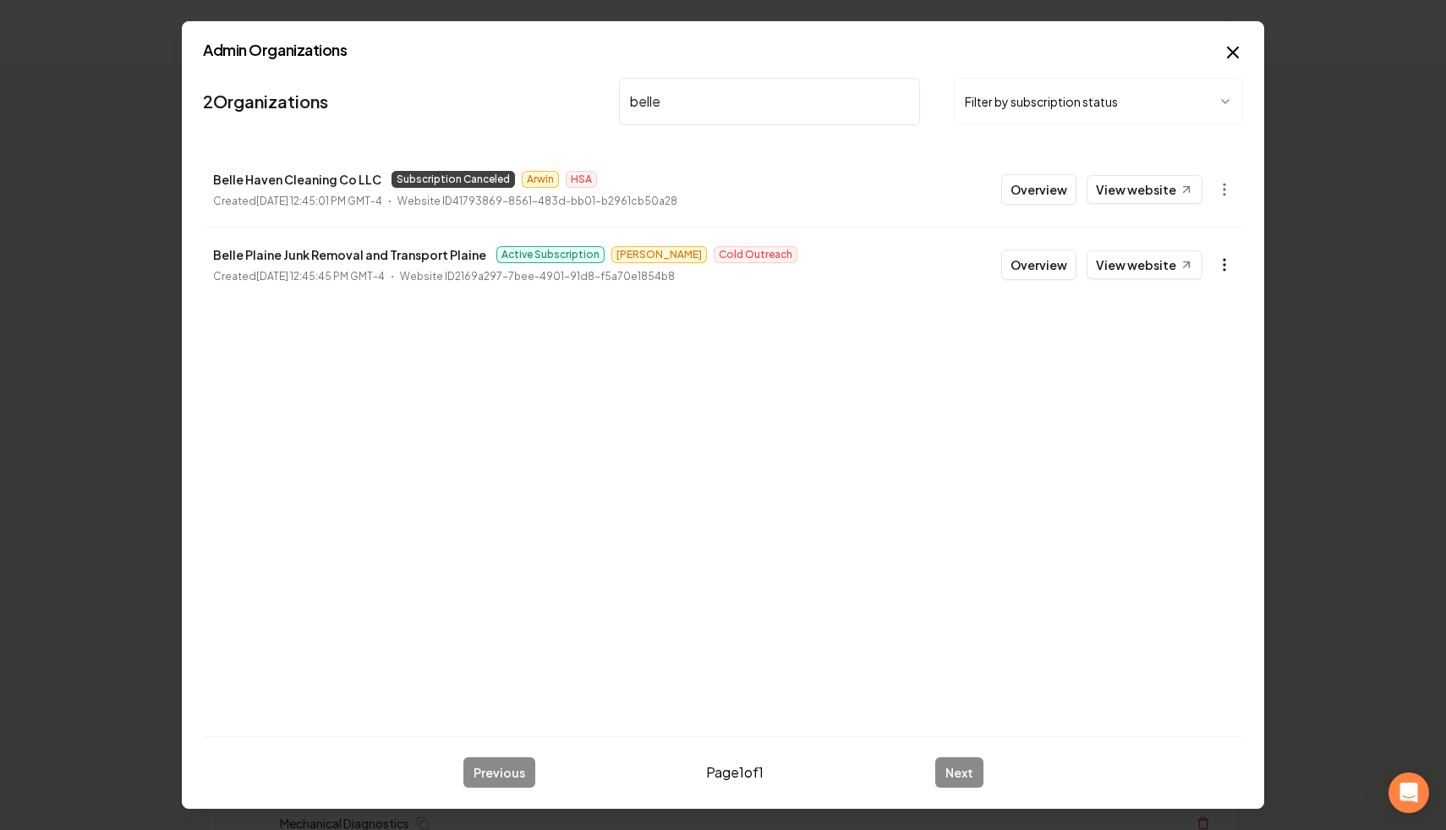
click at [1221, 265] on icon "button" at bounding box center [1224, 264] width 17 height 17
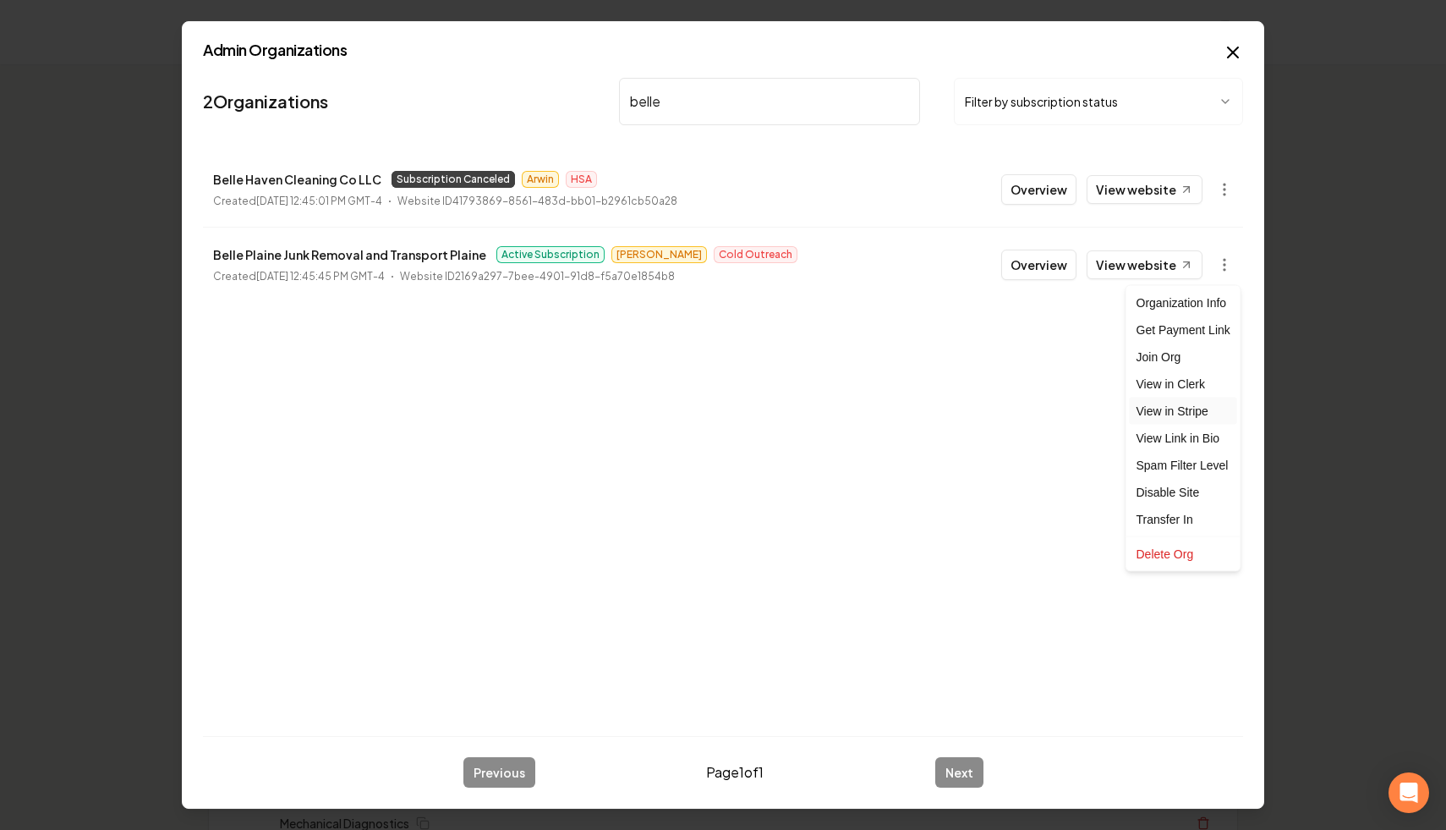
click at [1191, 414] on link "View in Stripe" at bounding box center [1183, 410] width 107 height 27
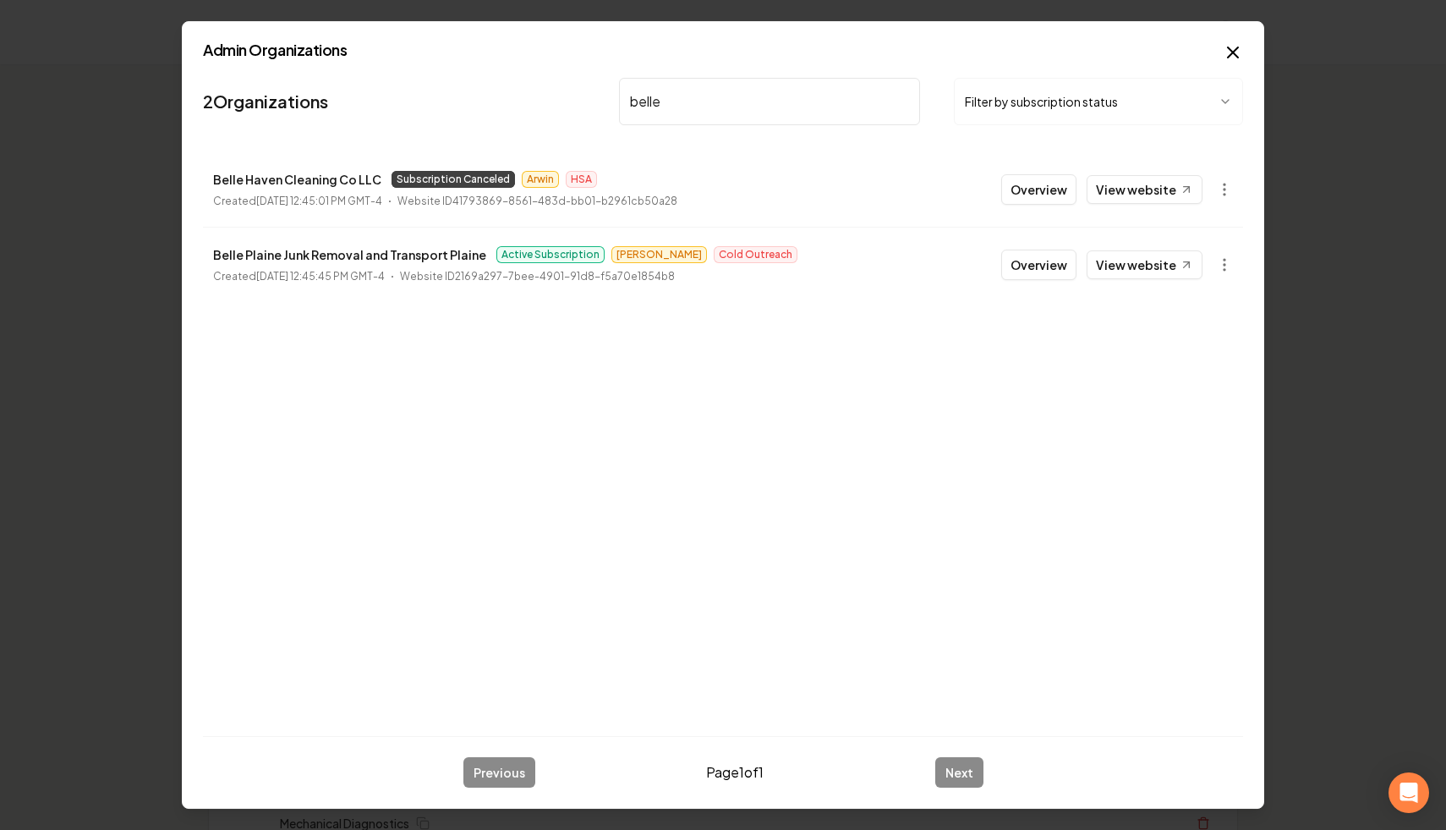
drag, startPoint x: 850, startPoint y: 114, endPoint x: 553, endPoint y: 84, distance: 298.4
click at [553, 84] on nav "2 Organizations belle Filter by subscription status" at bounding box center [723, 108] width 1040 height 74
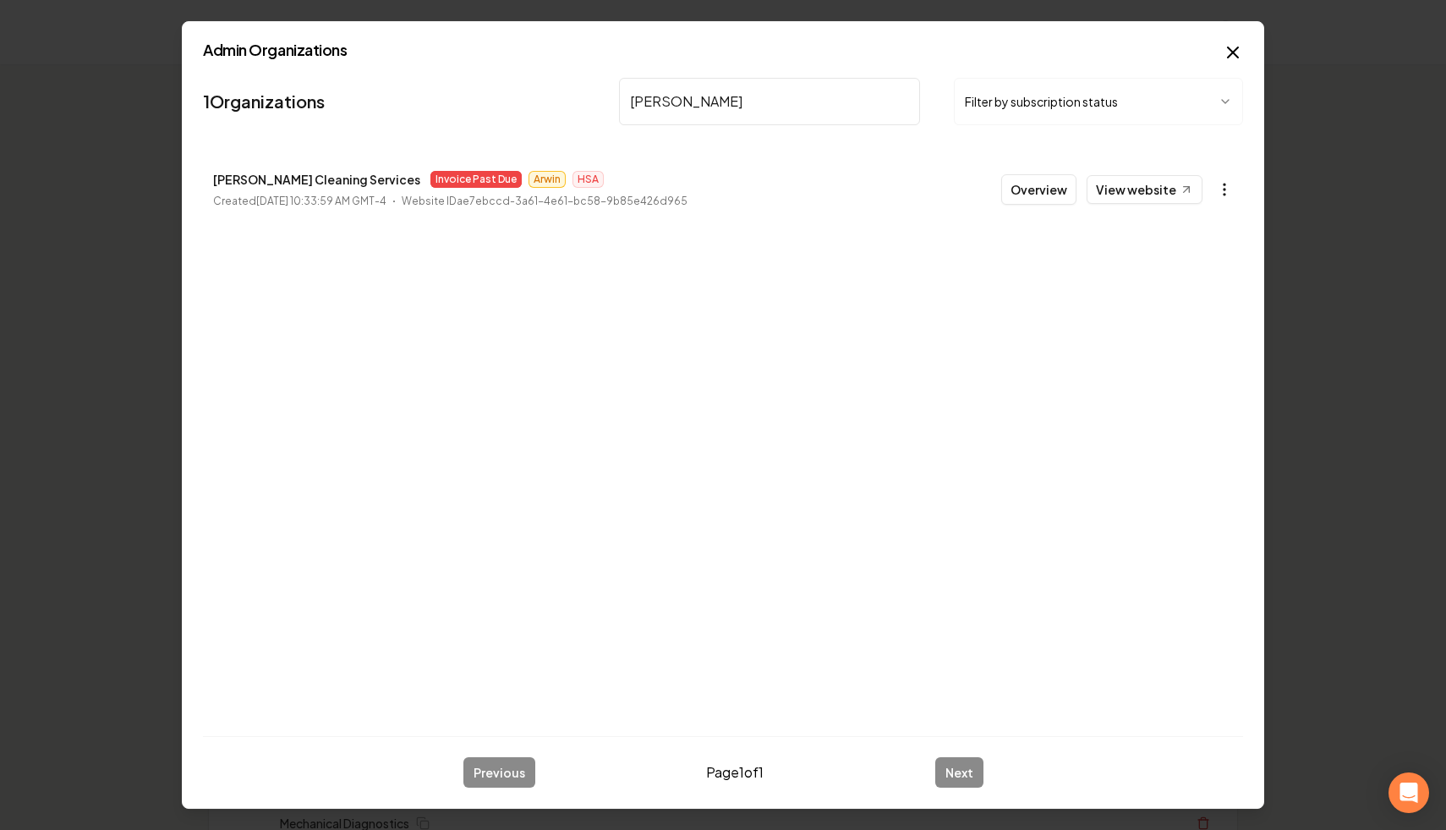
click at [1222, 187] on icon "button" at bounding box center [1224, 189] width 17 height 17
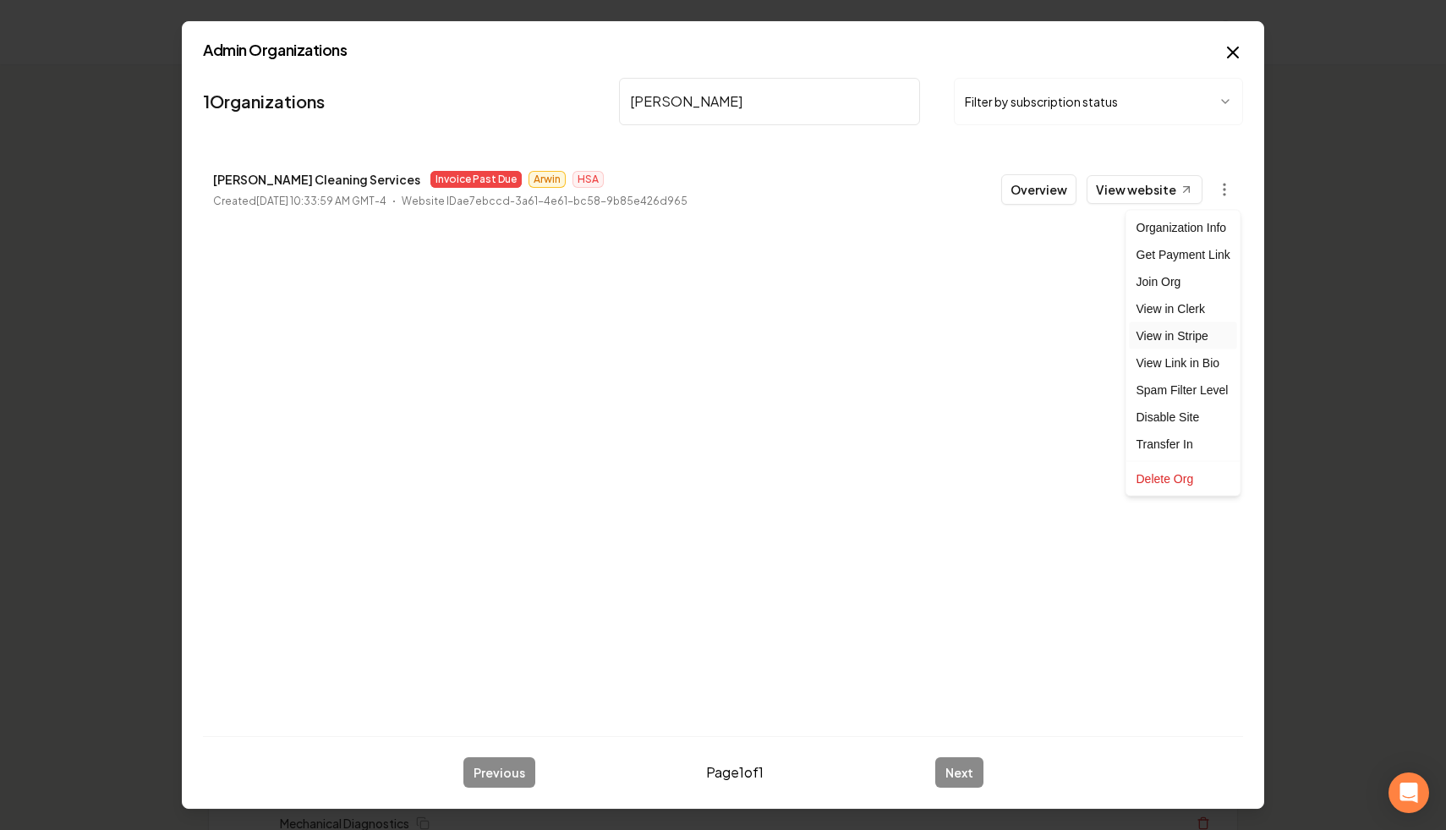
click at [1211, 342] on link "View in Stripe" at bounding box center [1183, 335] width 107 height 27
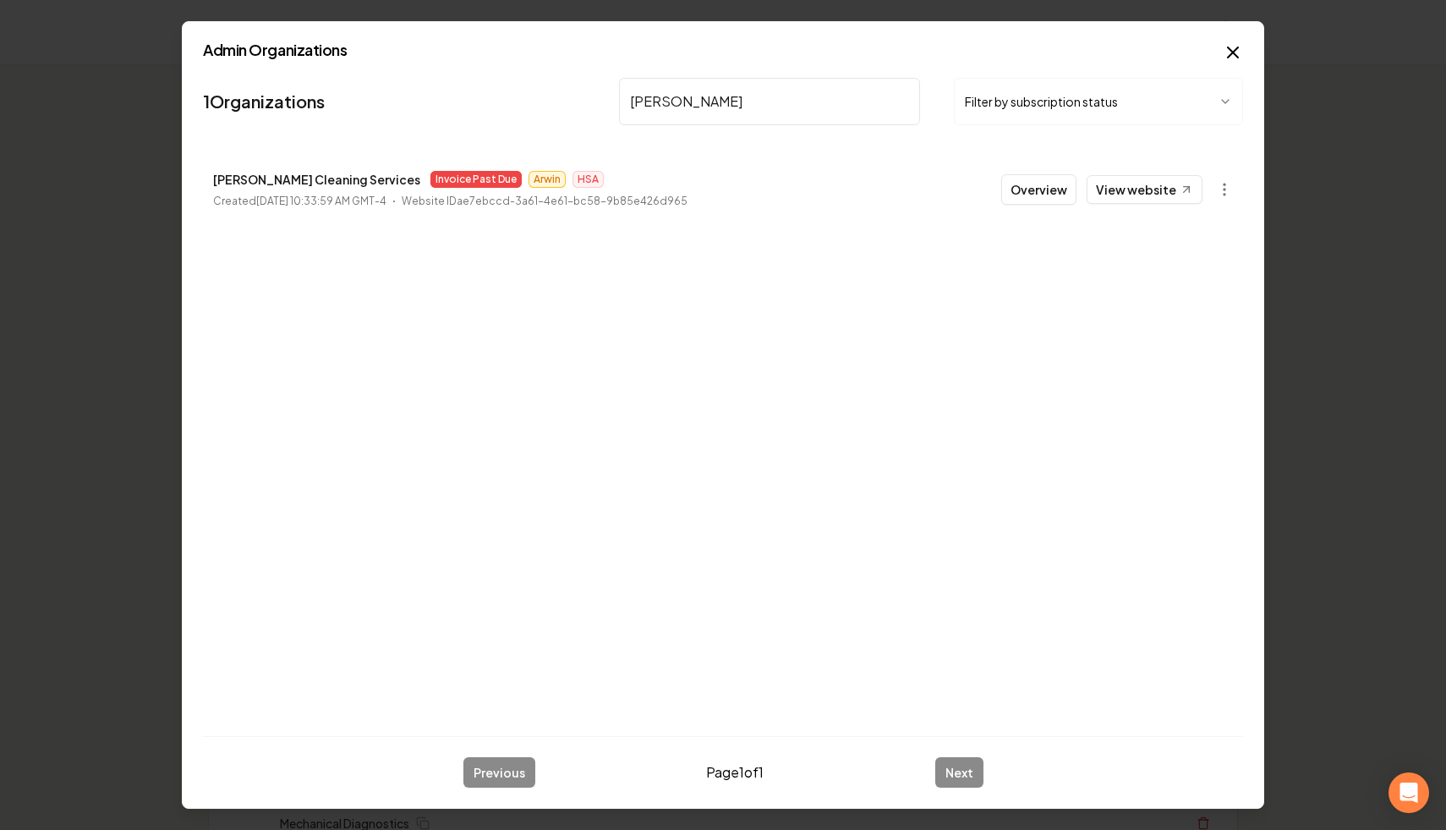
click at [814, 97] on input "mike kat" at bounding box center [769, 101] width 301 height 47
drag, startPoint x: 777, startPoint y: 96, endPoint x: 547, endPoint y: 101, distance: 230.1
click at [547, 101] on nav "1 Organizations mike kat Filter by subscription status" at bounding box center [723, 108] width 1040 height 74
type input "all purpo"
